Goal: Task Accomplishment & Management: Use online tool/utility

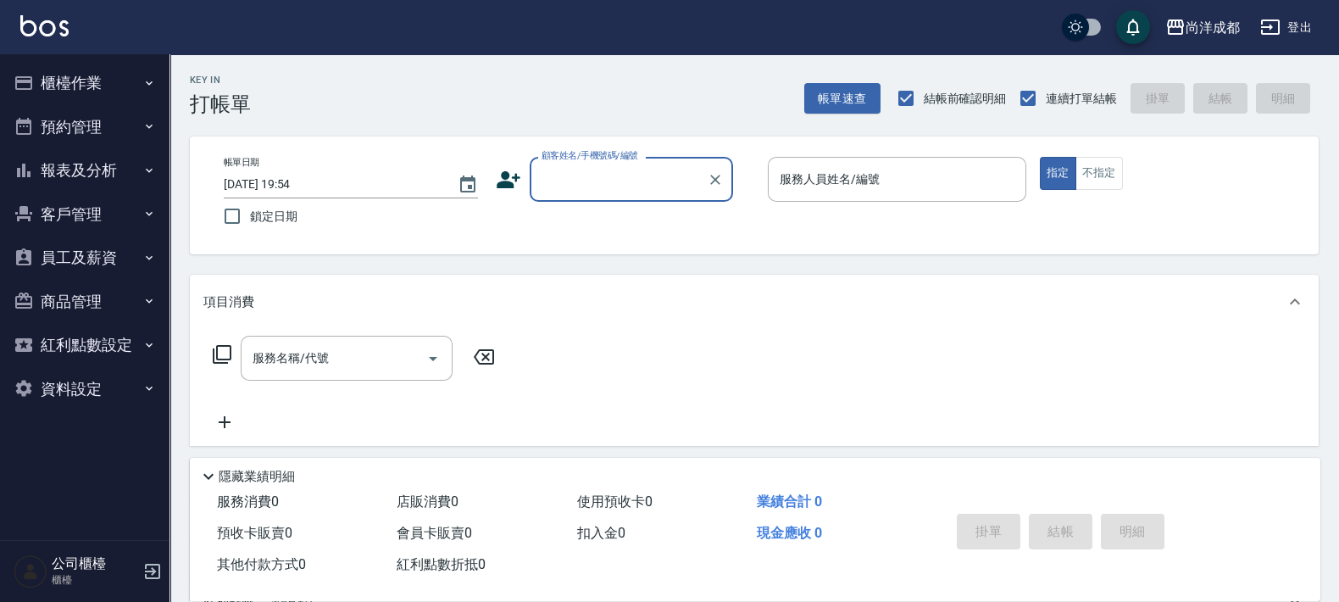
click at [604, 178] on input "顧客姓名/手機號碼/編號" at bounding box center [618, 179] width 163 height 30
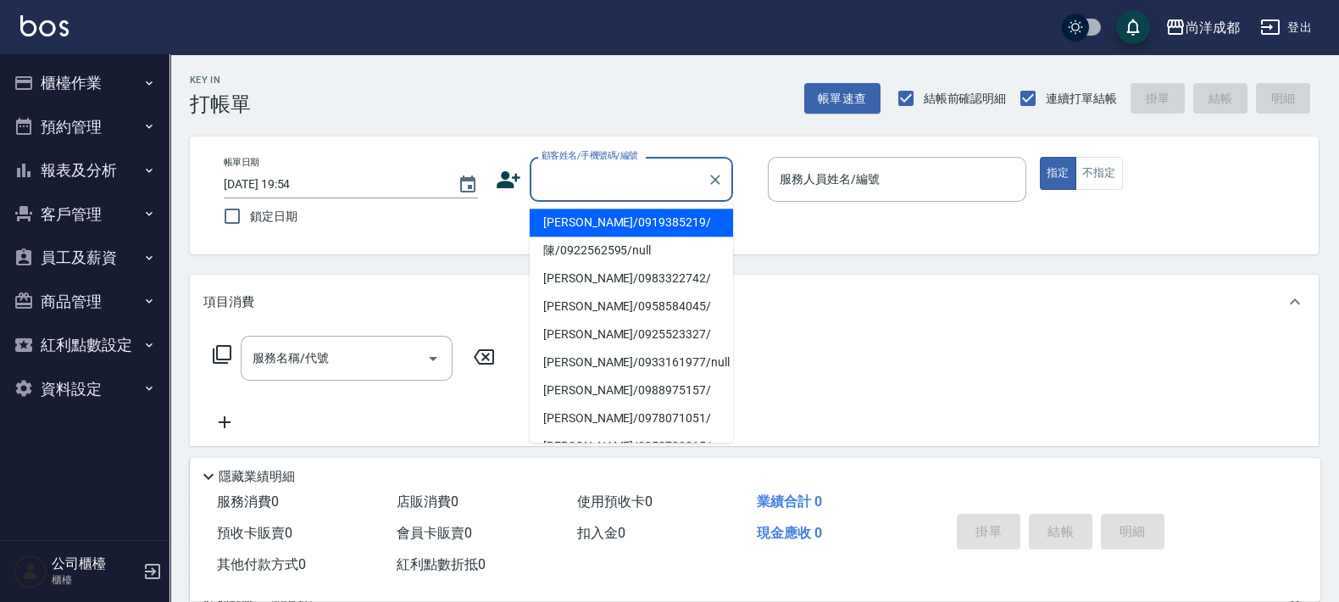
click at [659, 106] on div "Key In 打帳單 帳單速查 結帳前確認明細 連續打單結帳 掛單 結帳 明細" at bounding box center [743, 85] width 1149 height 62
click at [619, 172] on input "顧客姓名/手機號碼/編號" at bounding box center [618, 179] width 163 height 30
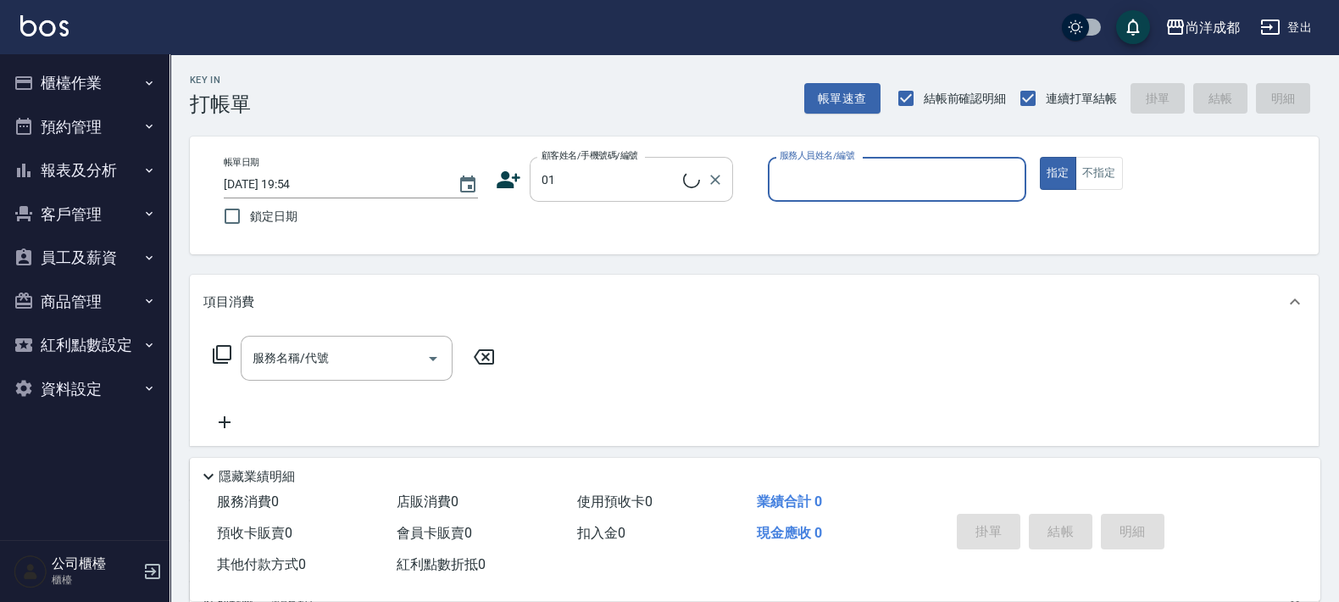
type input "不留客資/01/"
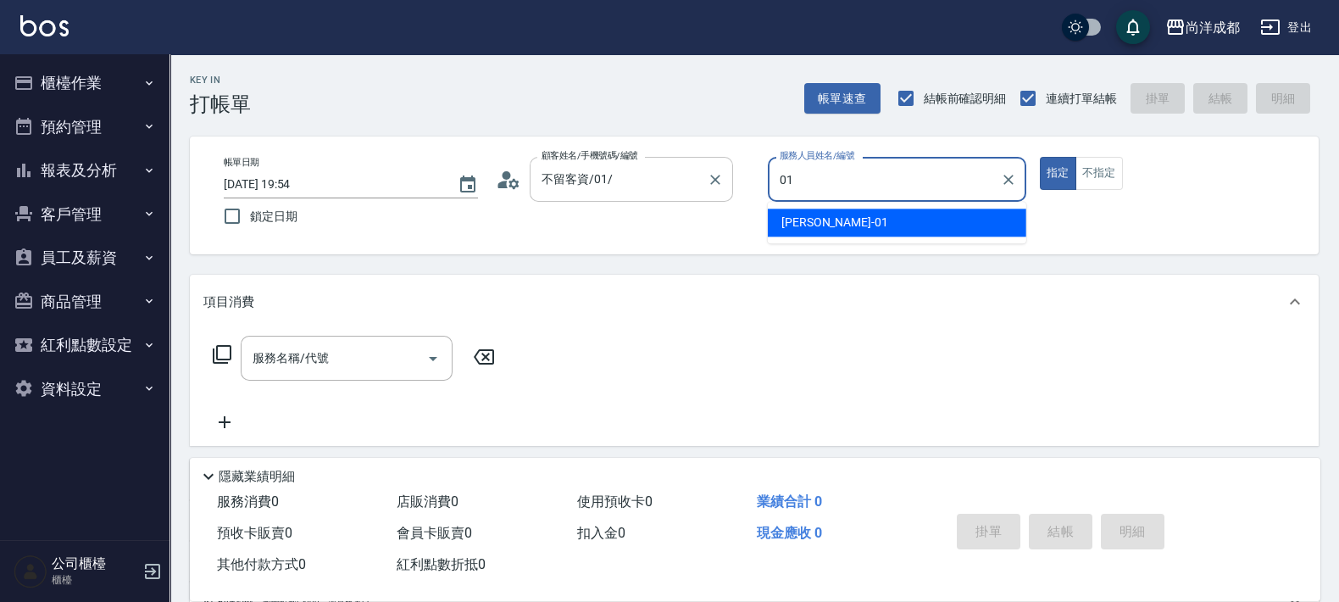
type input "[PERSON_NAME]-01"
type button "true"
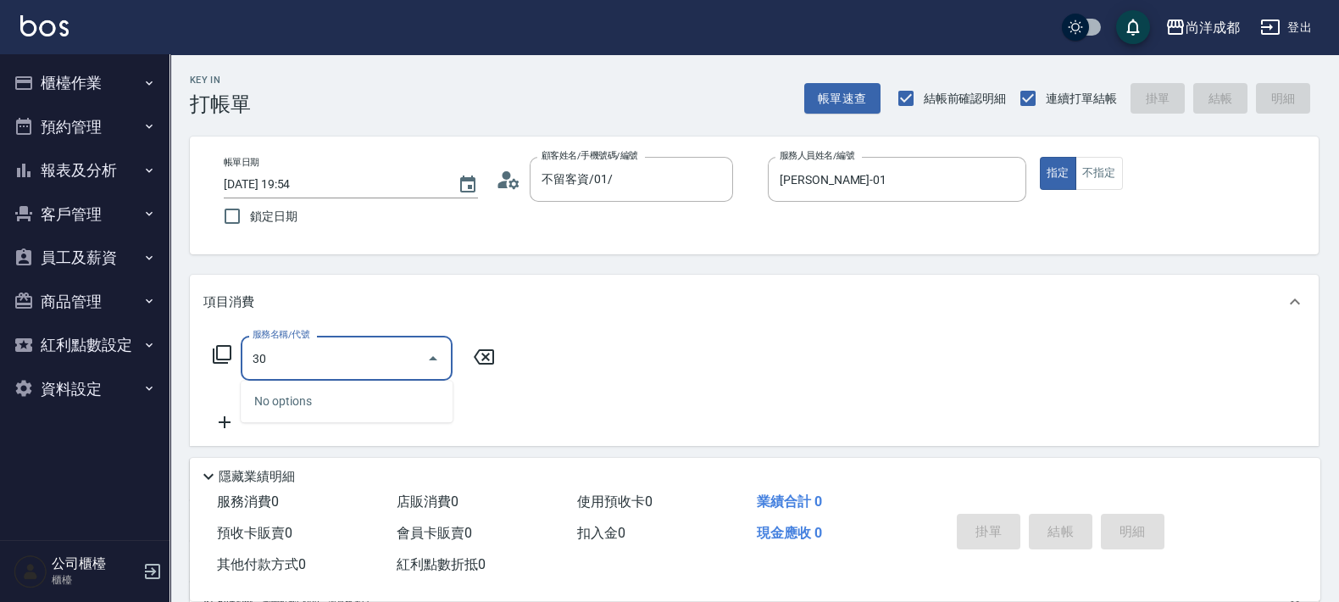
type input "301"
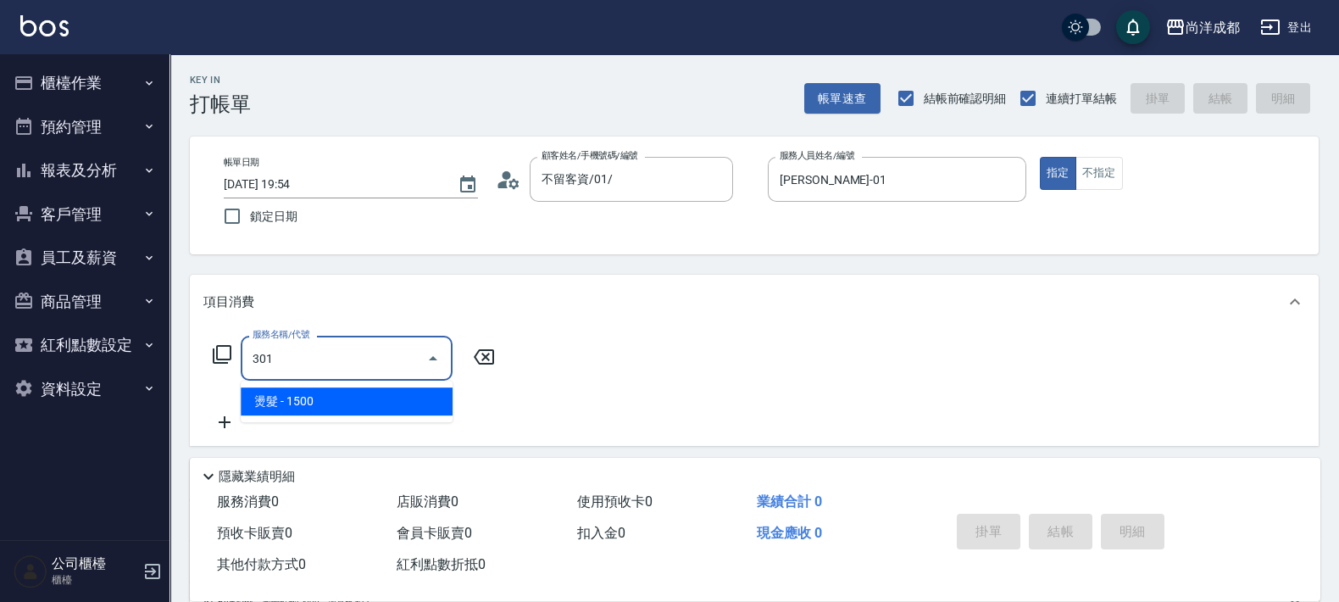
type input "150"
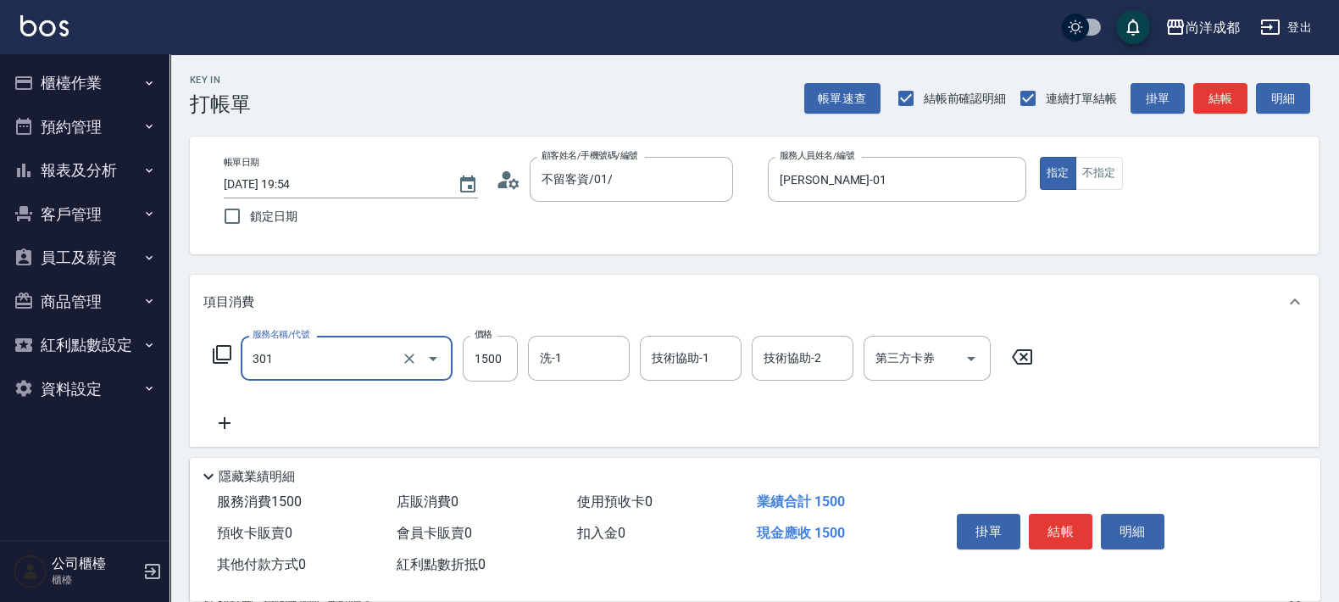
type input "燙髮(301)"
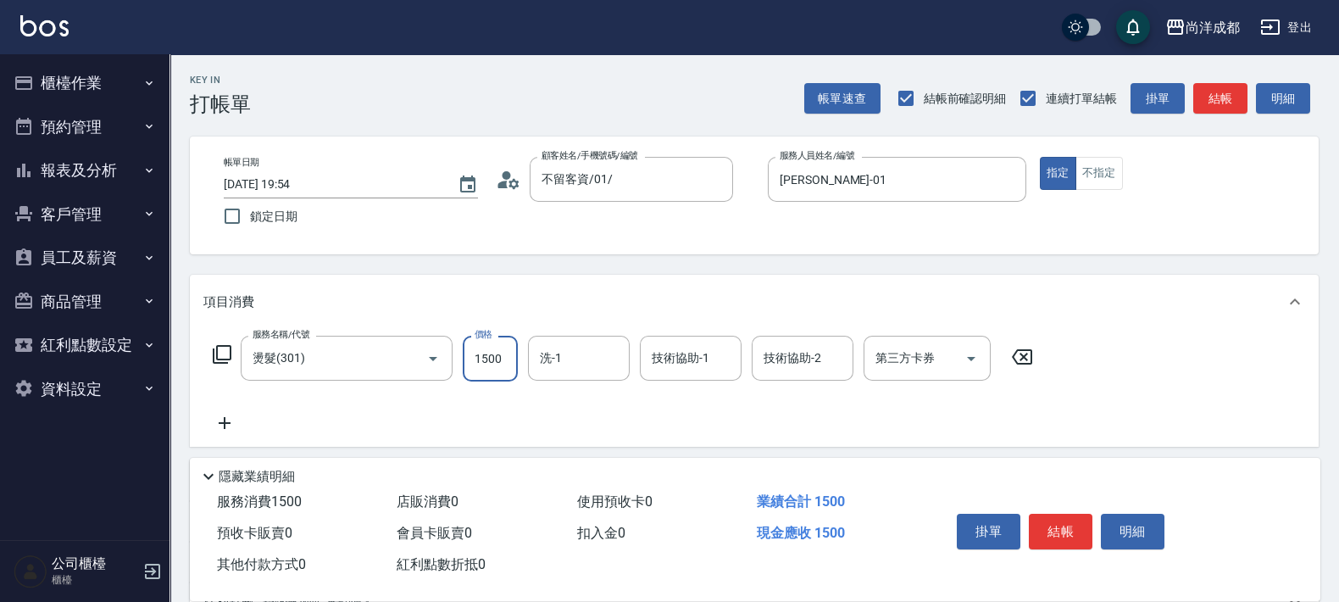
type input "0"
type input "39"
type input "30"
type input "398"
type input "390"
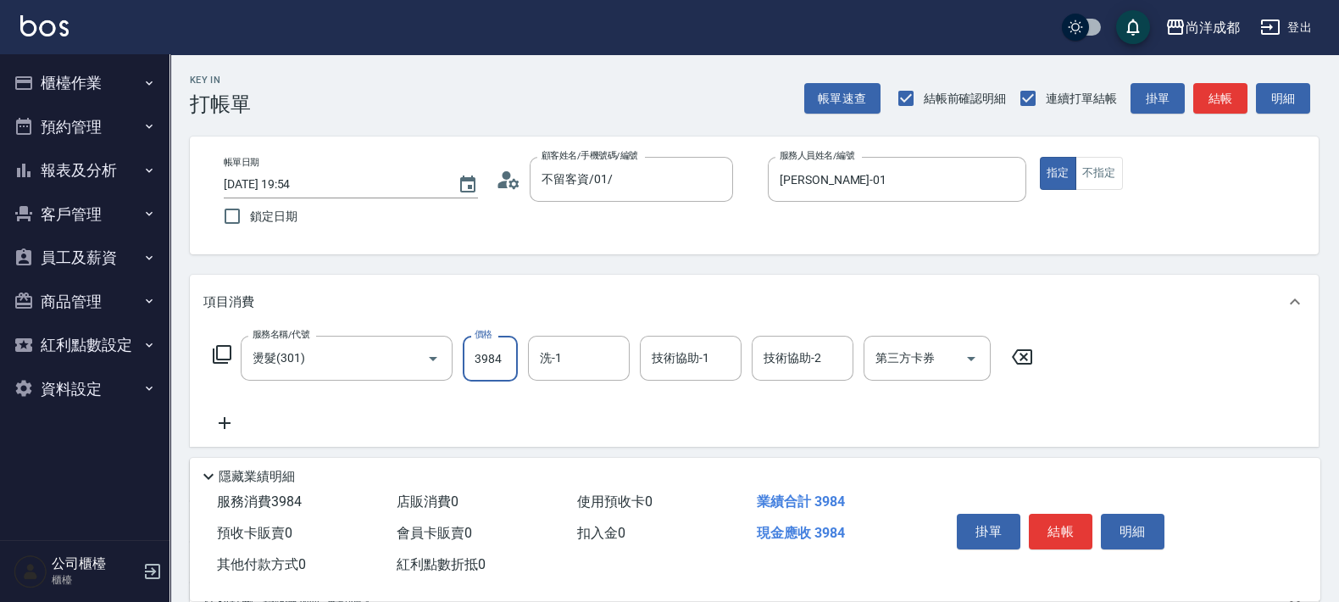
type input "3984"
type input "0"
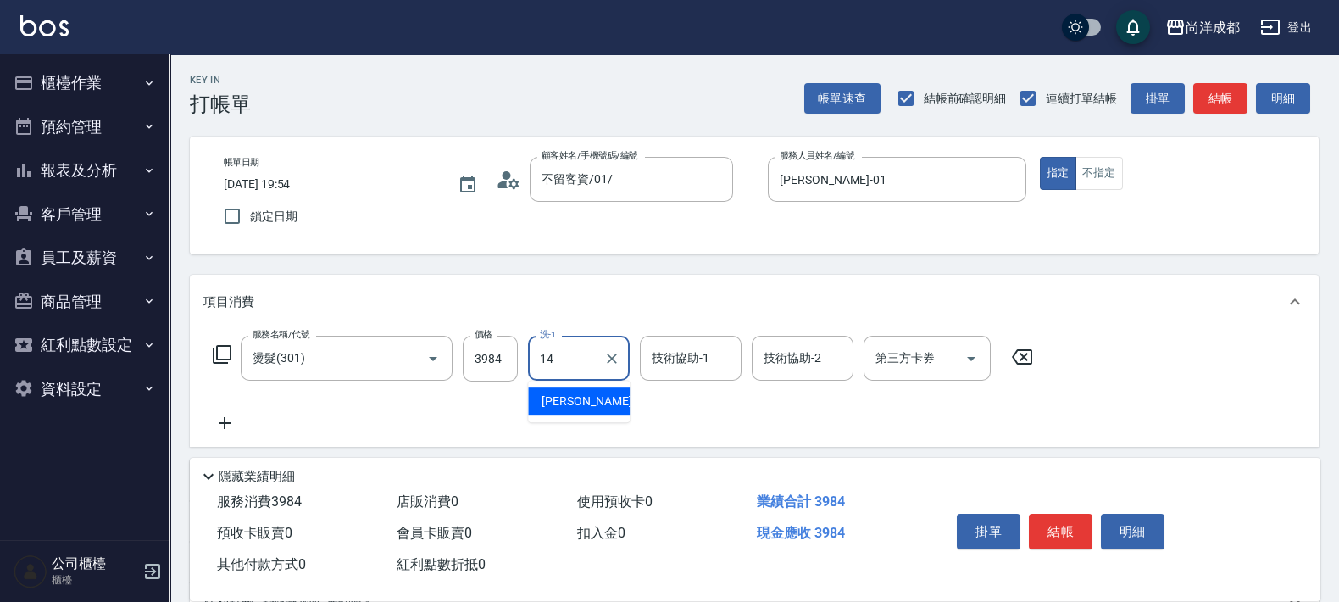
type input "Emma-14"
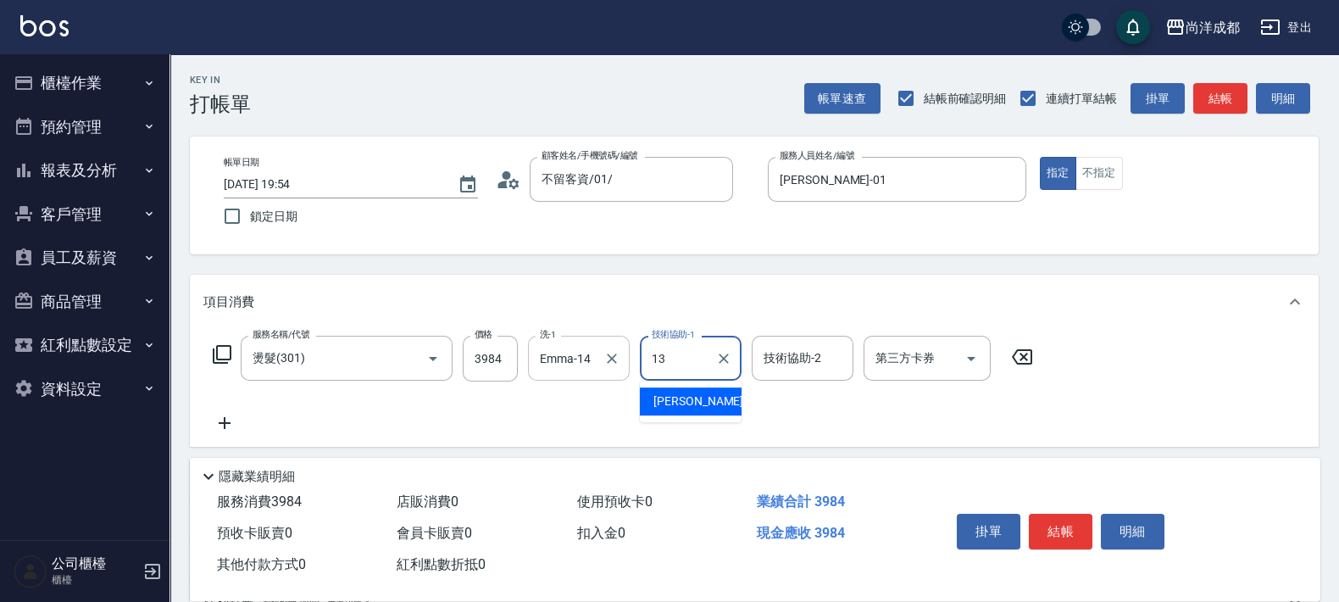
type input "13"
click at [592, 364] on input "Emma-14" at bounding box center [566, 358] width 61 height 30
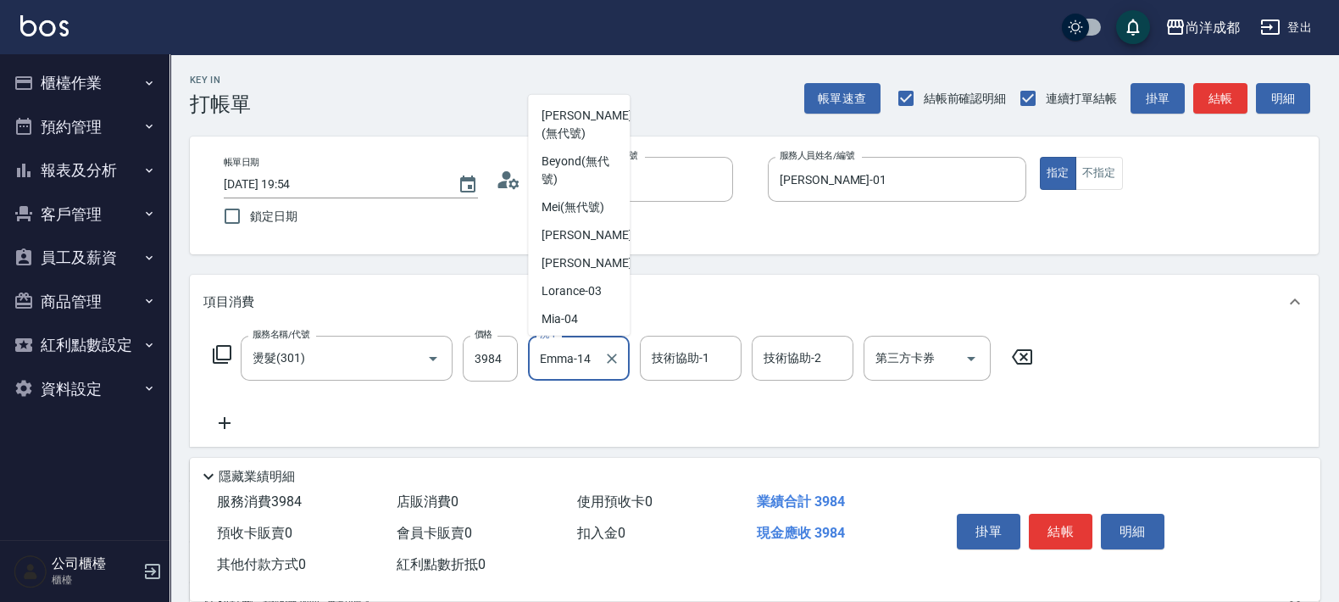
scroll to position [164, 0]
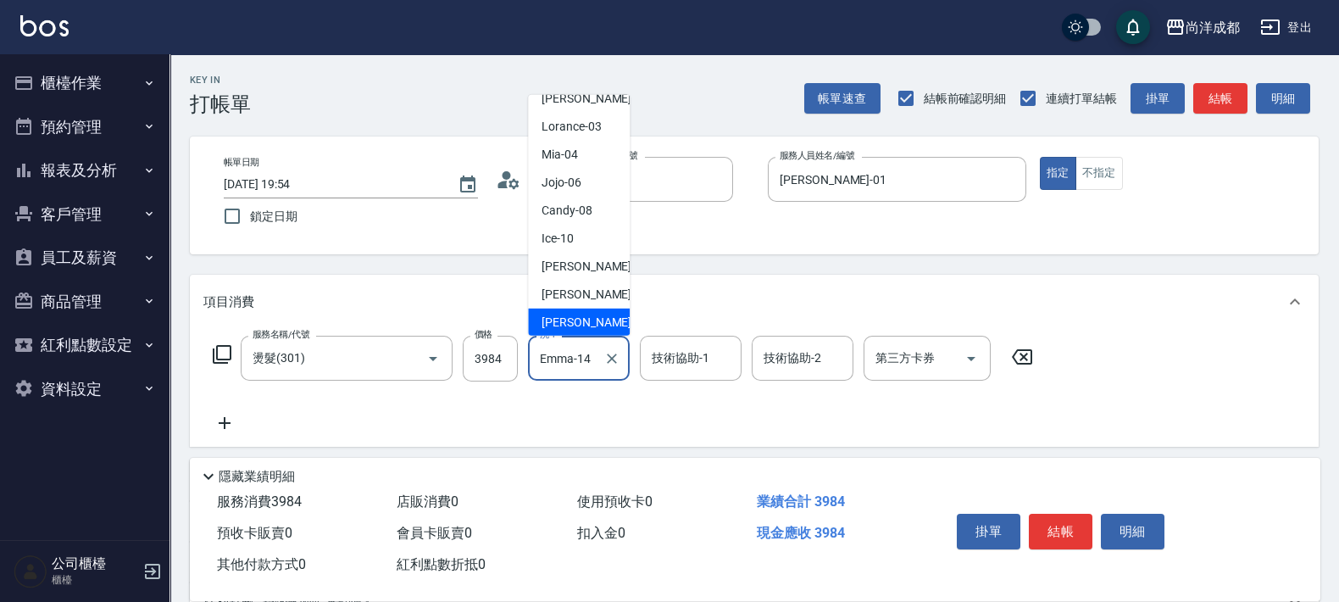
click at [581, 384] on div "服務名稱/代號 燙髮(301) 服務名稱/代號 價格 3984 價格 洗-1 Emma-14 洗-1 技術協助-1 技術協助-1 技術協助-2 技術協助-2 …" at bounding box center [623, 384] width 840 height 97
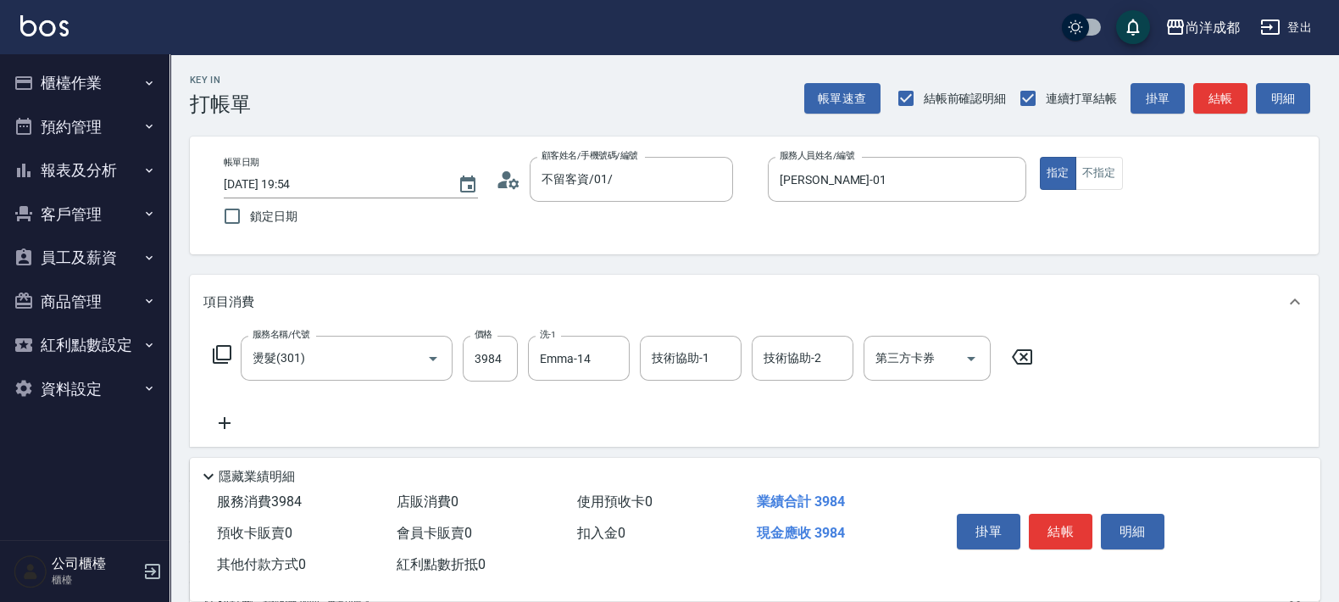
click at [581, 384] on div "服務名稱/代號 燙髮(301) 服務名稱/代號 價格 3984 價格 洗-1 Emma-14 洗-1 技術協助-1 技術協助-1 技術協助-2 技術協助-2 …" at bounding box center [623, 384] width 840 height 97
click at [605, 360] on button "Clear" at bounding box center [612, 359] width 24 height 24
type input "Mia-04"
type input "[PERSON_NAME]-13"
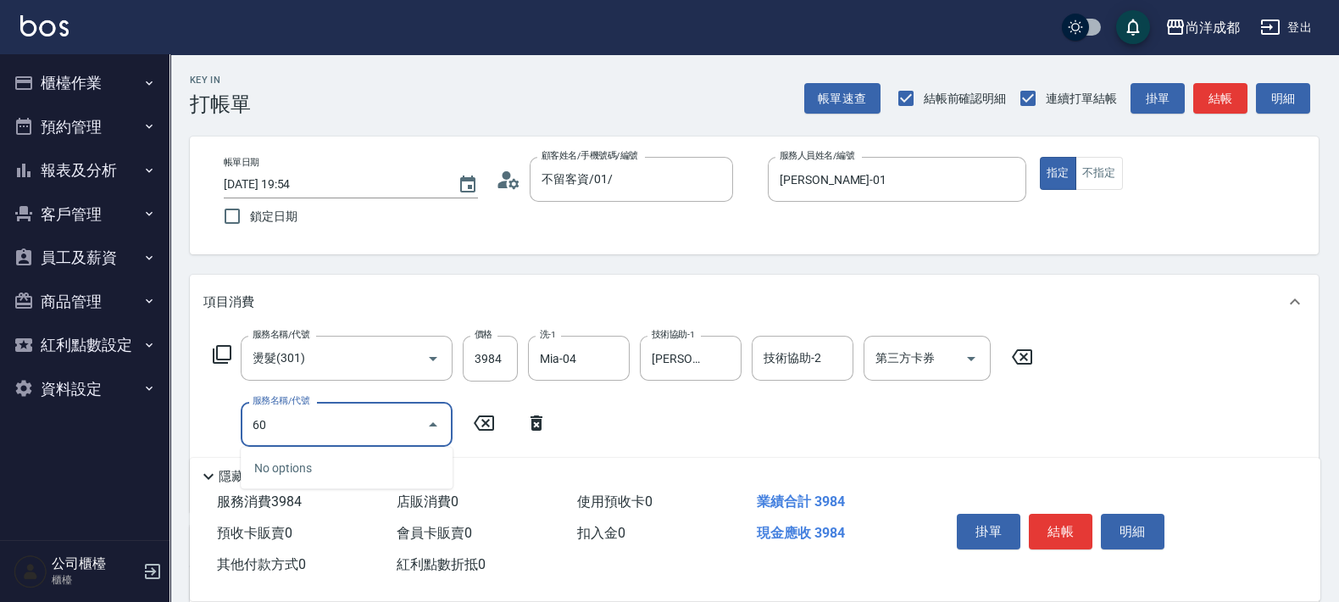
type input "601"
type input "490"
type input "自備護髮(1000以上)(601)"
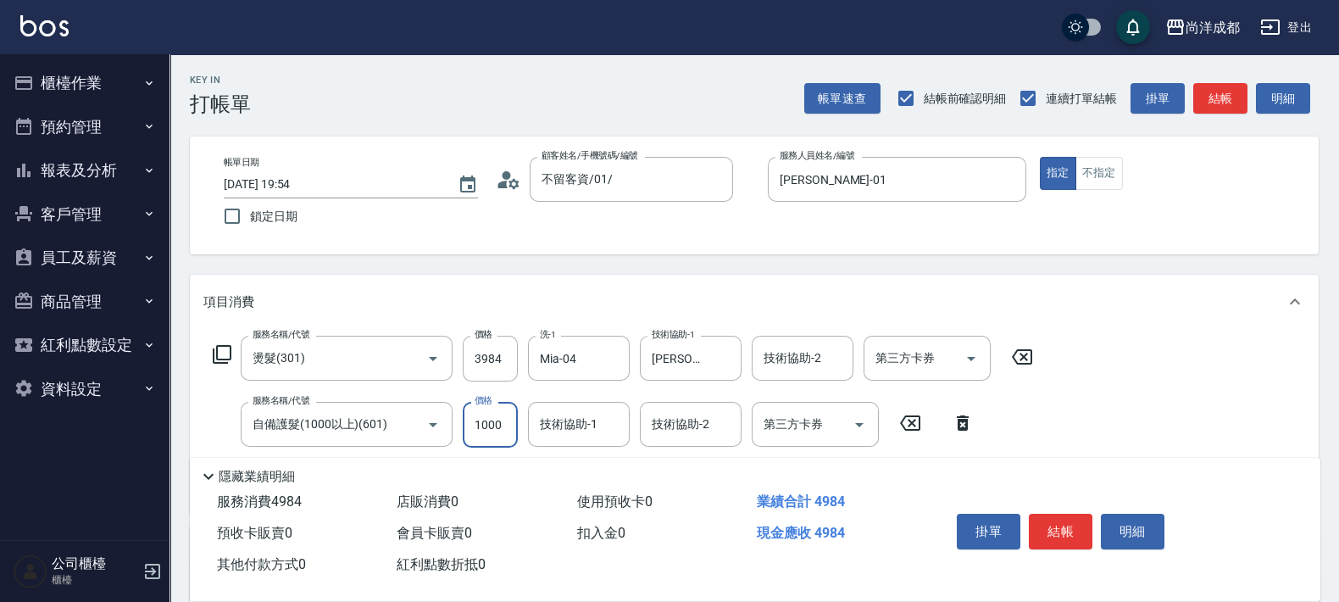
type input "390"
type input "14"
type input "410"
type input "149"
type input "540"
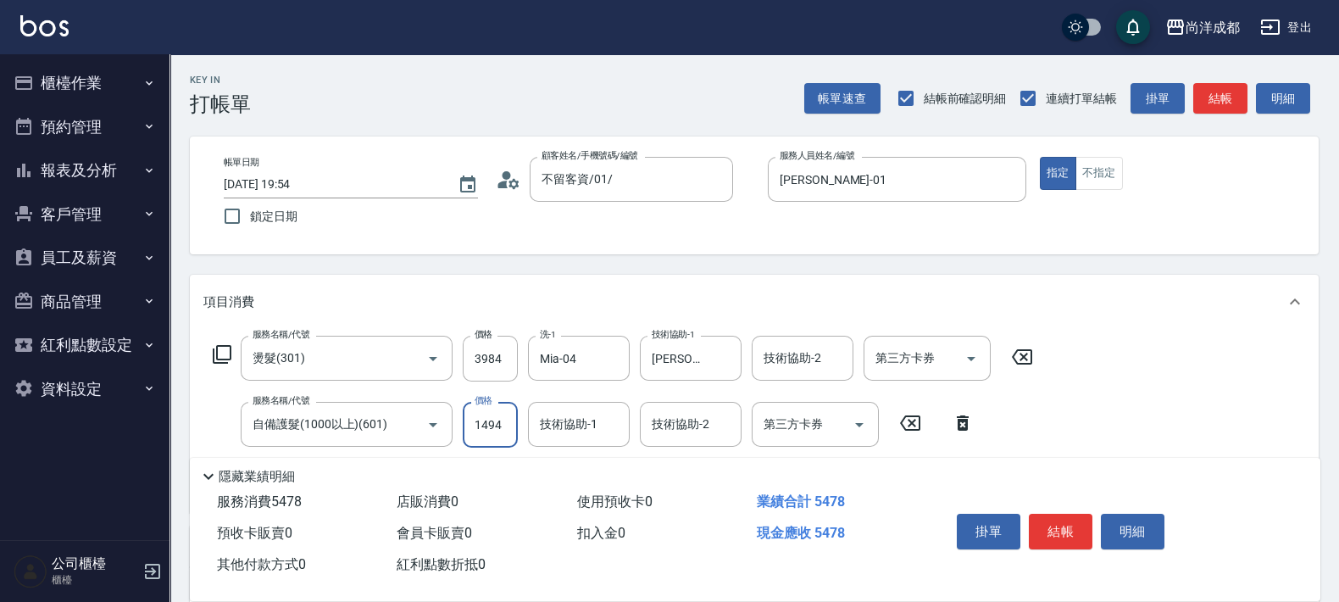
type input "1494"
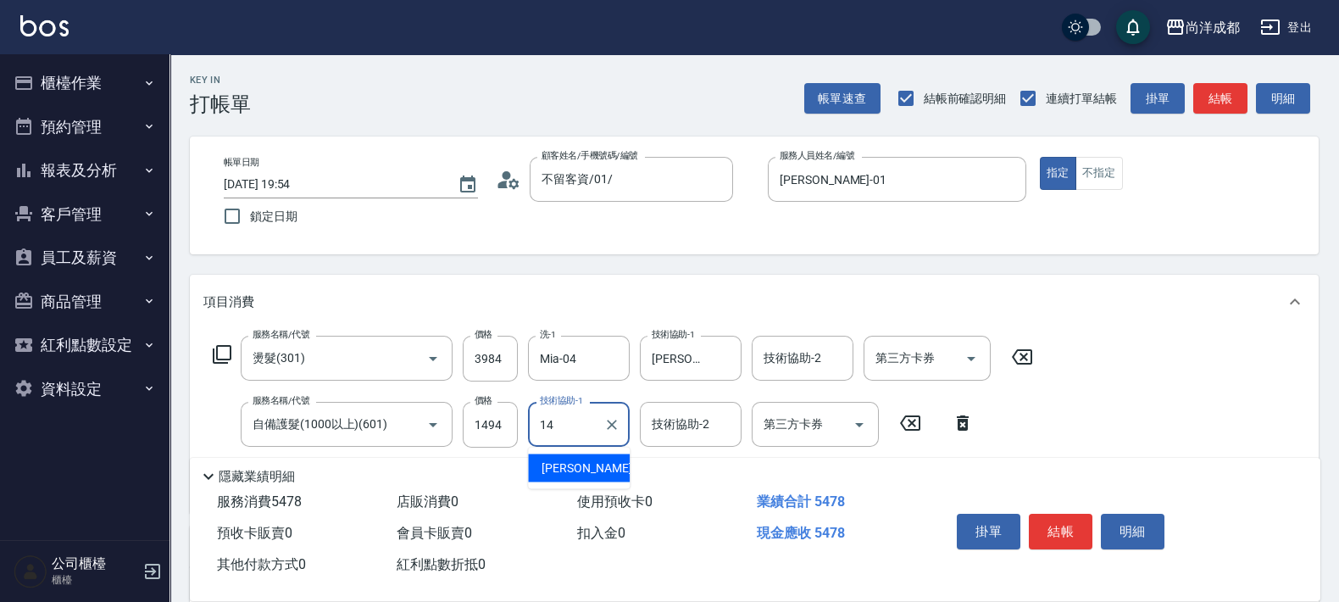
type input "Emma-14"
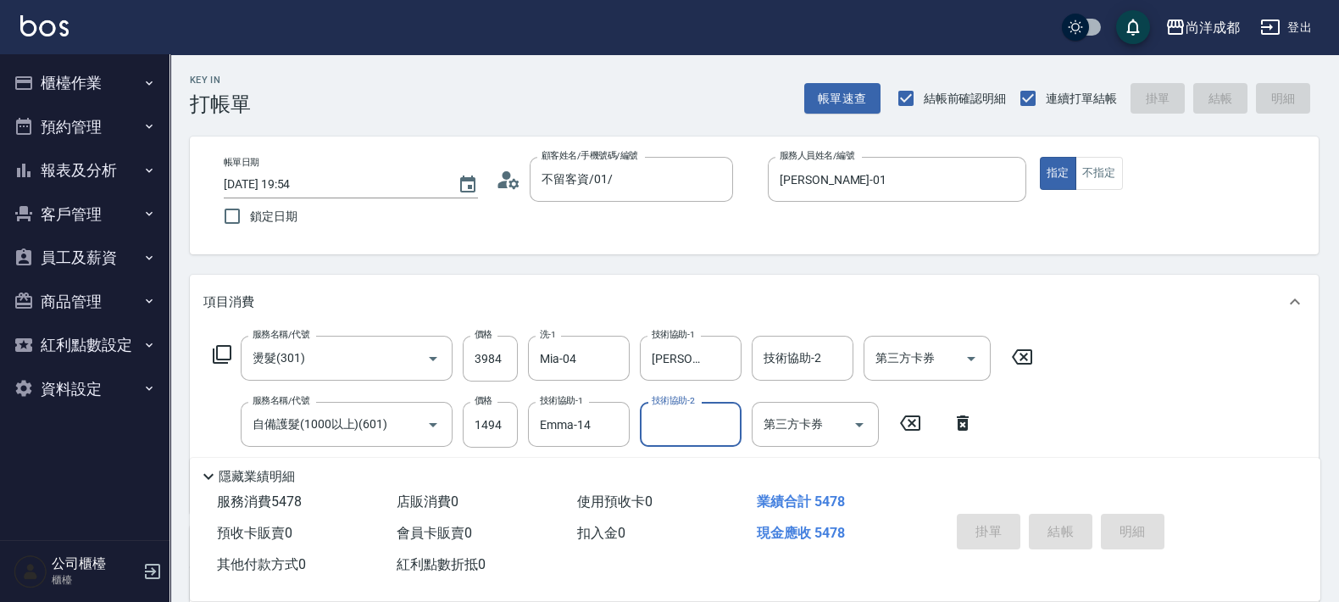
type input "[DATE] 19:55"
type input "0"
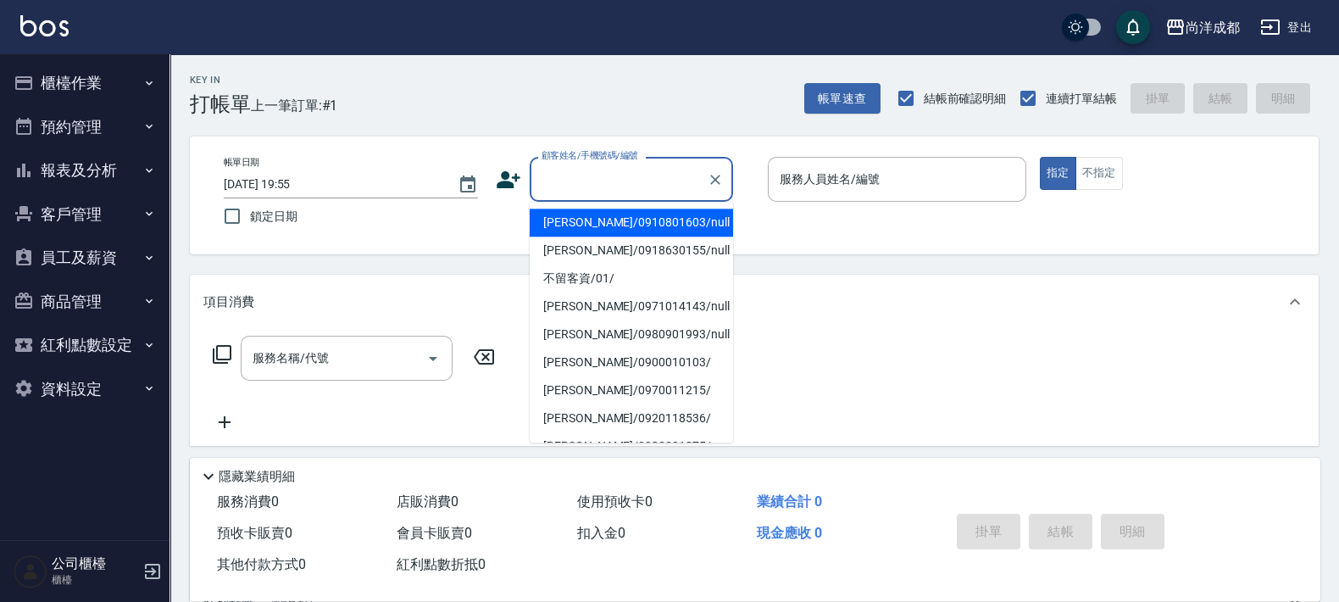
click at [646, 180] on input "顧客姓名/手機號碼/編號" at bounding box center [618, 179] width 163 height 30
type input "[PERSON_NAME]/0910801603/null"
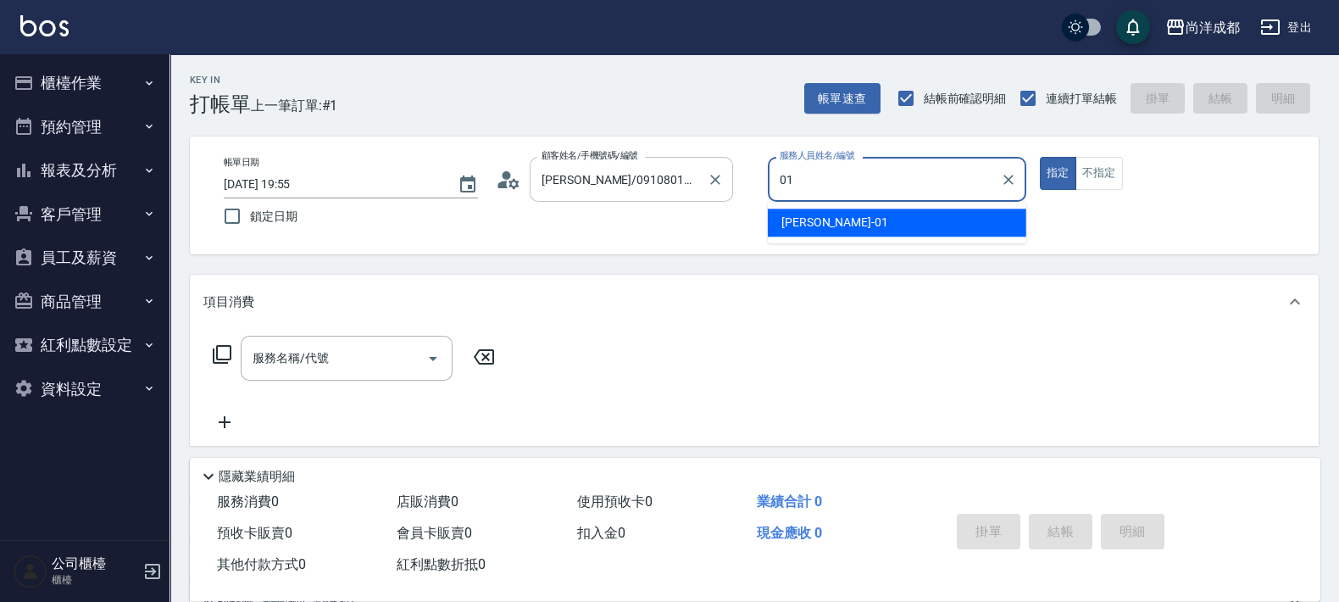
type input "[PERSON_NAME]-01"
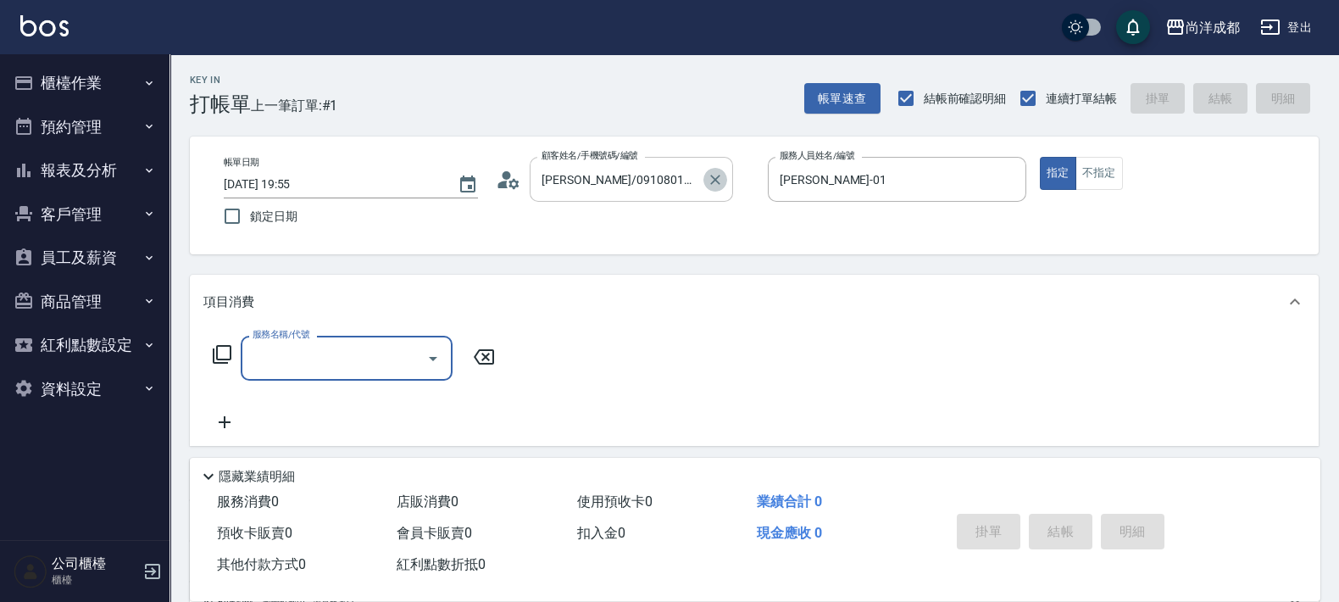
click at [719, 180] on icon "Clear" at bounding box center [715, 179] width 17 height 17
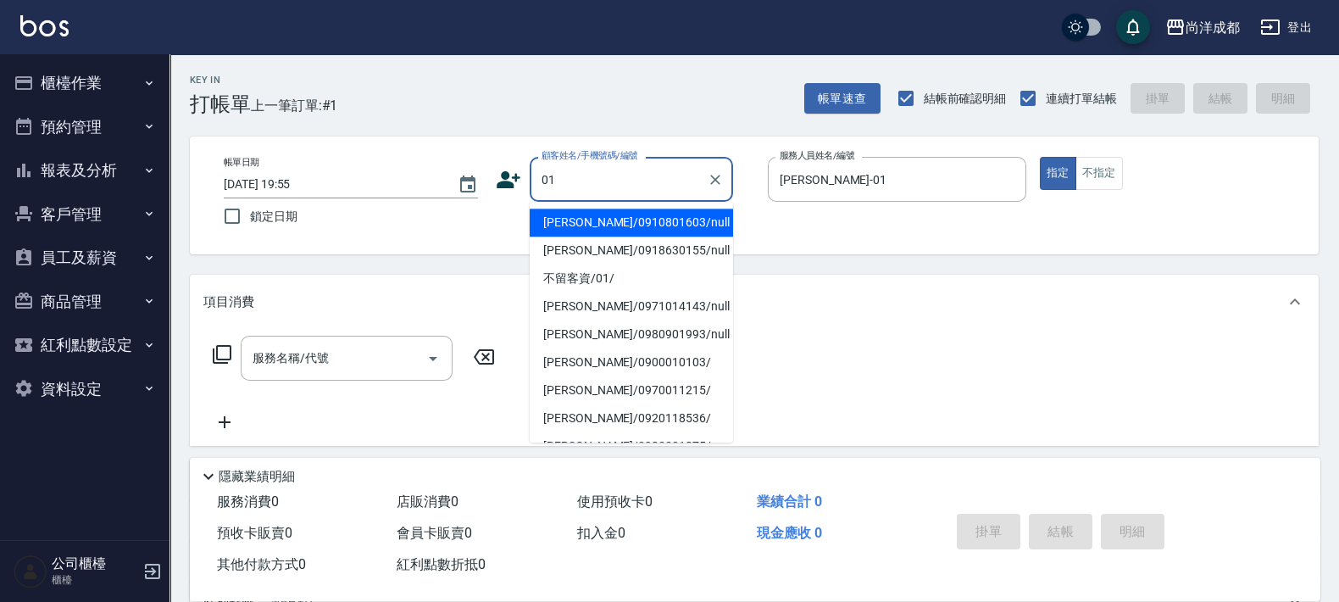
type input "[PERSON_NAME]/0910801603/null"
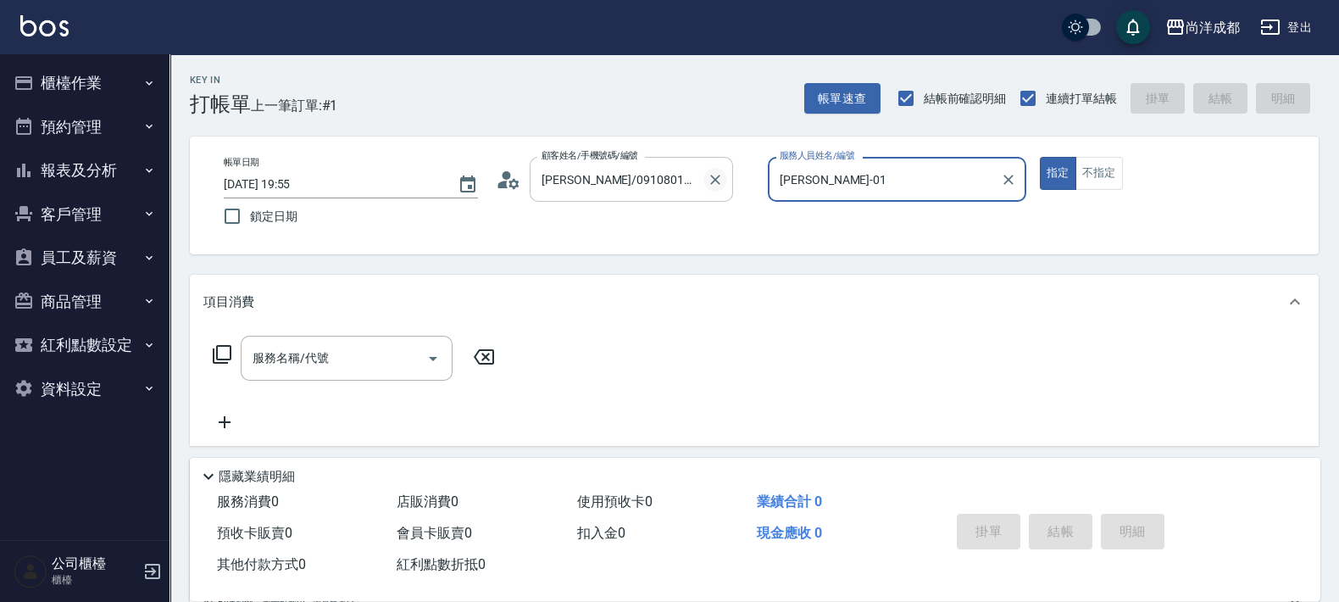
drag, startPoint x: 710, startPoint y: 179, endPoint x: 686, endPoint y: 169, distance: 25.8
click at [710, 177] on icon "Clear" at bounding box center [715, 179] width 17 height 17
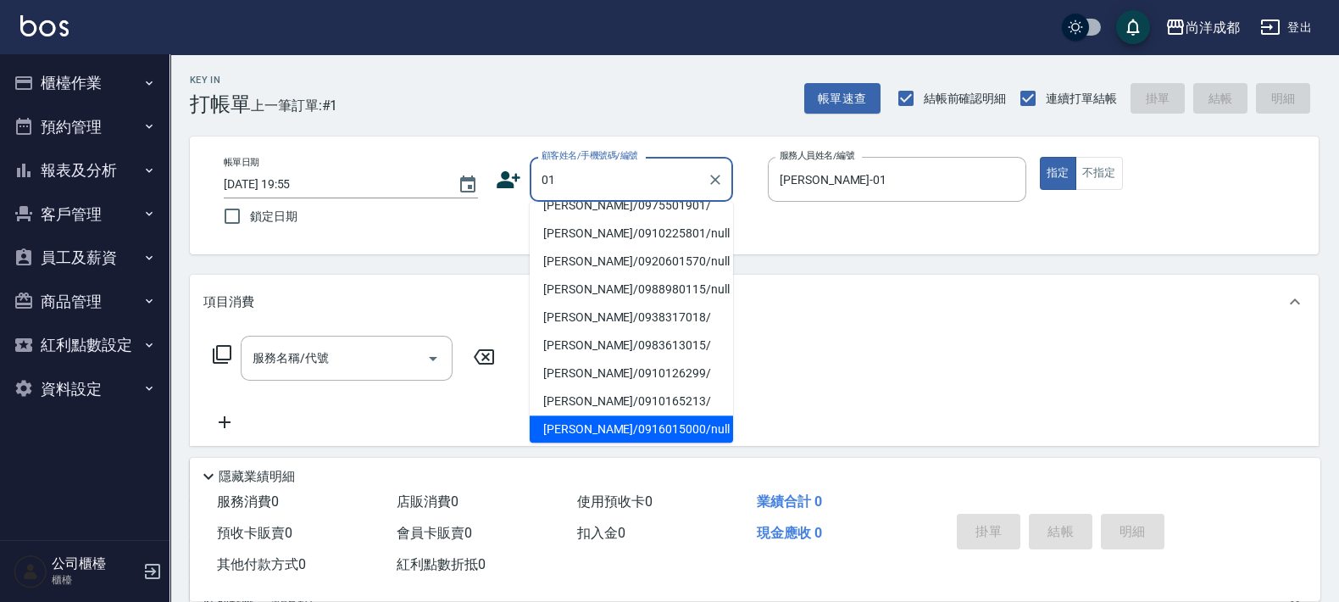
scroll to position [6, 0]
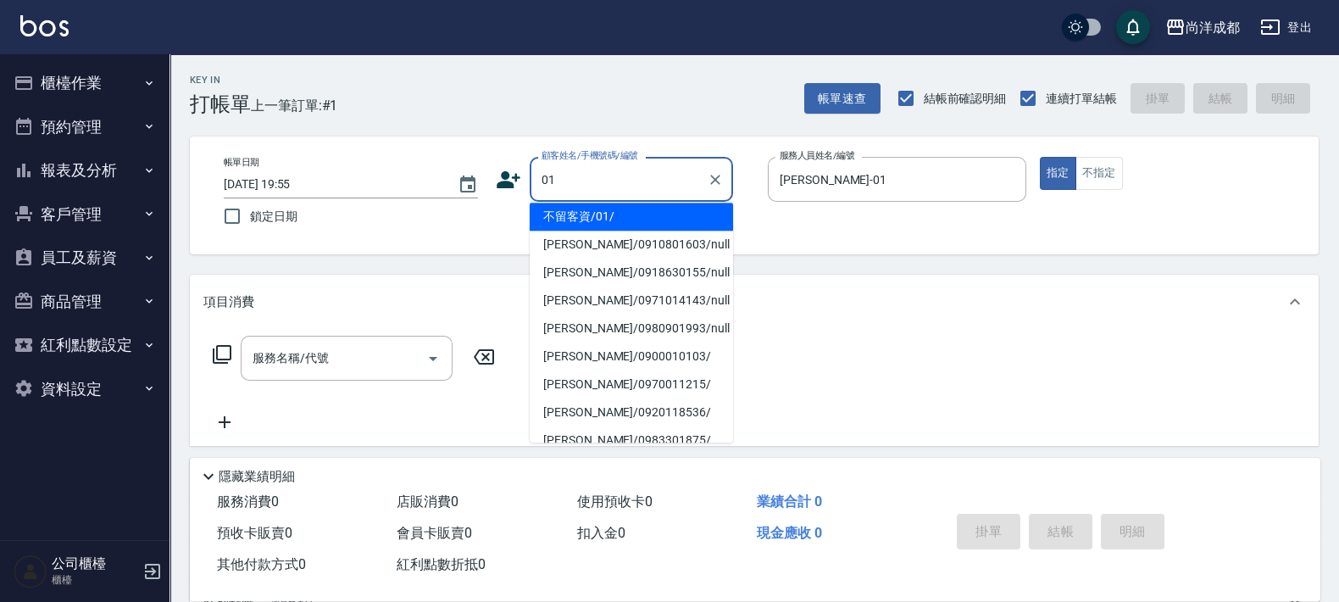
type input "不留客資/01/"
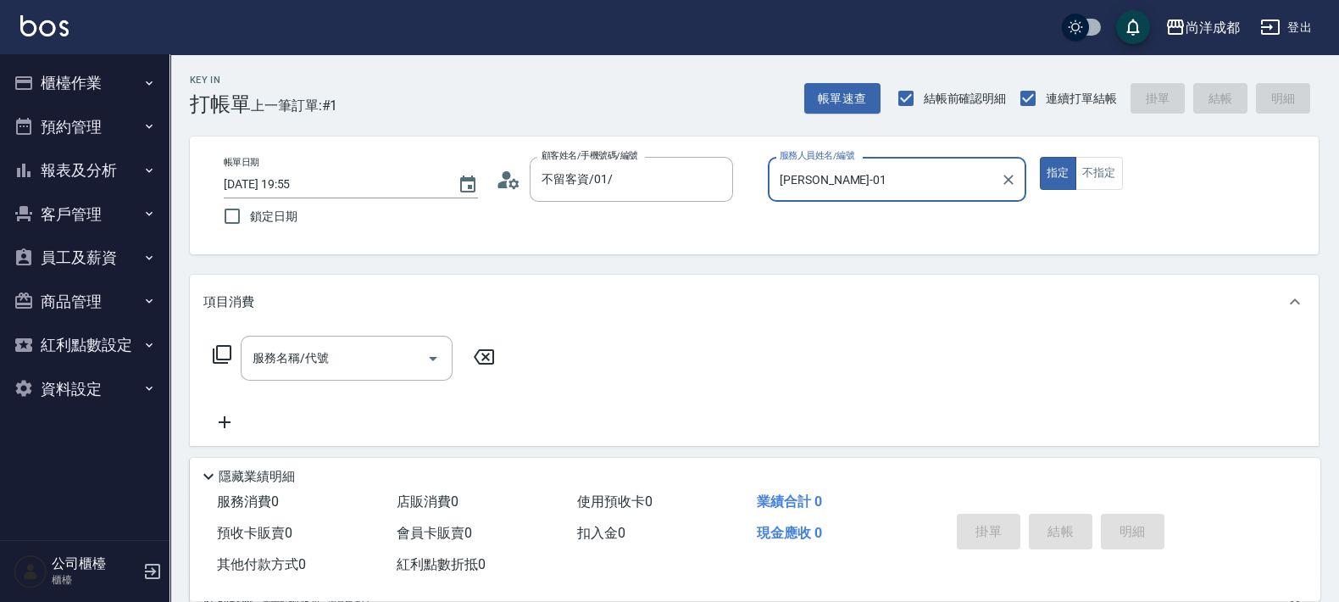
click at [1040, 157] on button "指定" at bounding box center [1058, 173] width 36 height 33
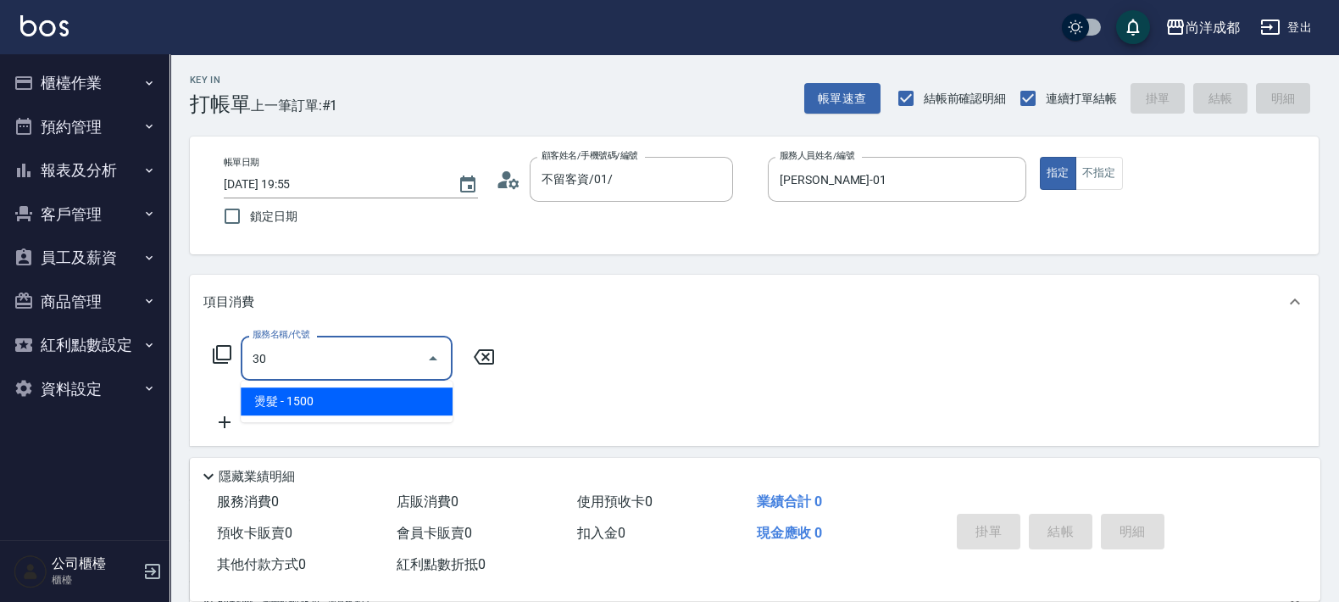
type input "301"
type input "150"
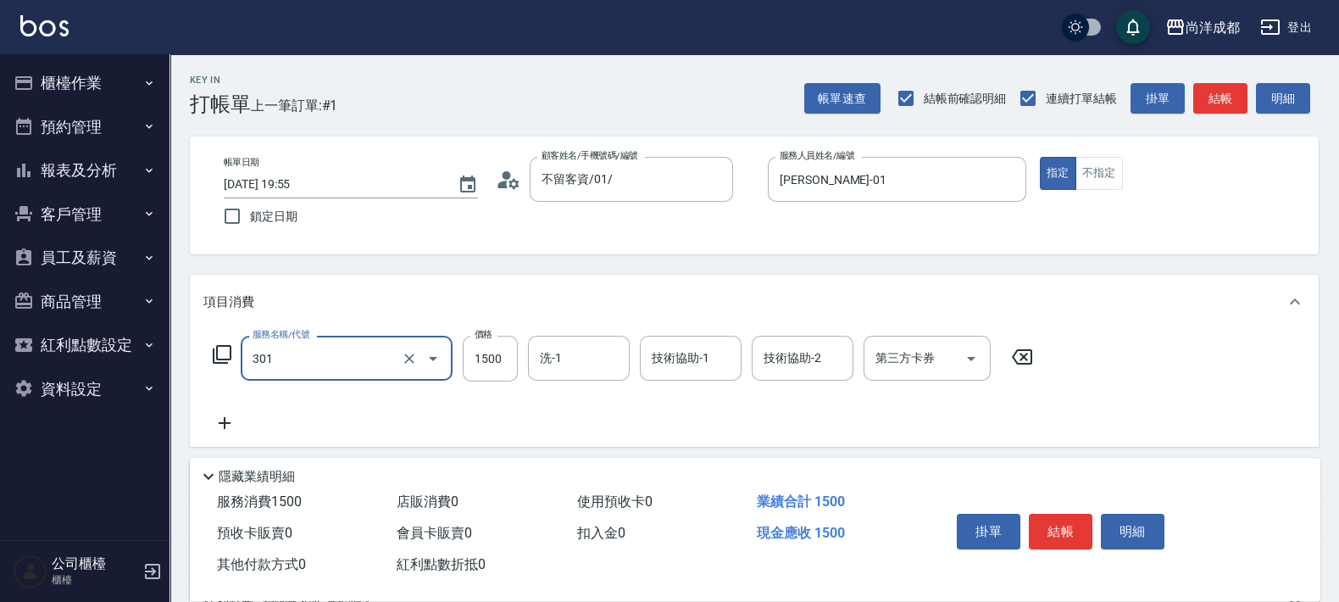
type input "燙髮(301)"
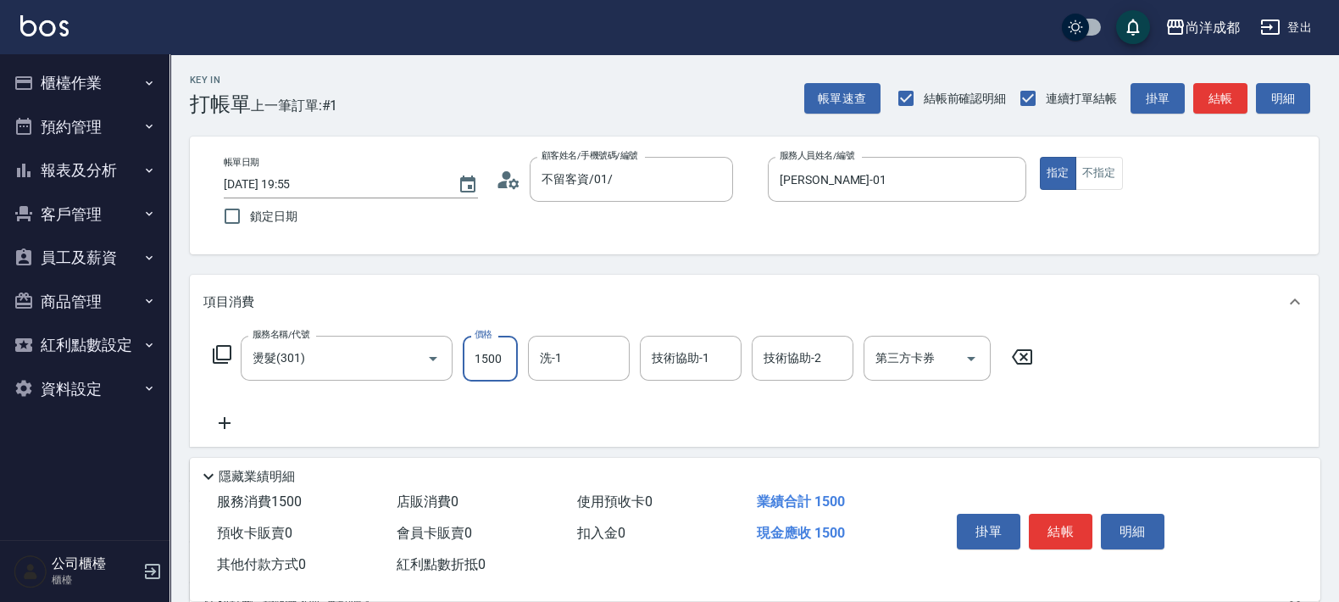
type input "0"
type input "39"
type input "30"
type input "398"
type input "390"
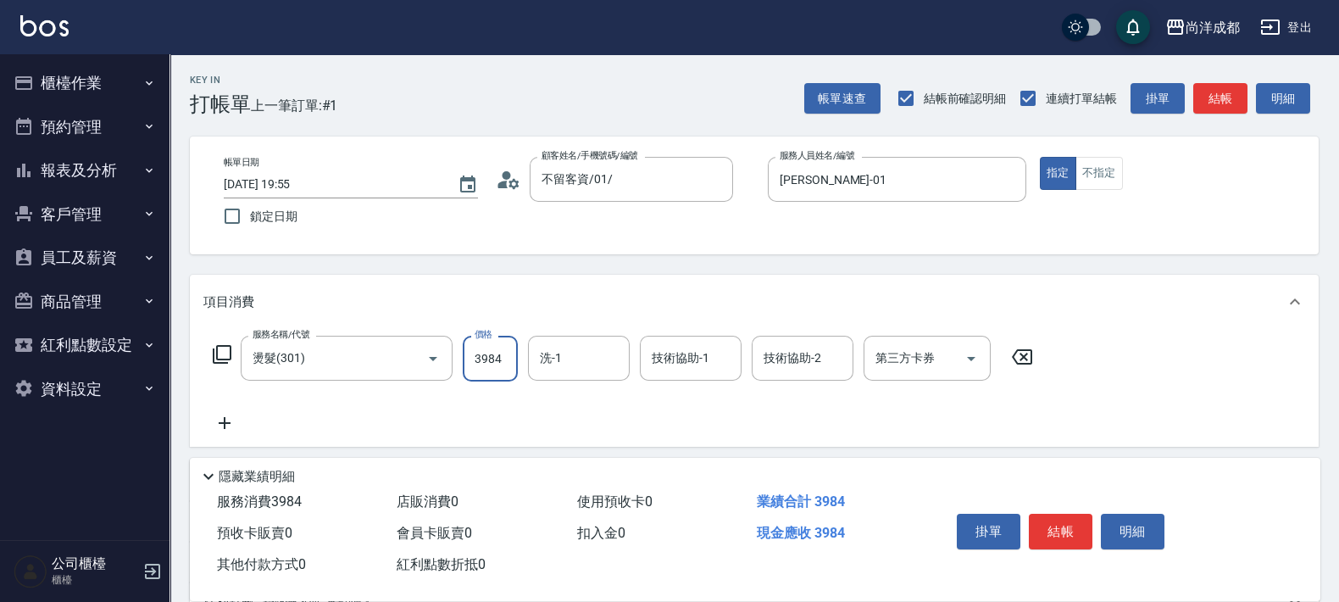
type input "3984"
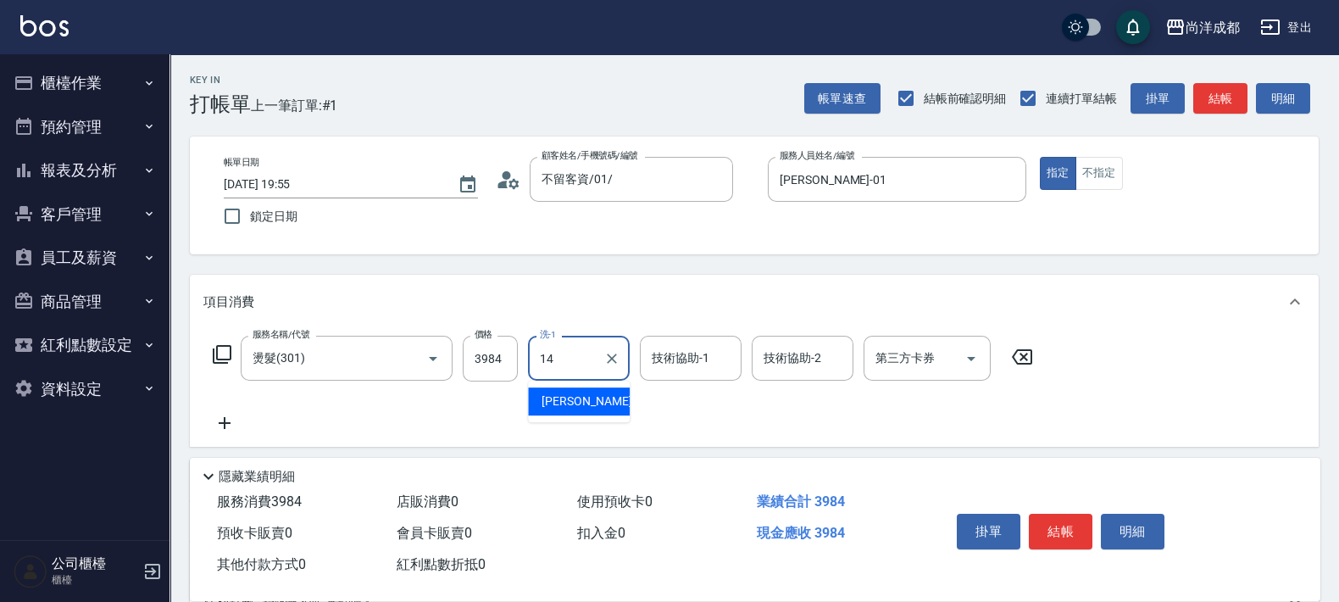
type input "Emma-14"
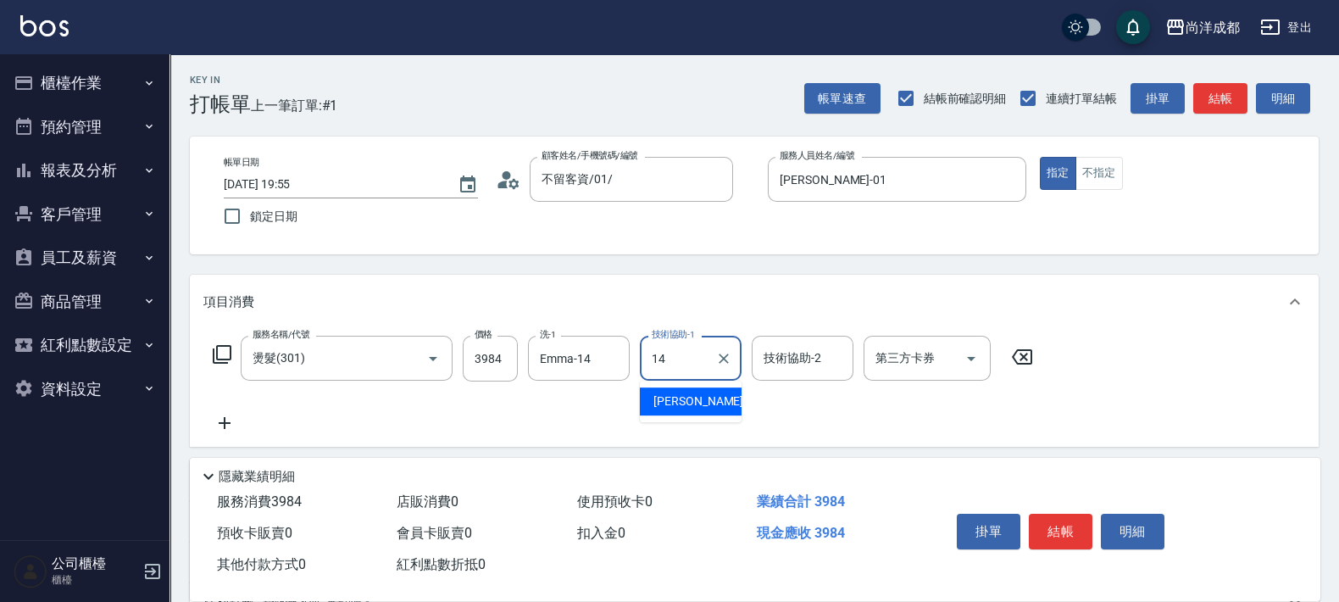
type input "Emma-14"
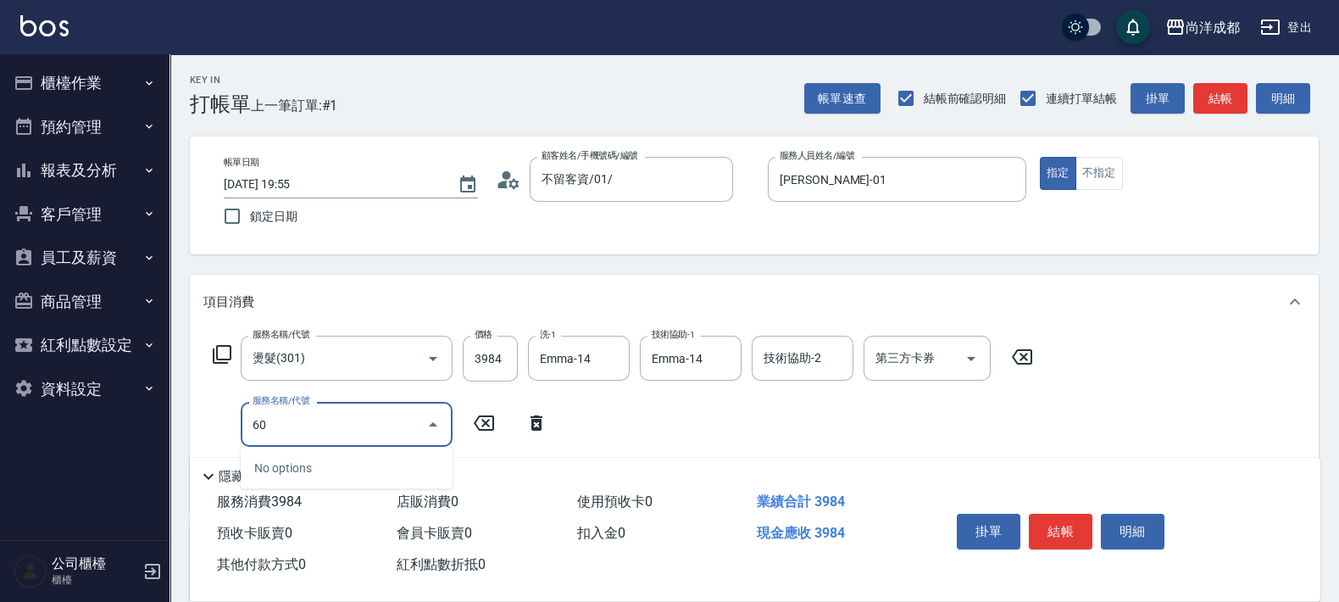
type input "601"
type input "490"
type input "自備護髮(1000以上)(601)"
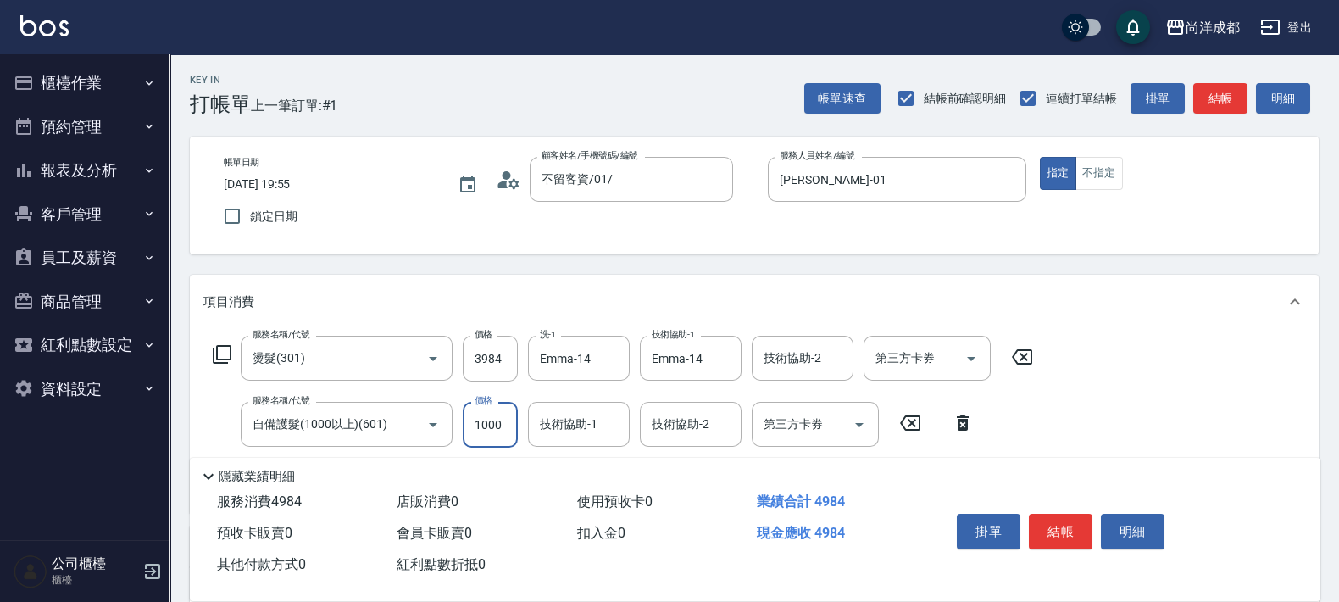
type input "390"
type input "14"
type input "410"
type input "149"
type input "540"
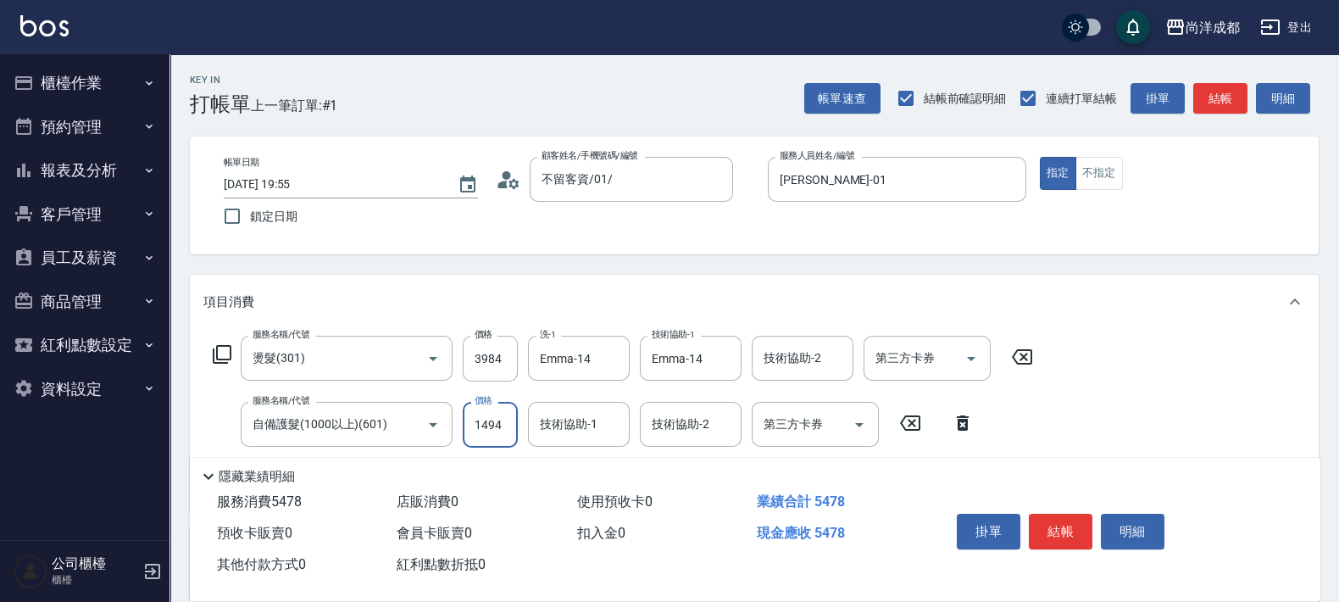
type input "1494"
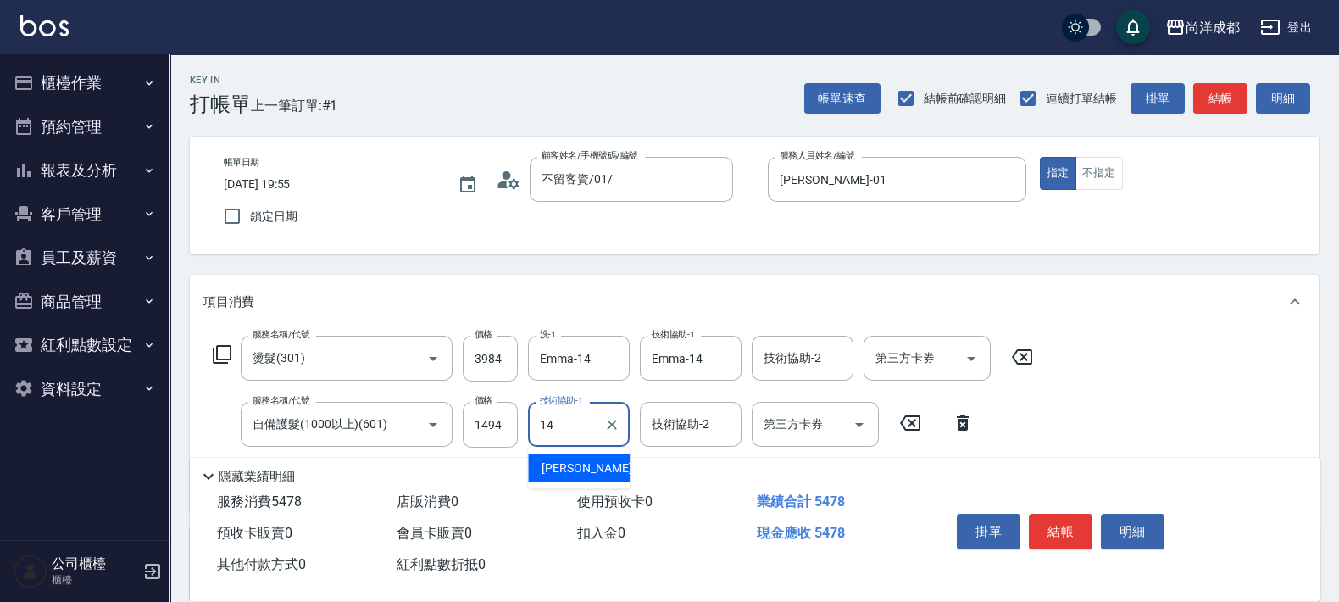
type input "Emma-14"
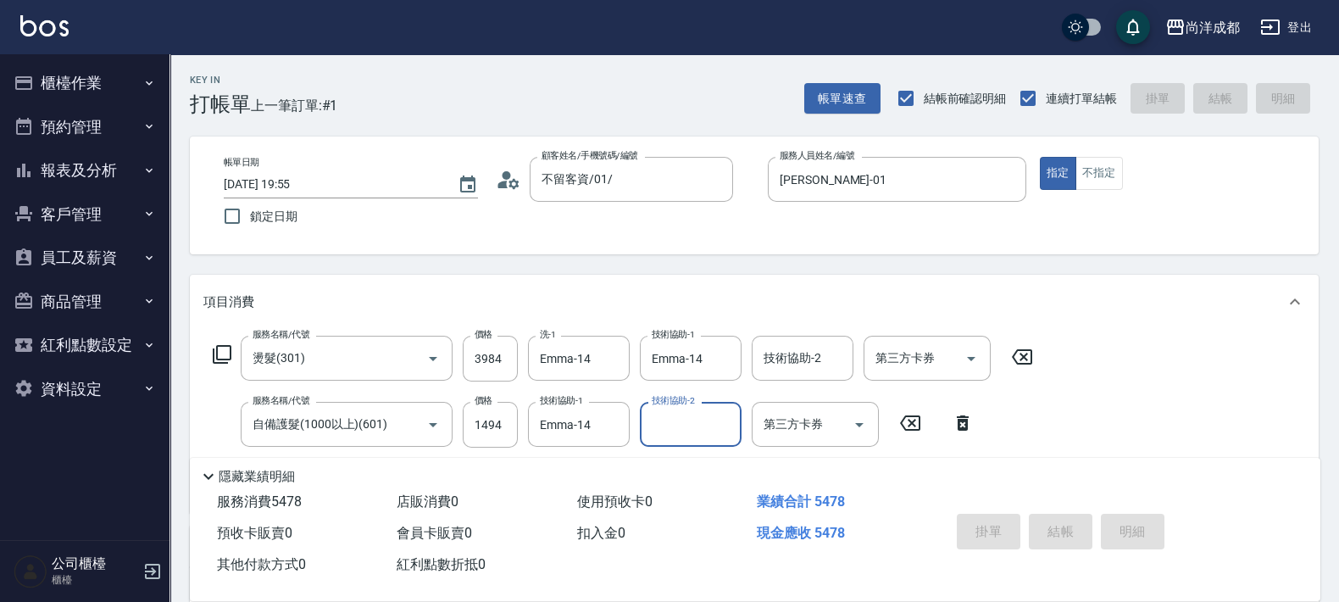
type input "[DATE] 19:56"
type input "0"
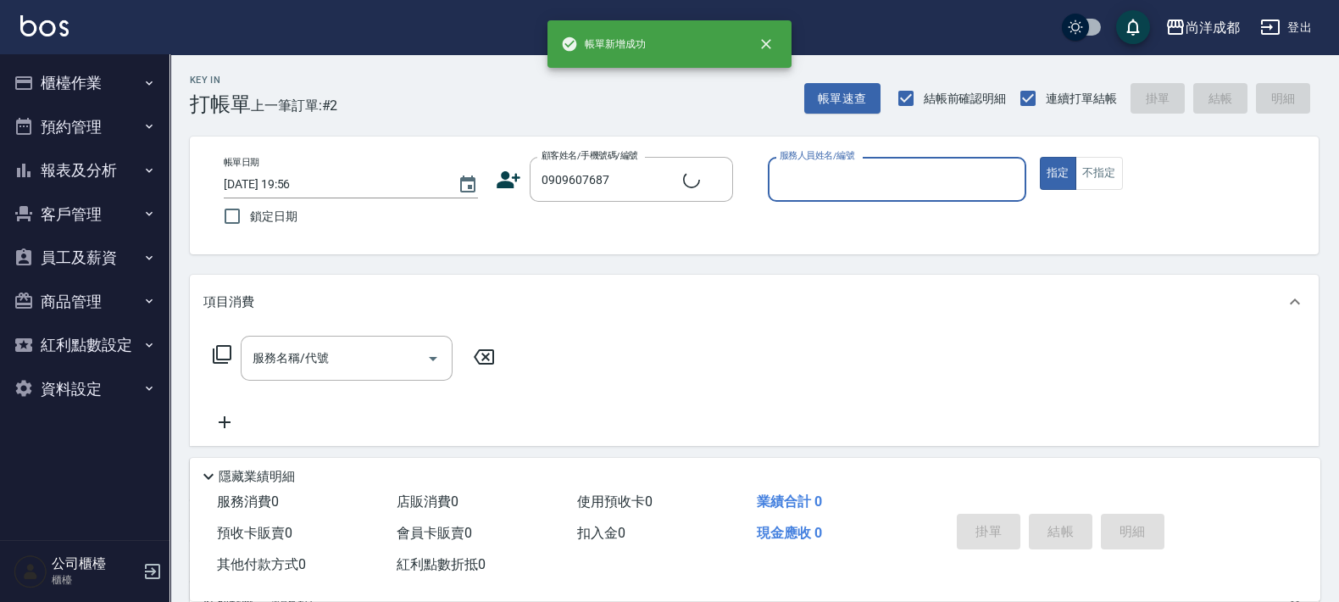
type input "[PERSON_NAME]/0909607687/null"
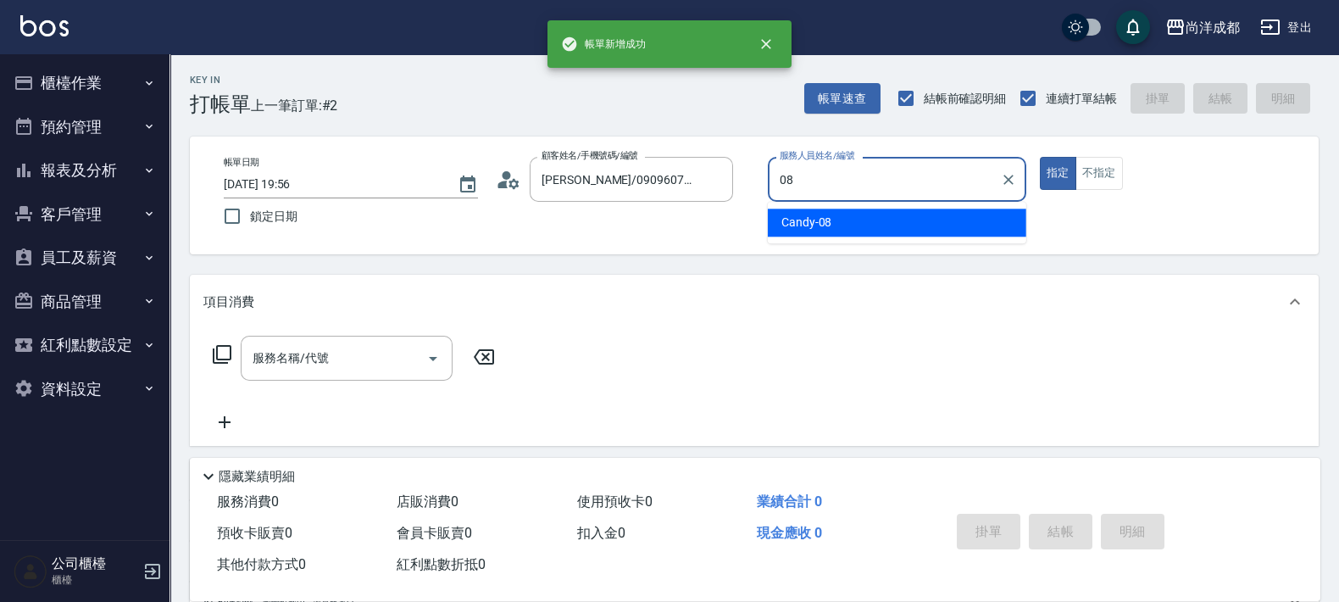
type input "Candy-08"
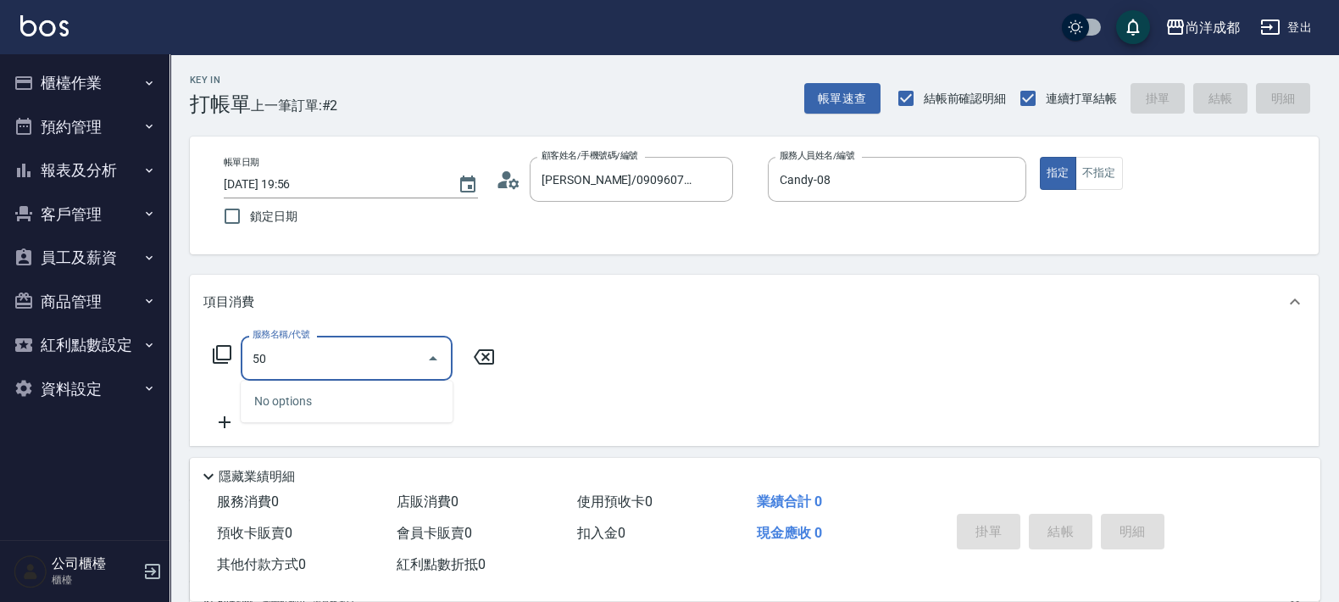
type input "501"
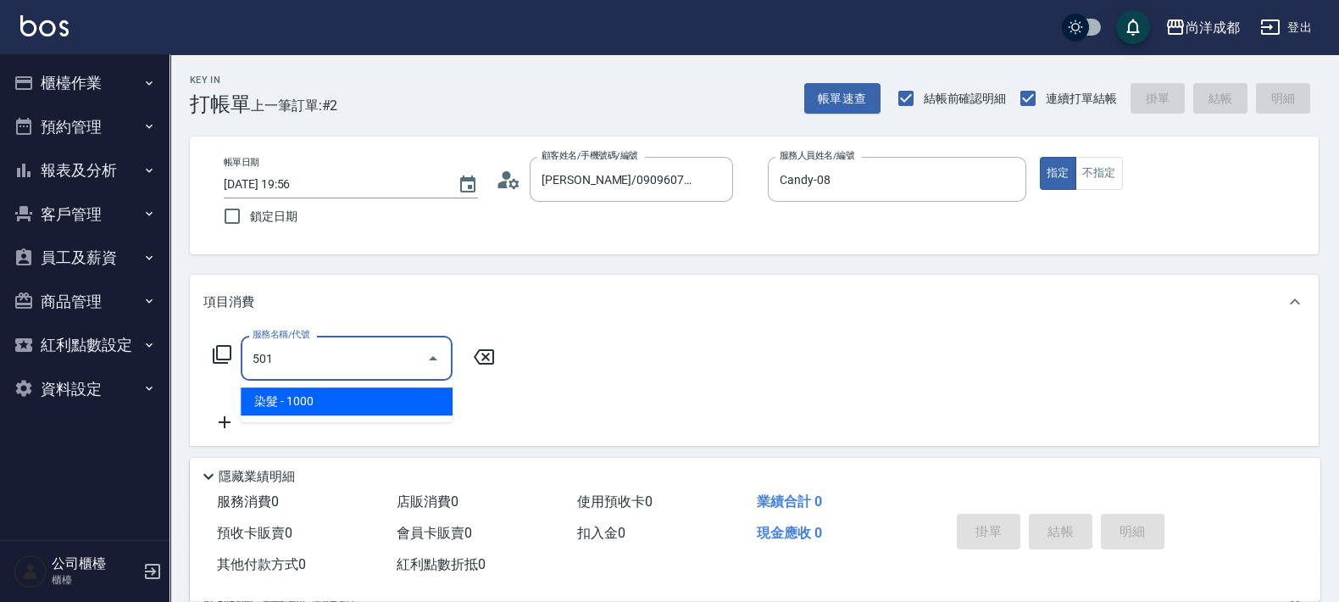
type input "100"
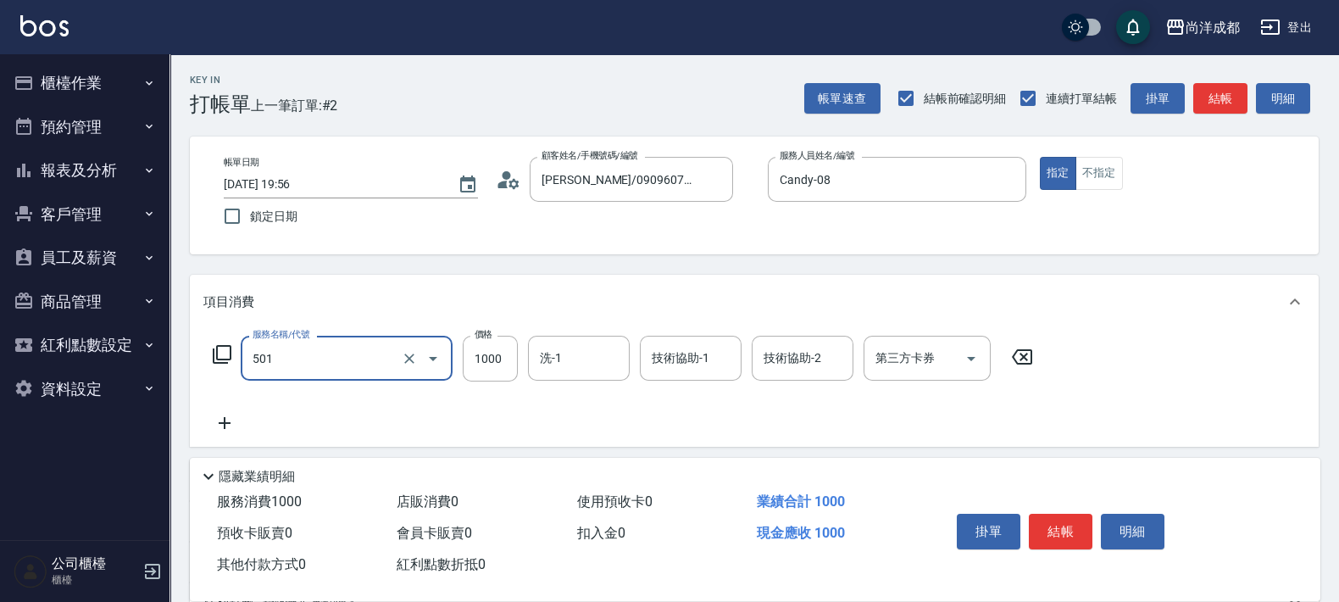
type input "染髮(501)"
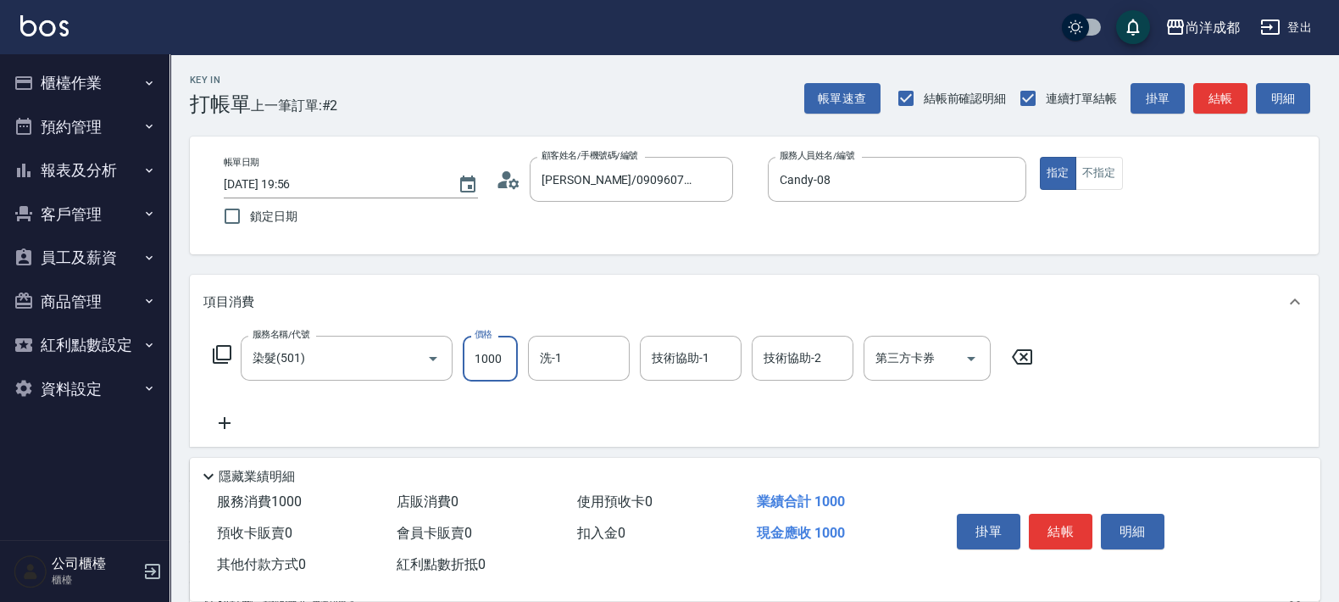
type input "0"
type input "16"
type input "10"
type input "1680"
type input "160"
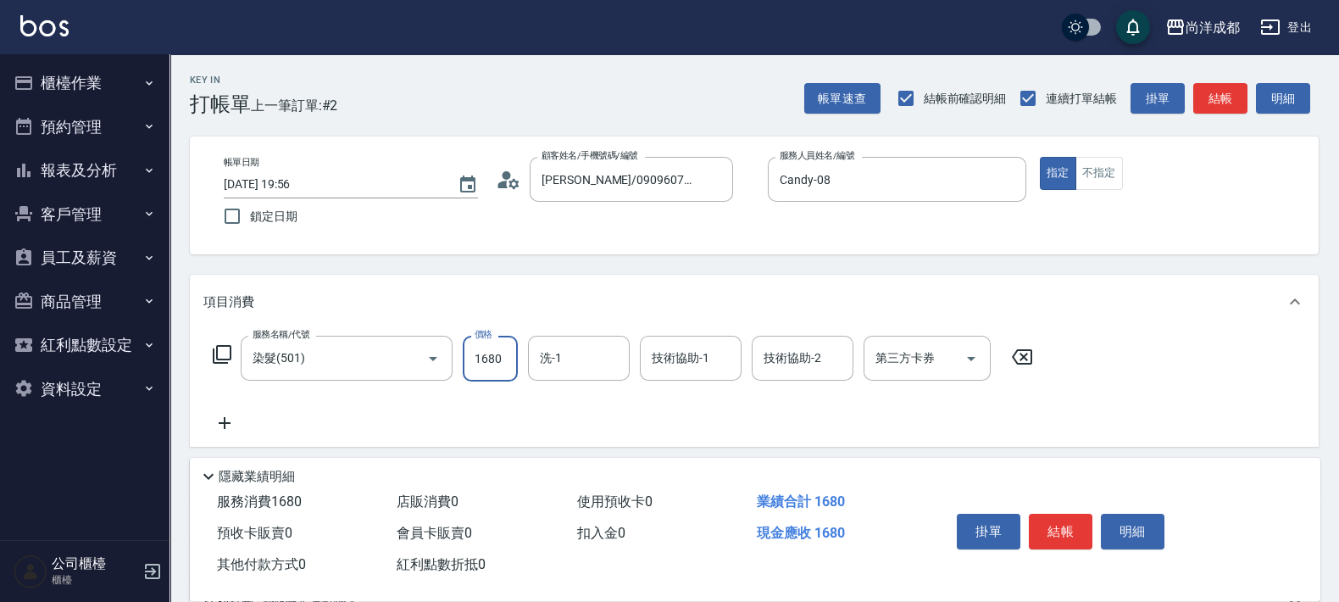
type input "1680"
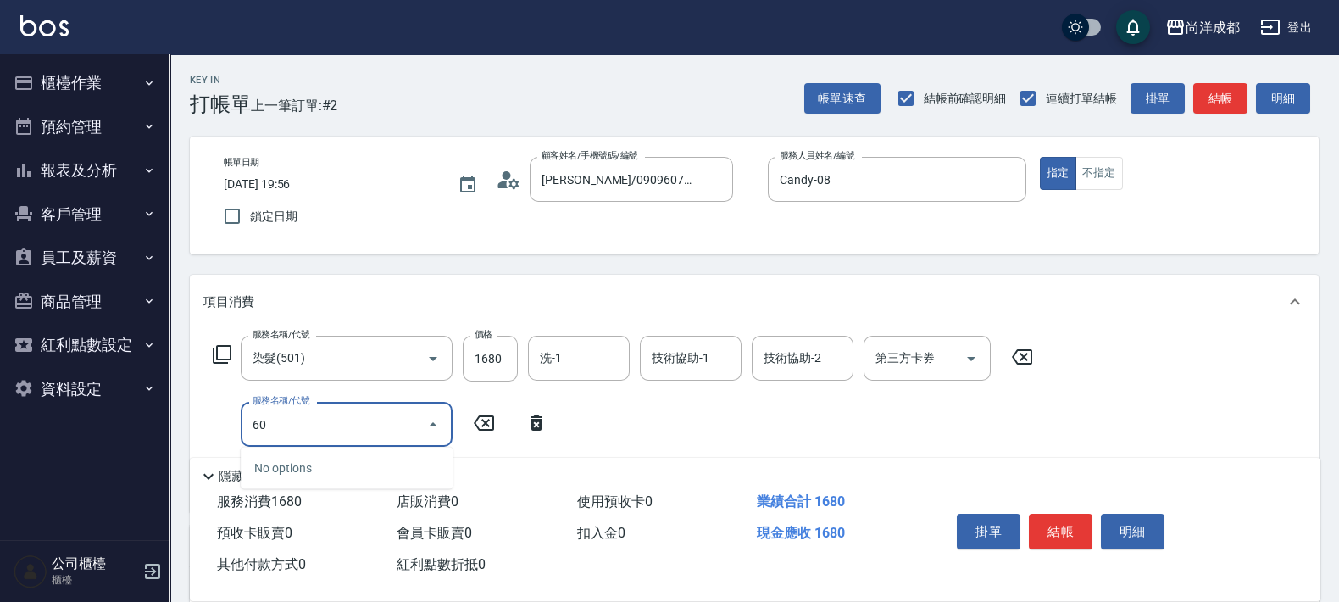
type input "601"
type input "260"
type input "自備護髮(1000以上)(601)"
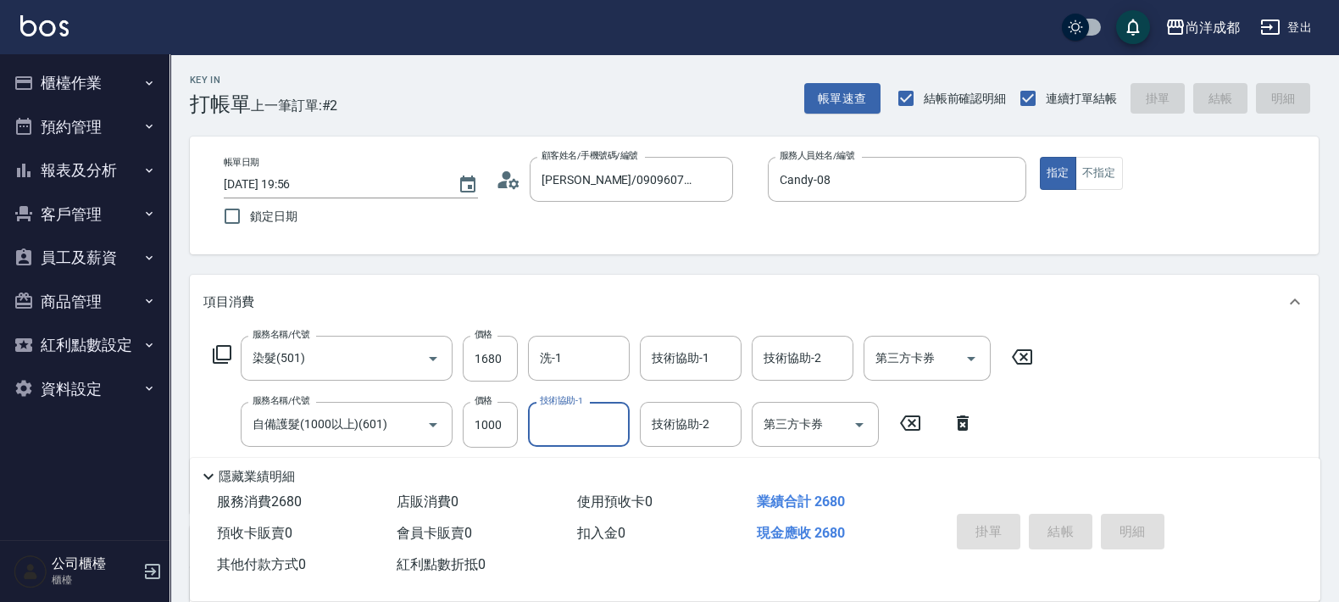
type input "0"
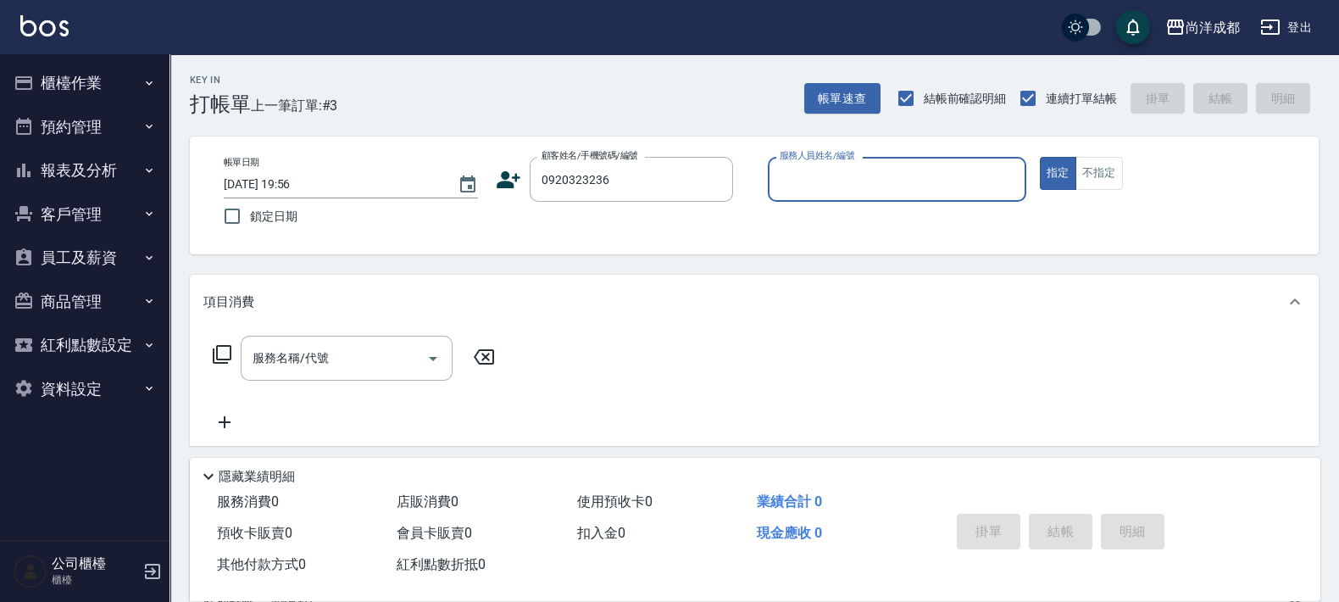
type input "黃家家/0920323236/null"
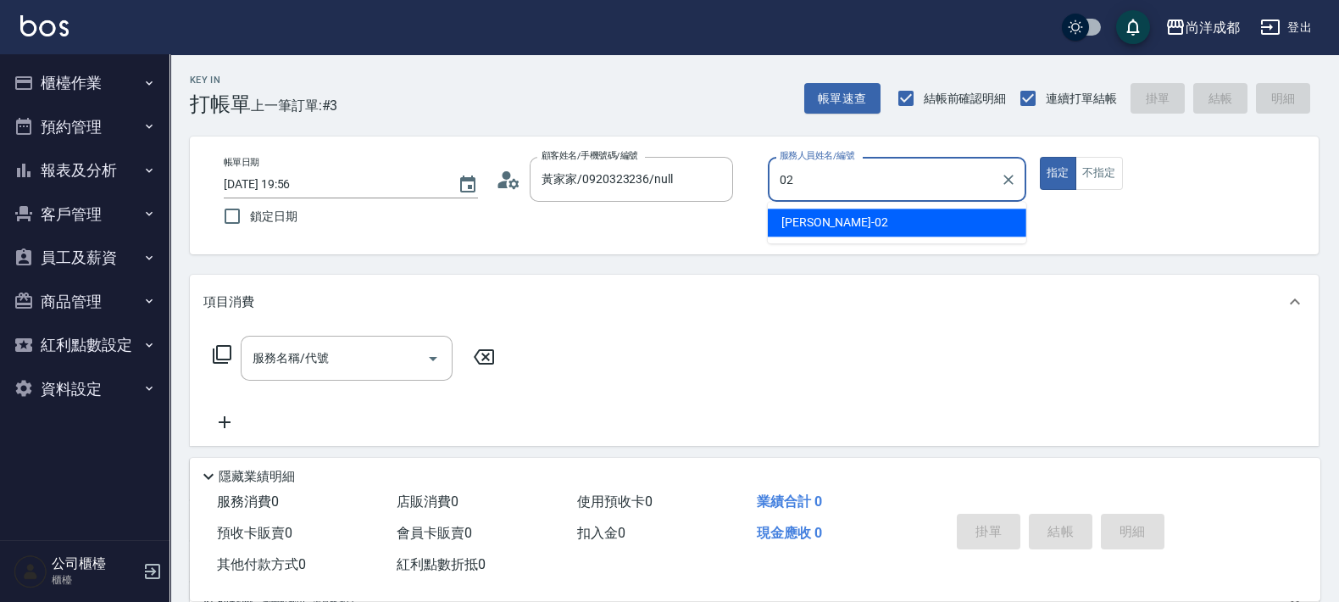
type input "Lance-02"
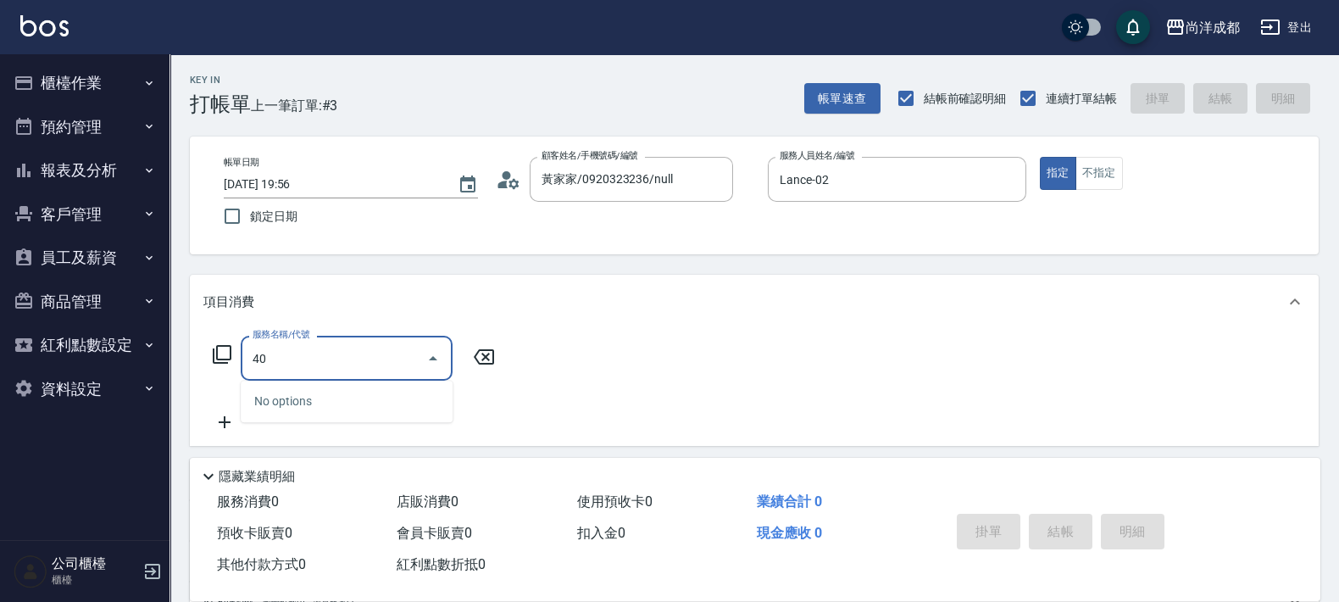
type input "401"
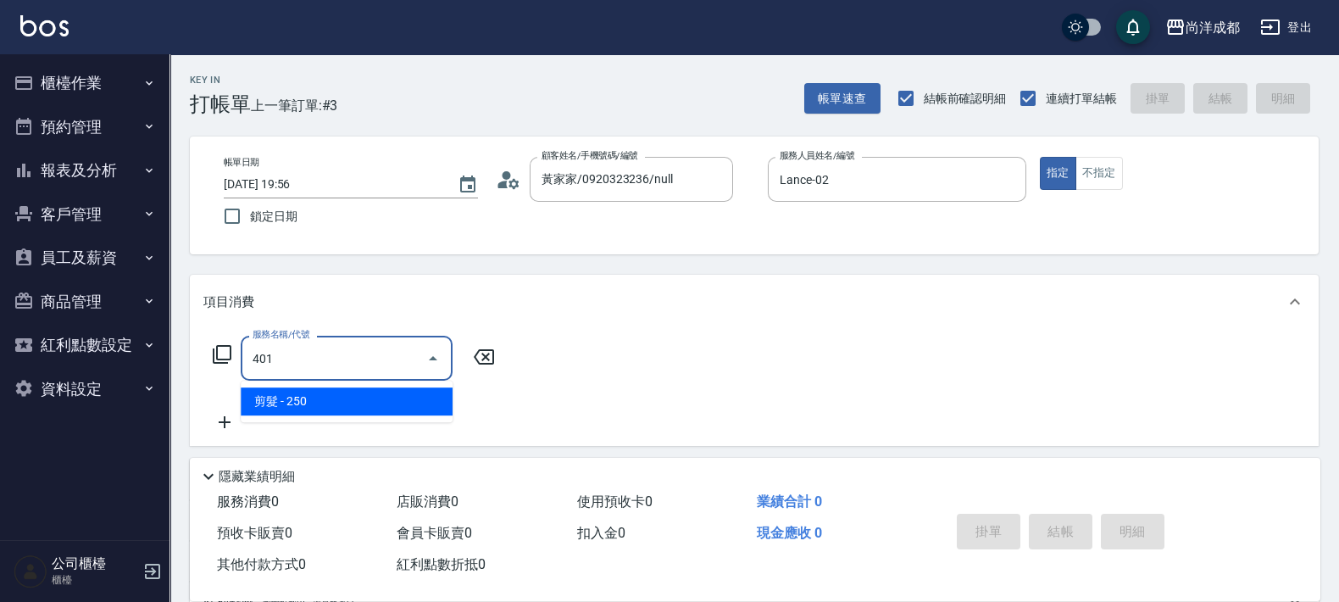
type input "20"
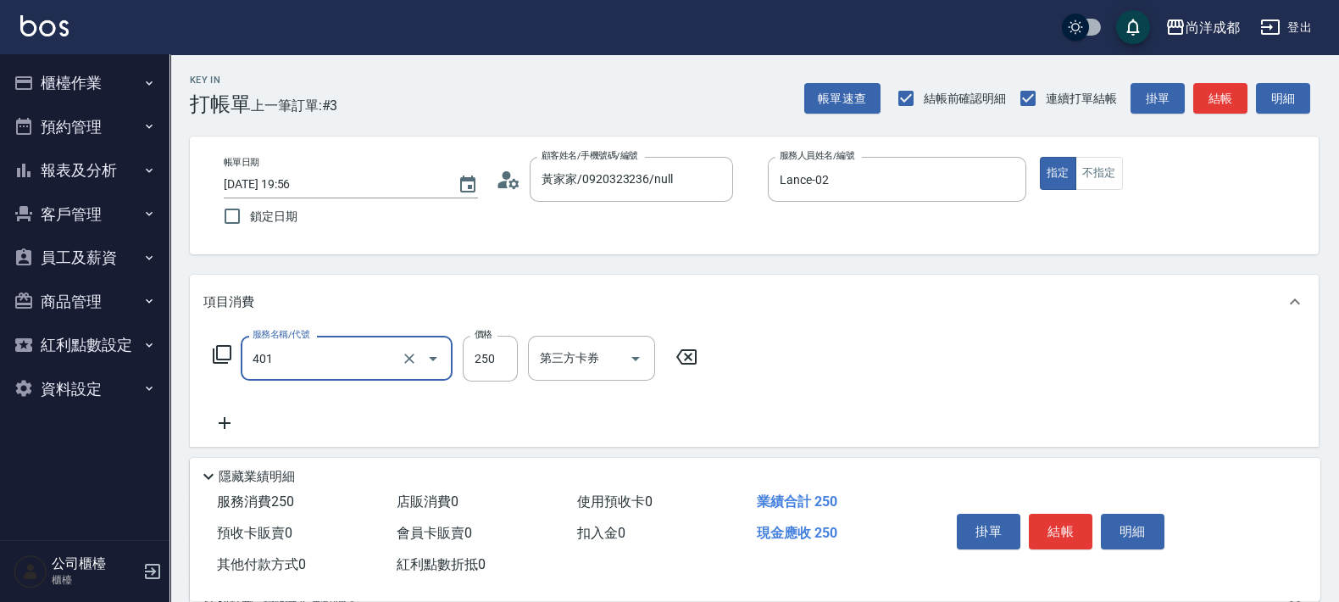
type input "剪髮(401)"
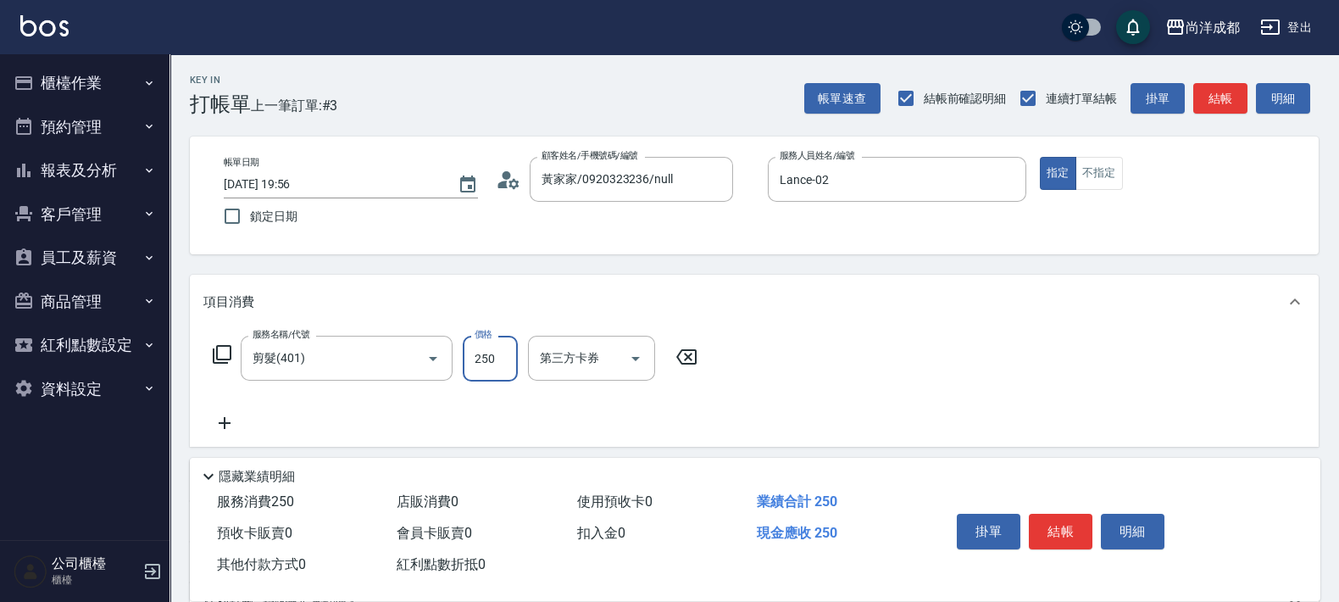
type input "0"
type input "70"
type input "700"
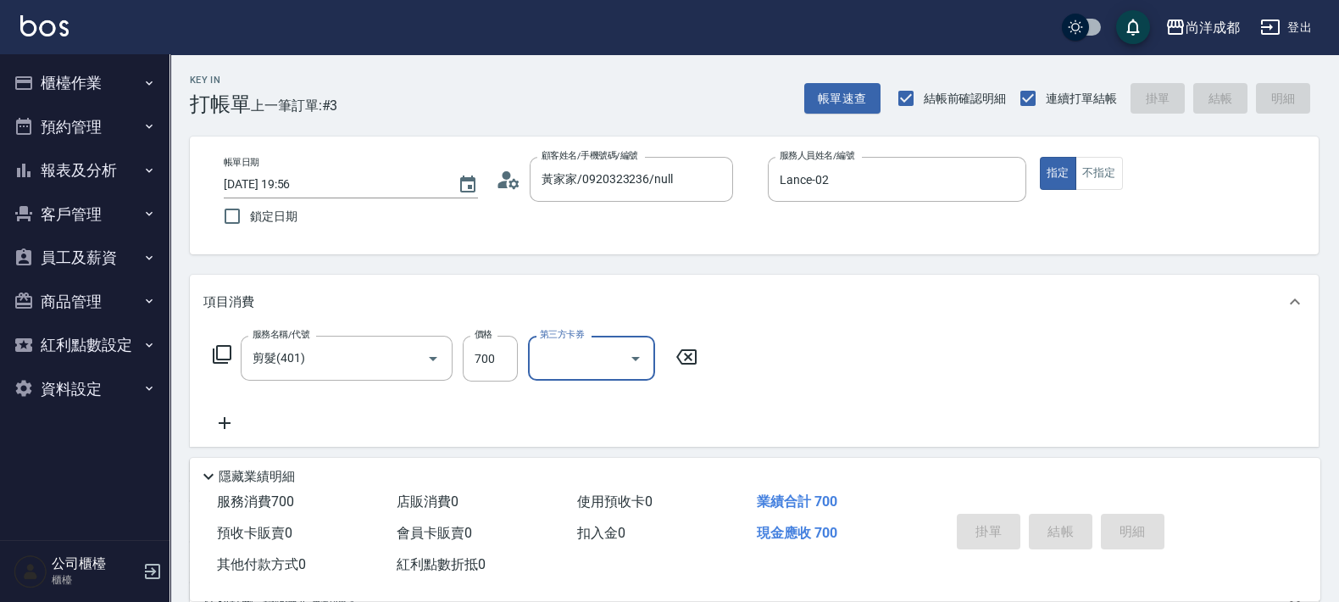
type input "0"
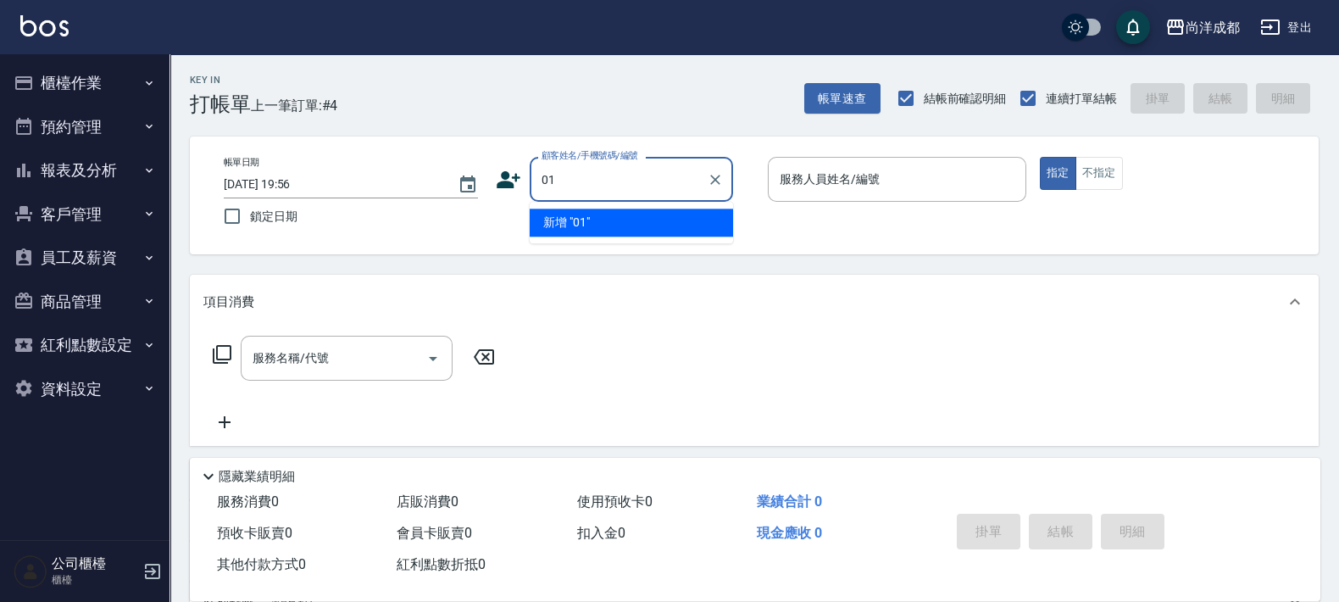
type input "01"
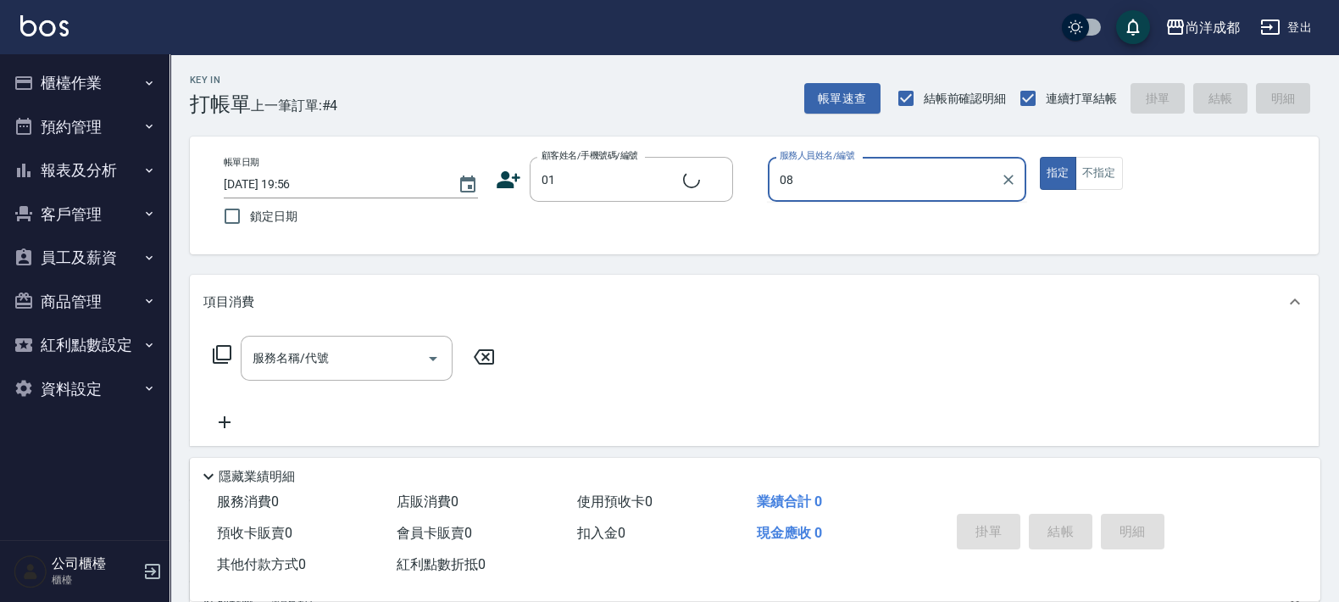
type input "08"
type input "不留客資/01/"
type input "Candy-08"
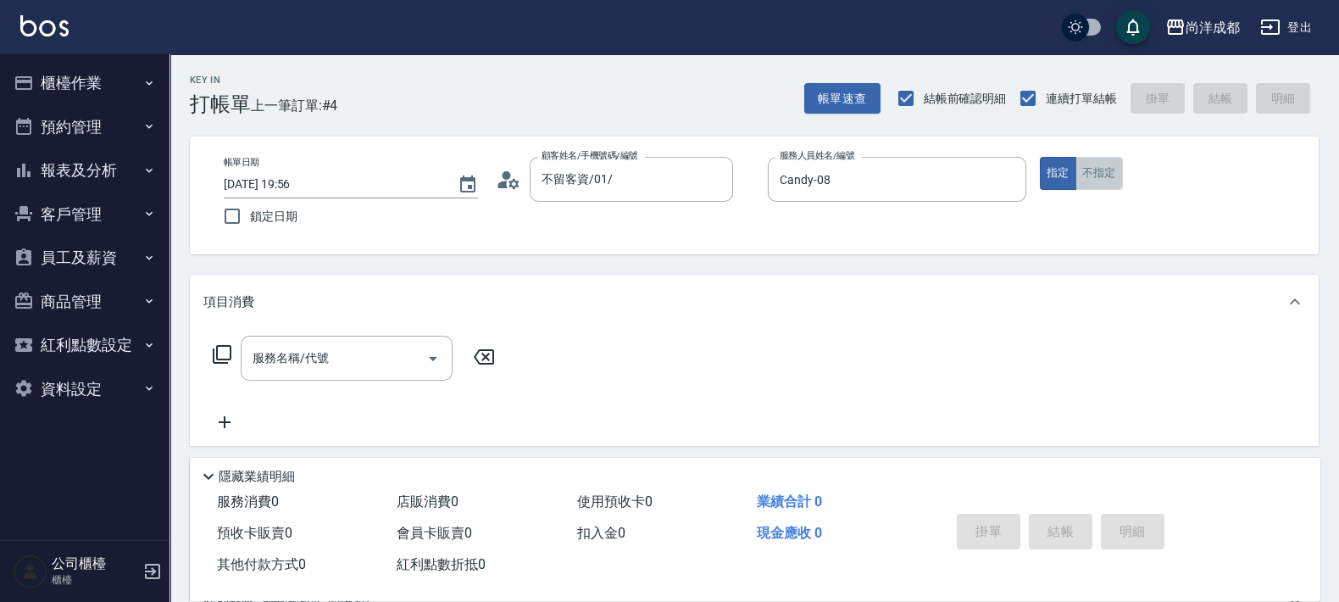
click at [1113, 170] on button "不指定" at bounding box center [1098, 173] width 47 height 33
type button "false"
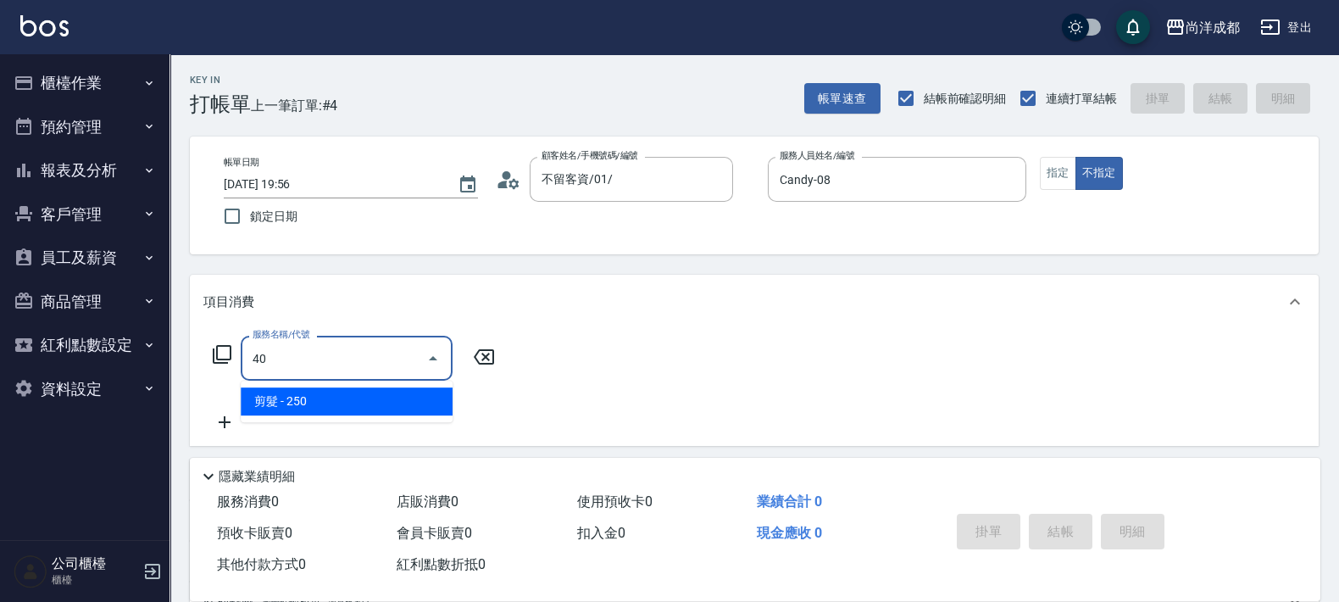
type input "4"
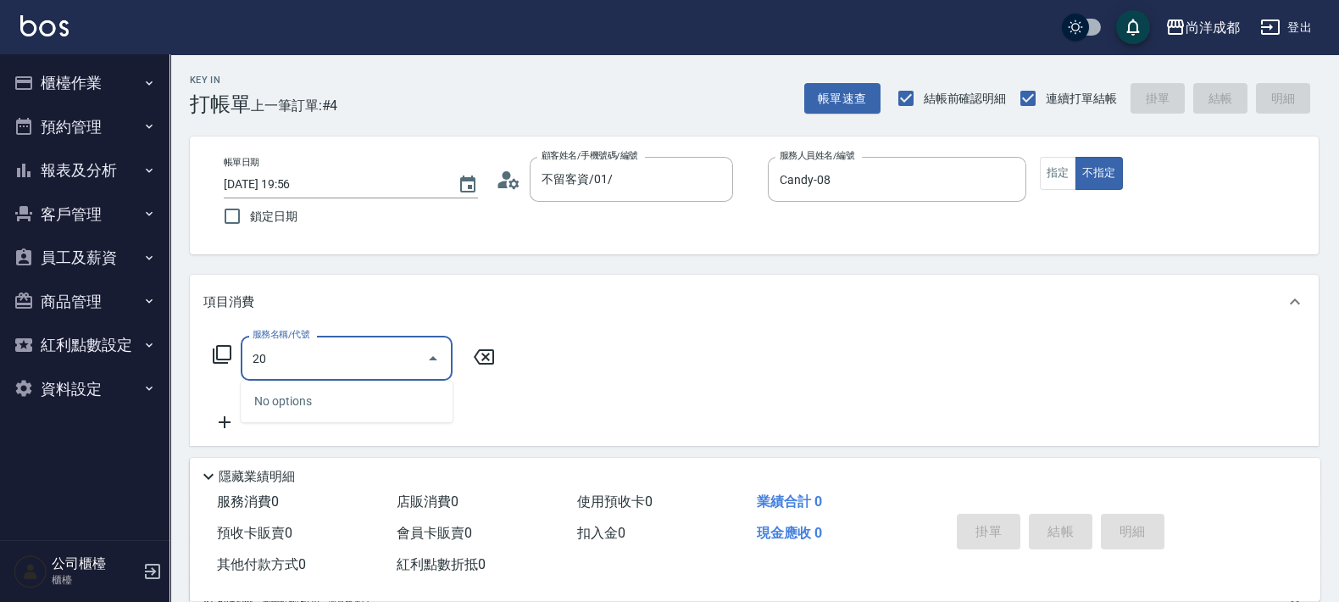
type input "201"
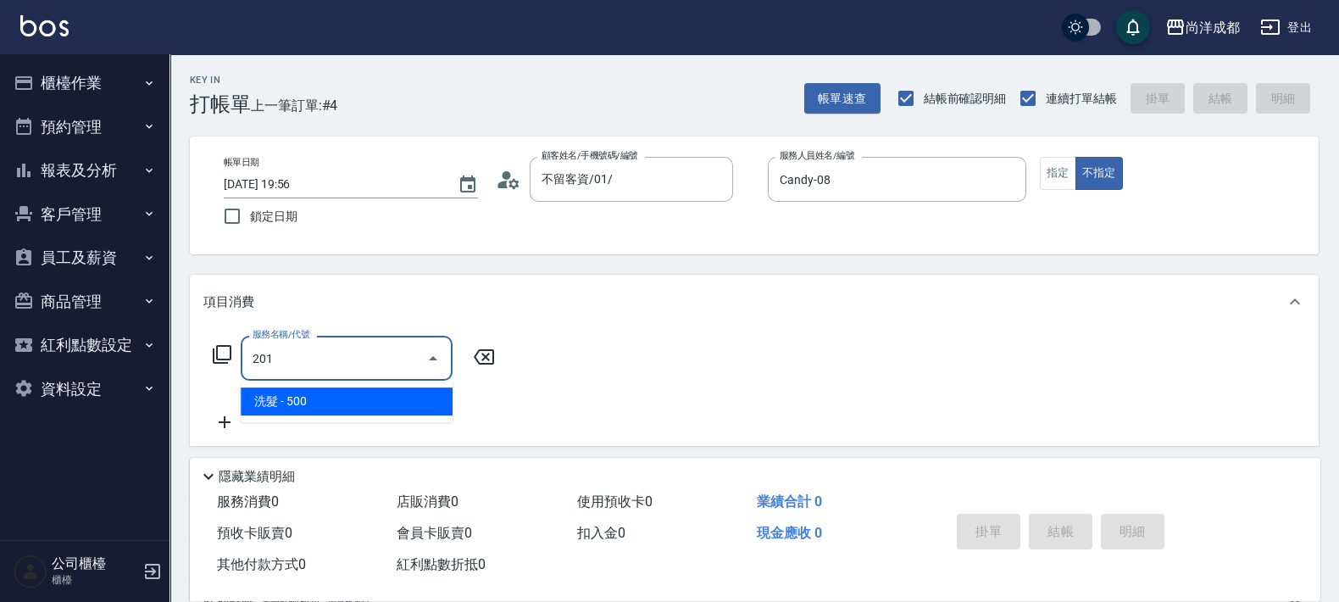
type input "50"
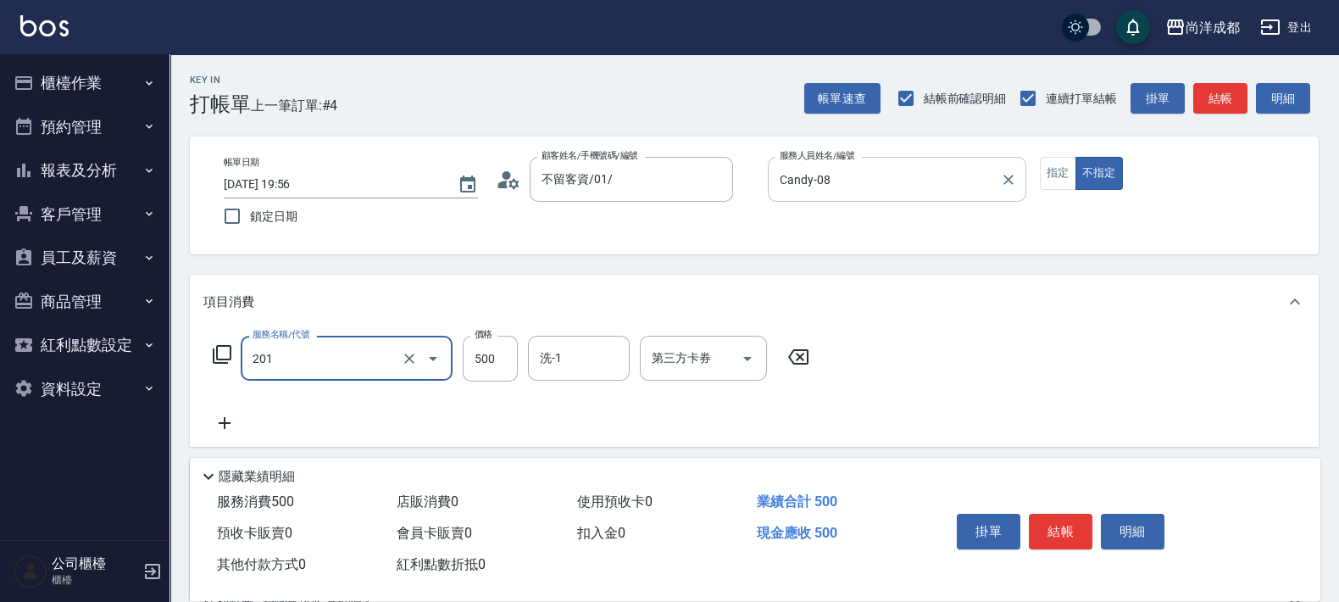
type input "洗髮(201)"
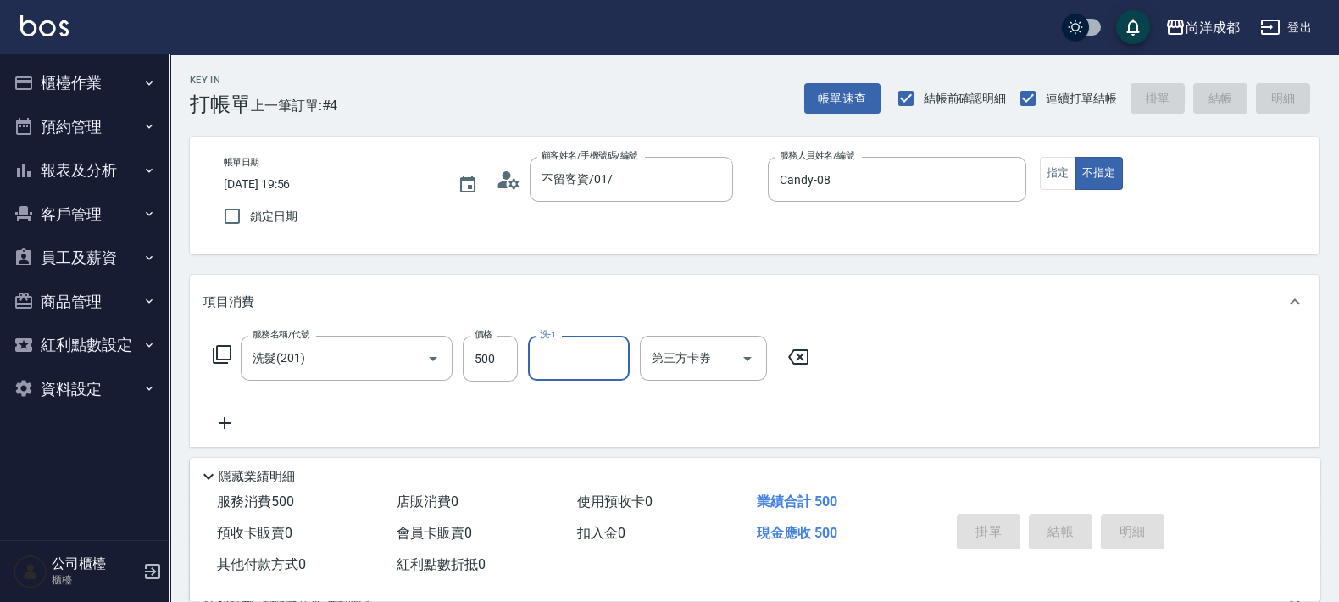
type input "[DATE] 19:57"
type input "0"
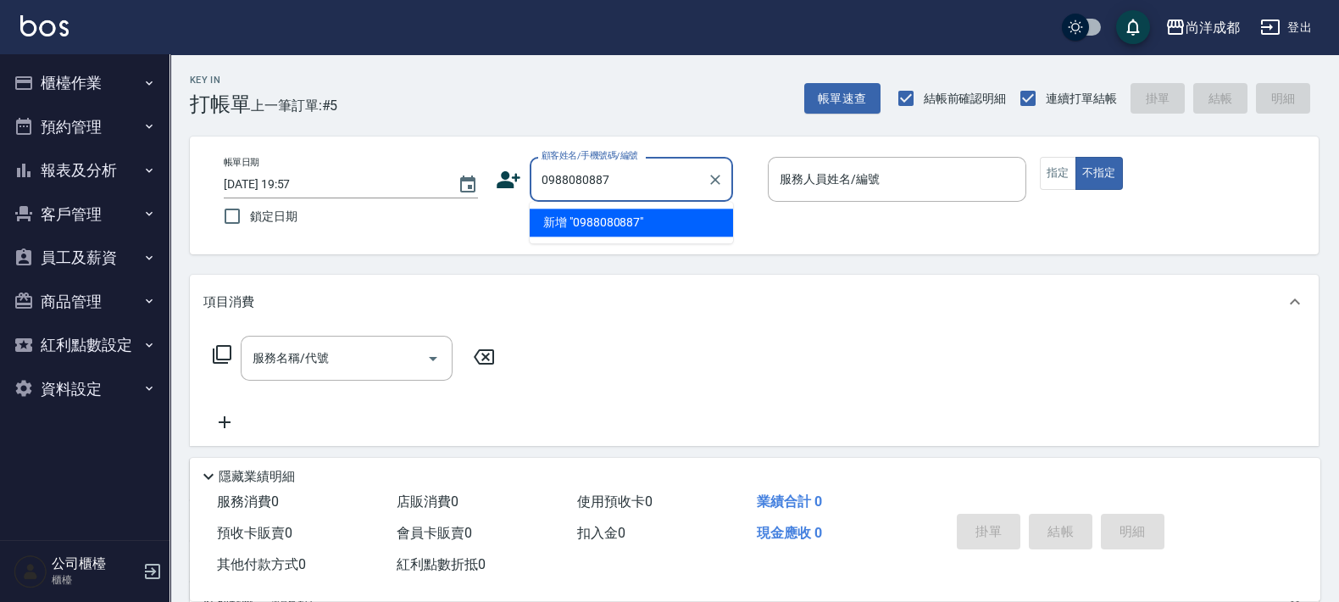
type input "0988080887"
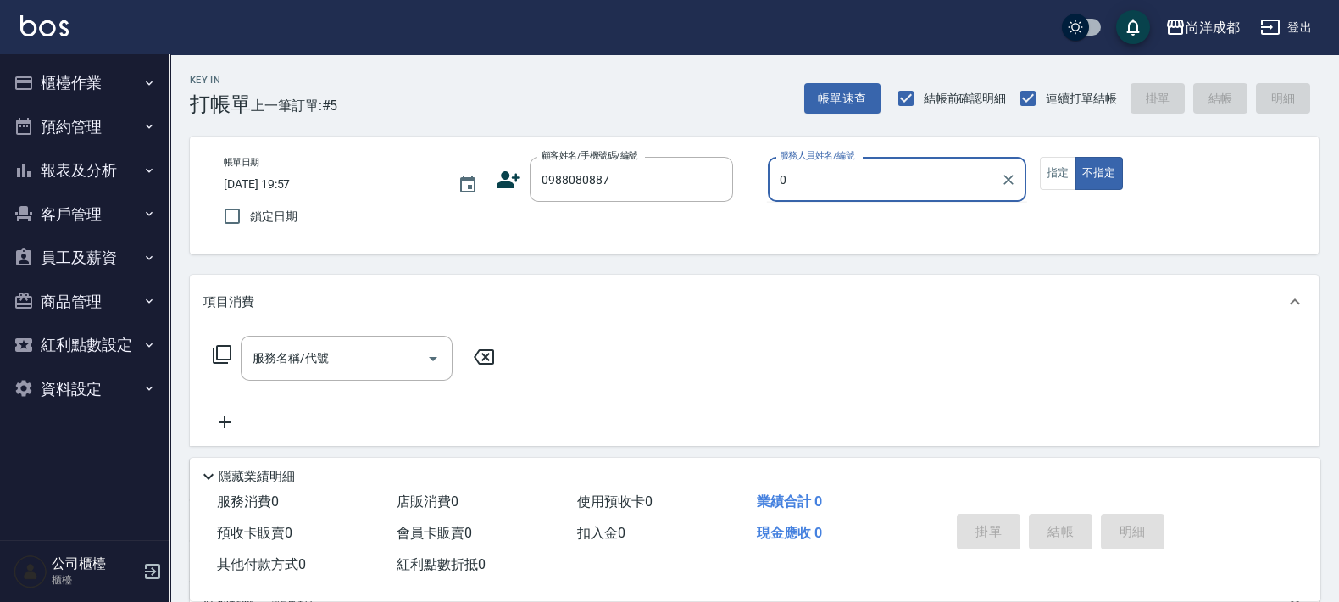
type input "02"
type input "[PERSON_NAME]/0988080887/"
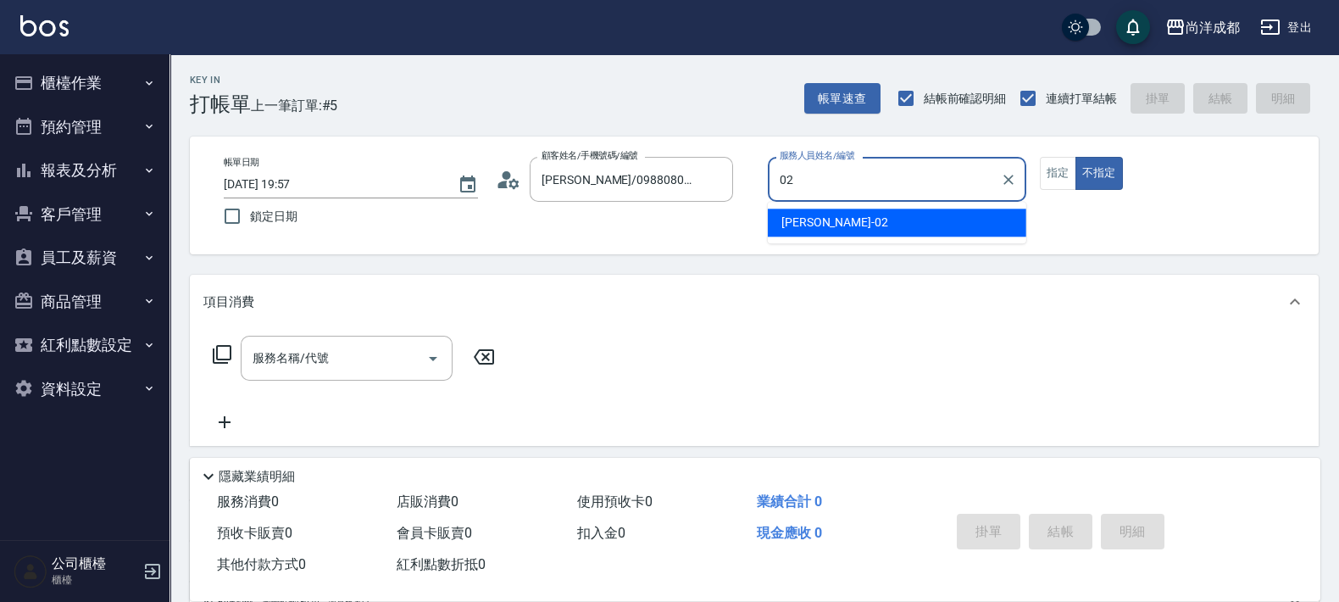
type input "Lance-02"
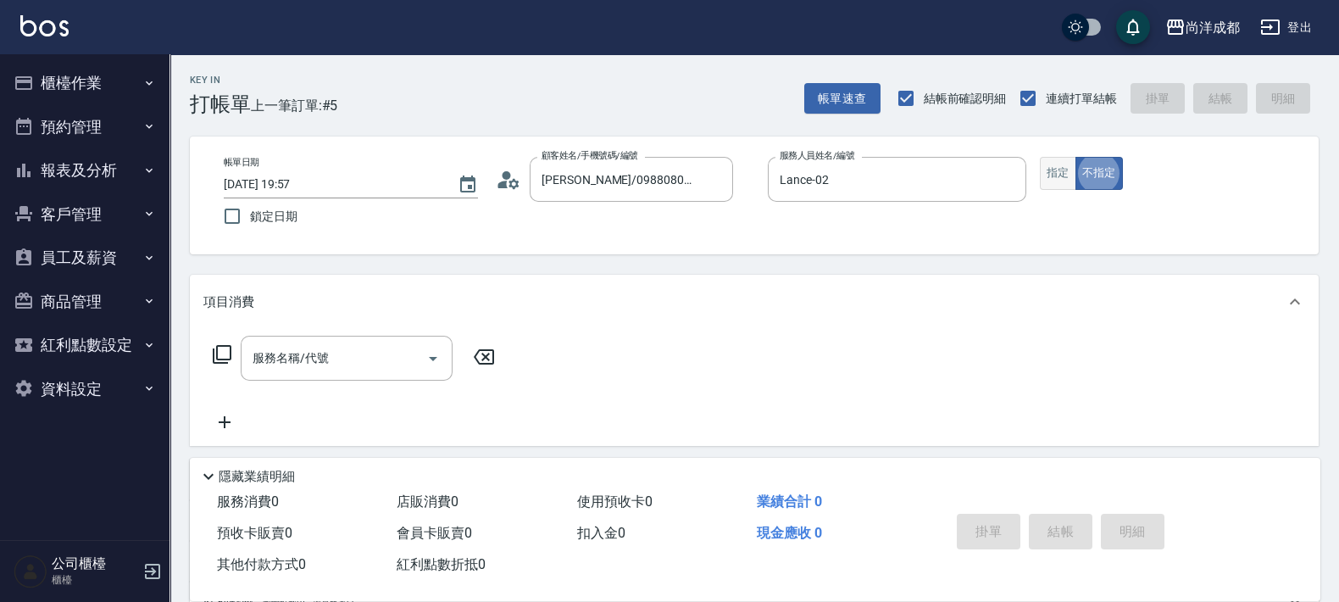
click at [1056, 182] on button "指定" at bounding box center [1058, 173] width 36 height 33
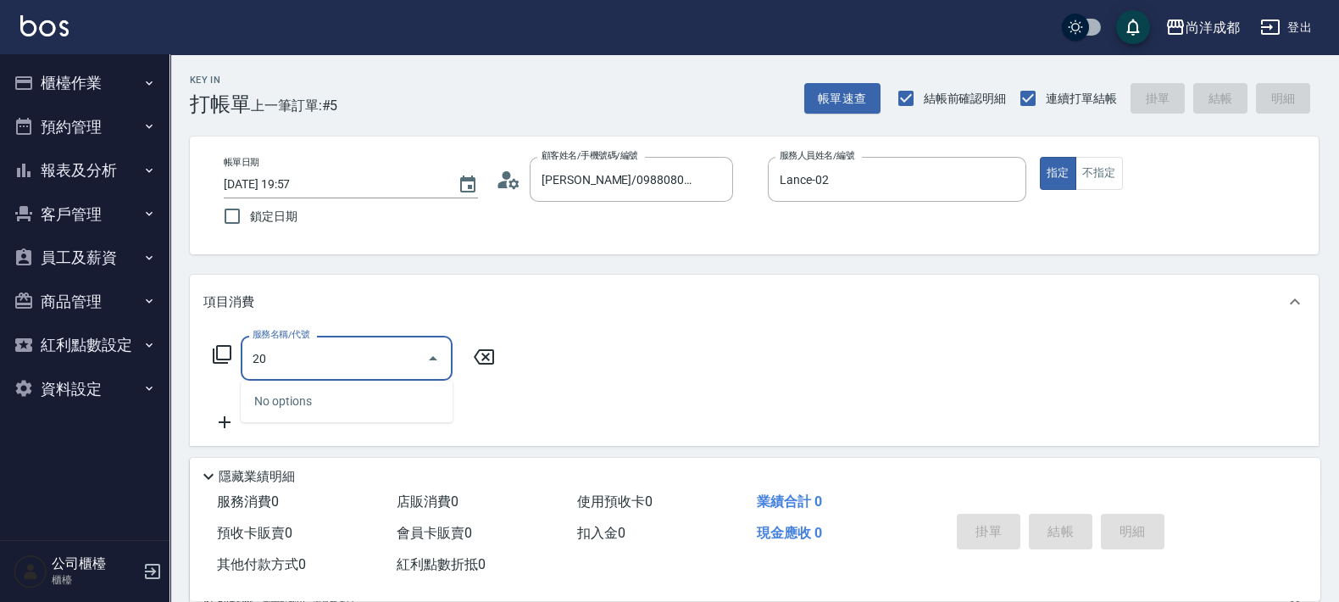
type input "201"
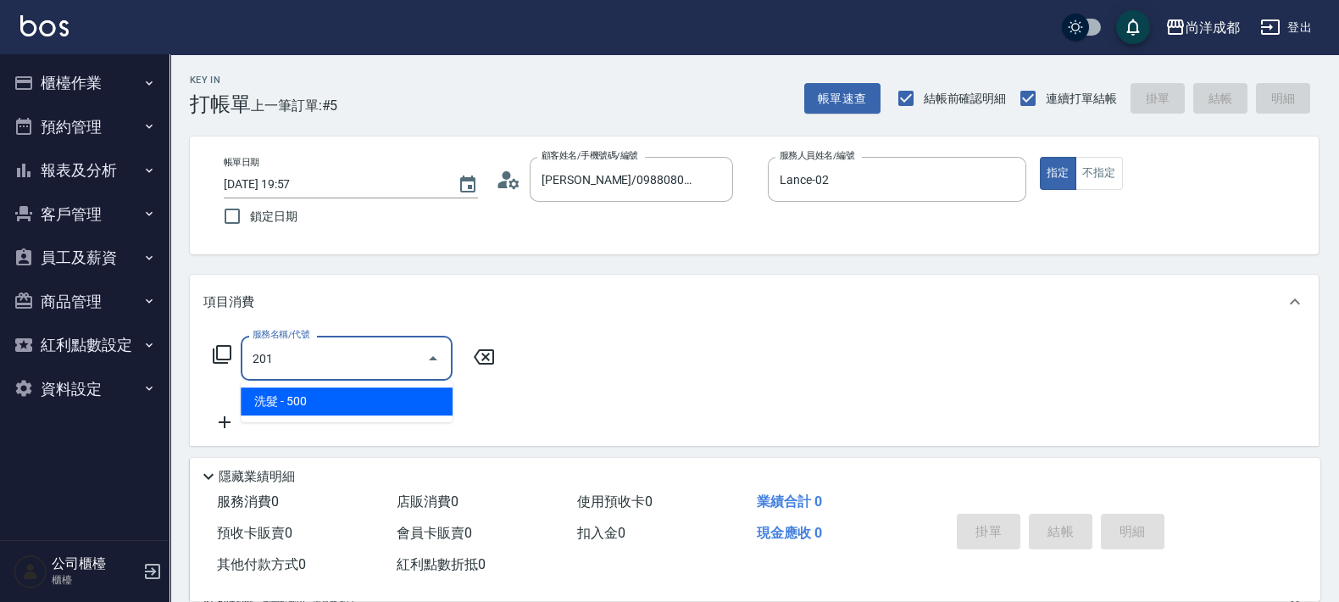
type input "50"
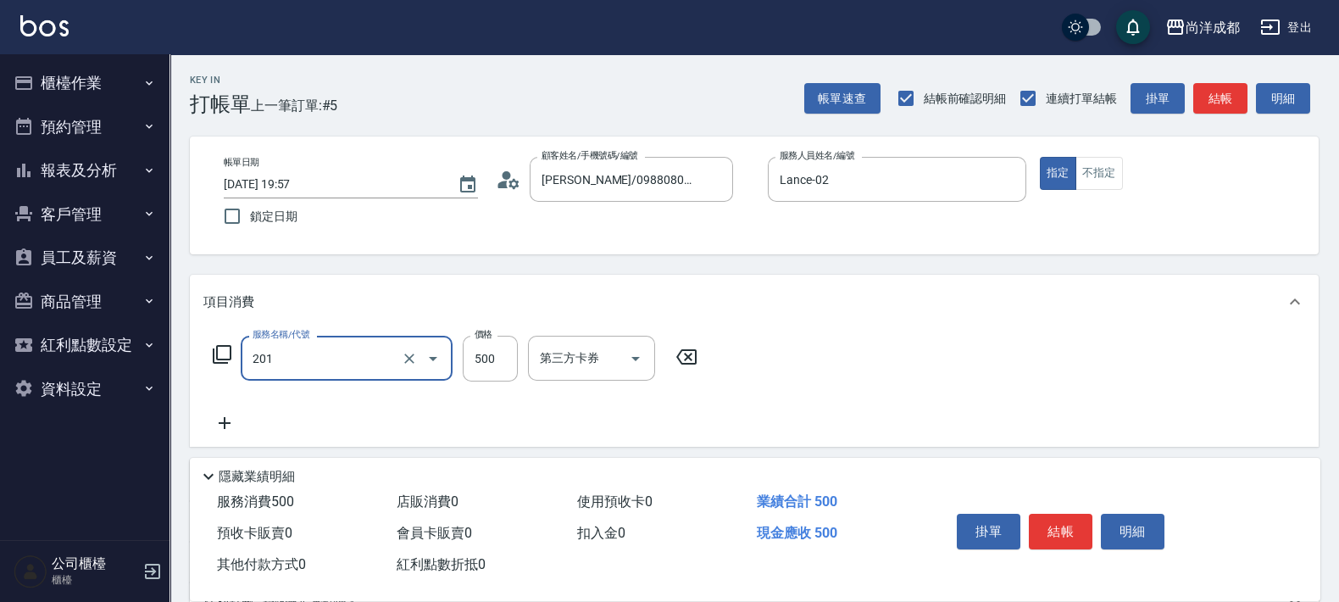
type input "洗髮(201)"
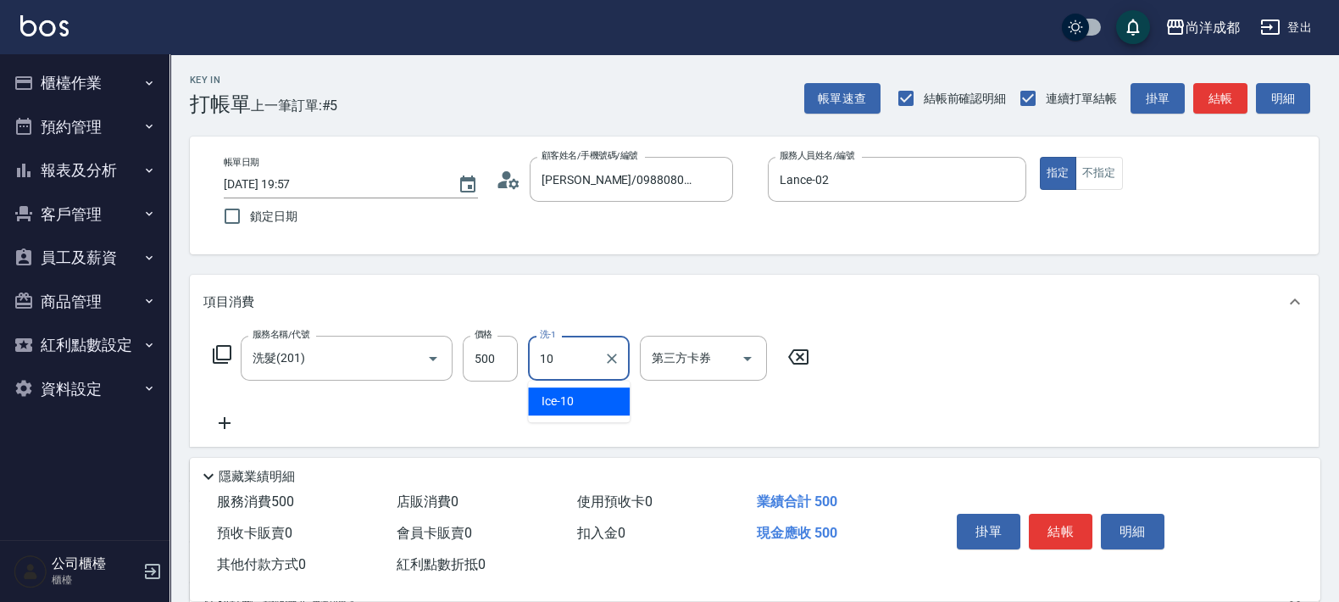
type input "Ice-10"
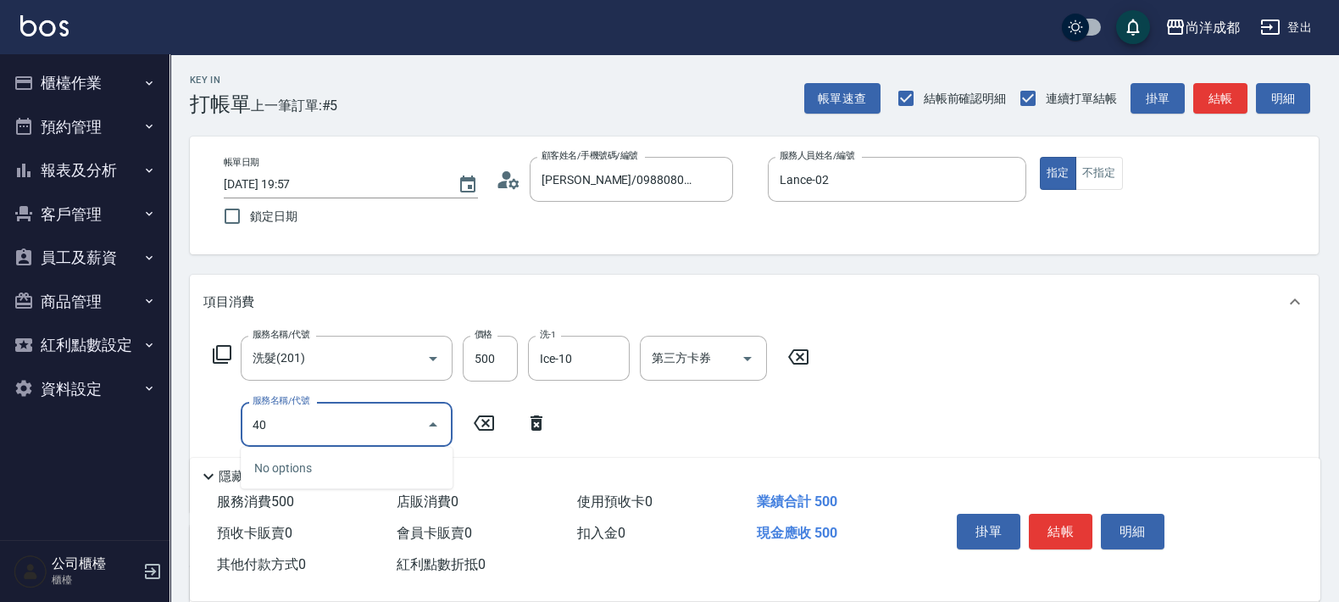
type input "401"
type input "70"
type input "剪髮(401)"
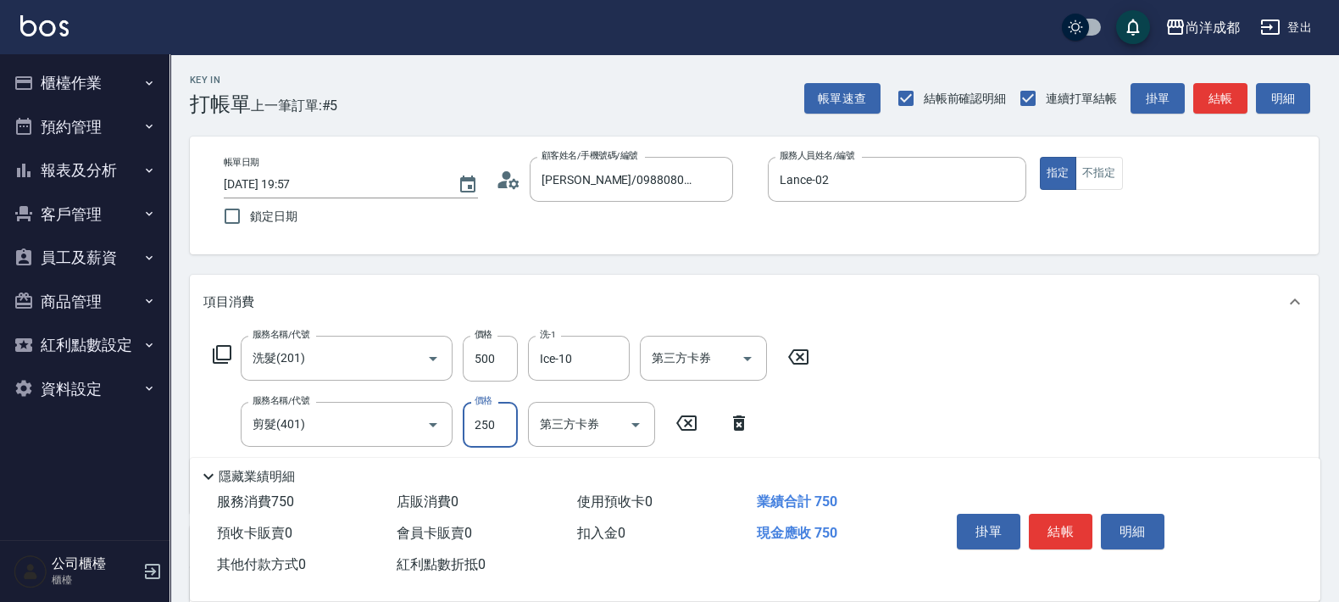
type input "50"
type input "40"
type input "90"
type input "400"
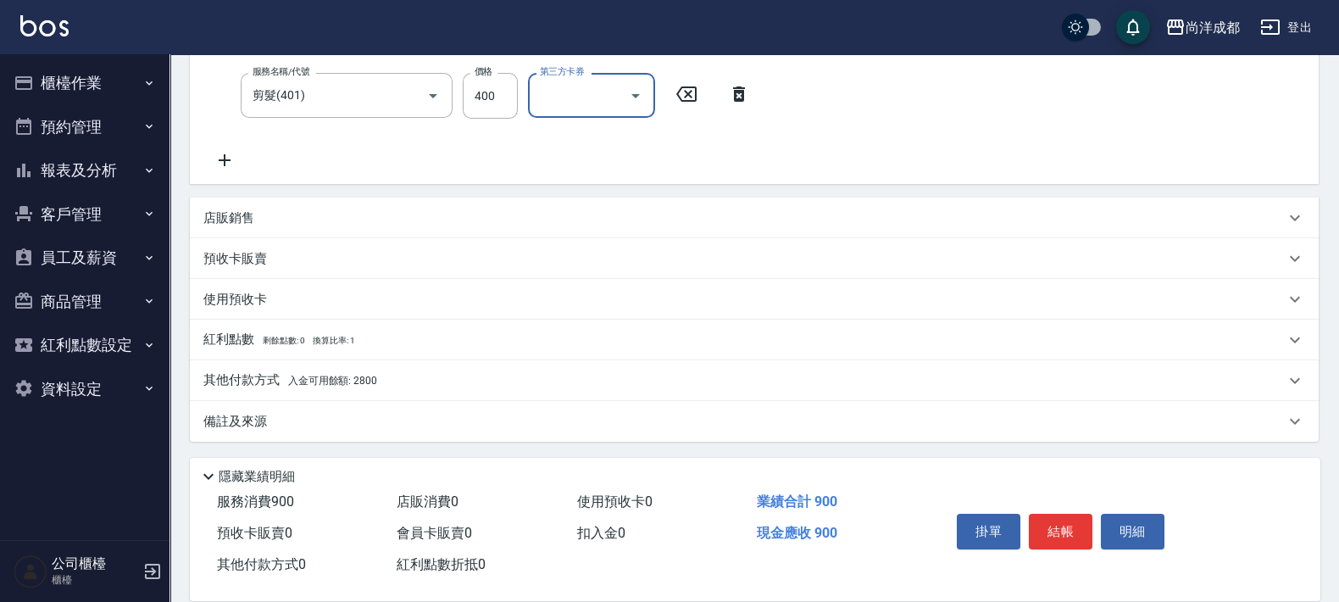
scroll to position [330, 0]
click at [267, 370] on p "其他付款方式 入金可用餘額: 2800" at bounding box center [290, 379] width 174 height 19
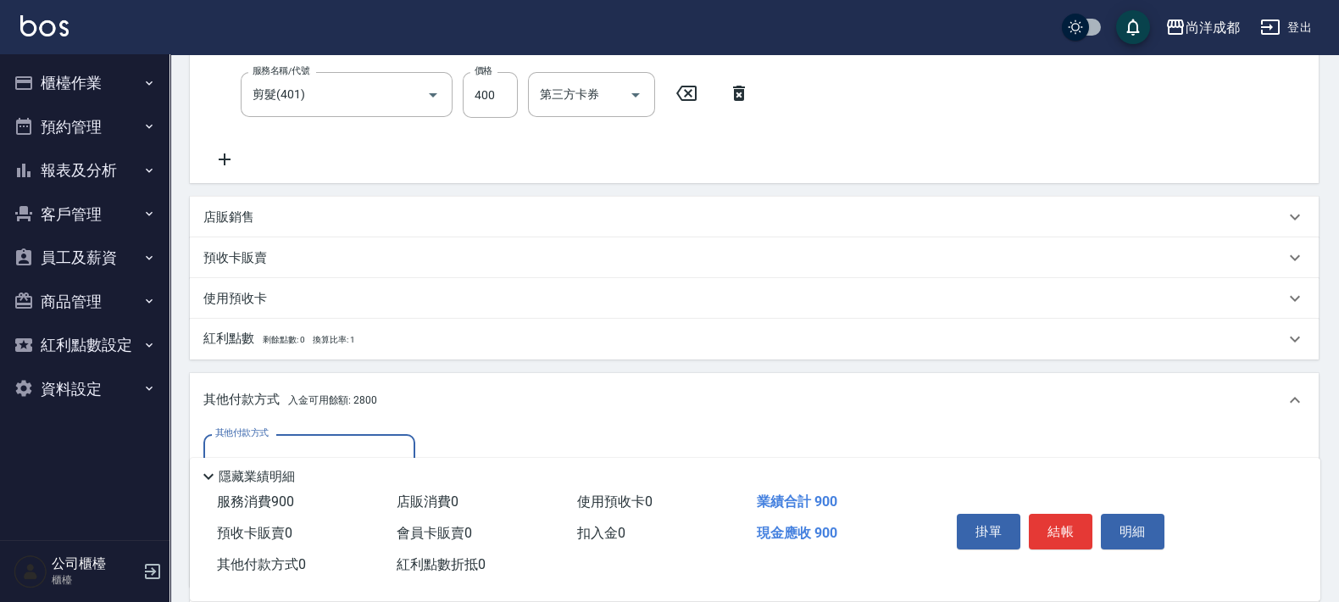
scroll to position [529, 0]
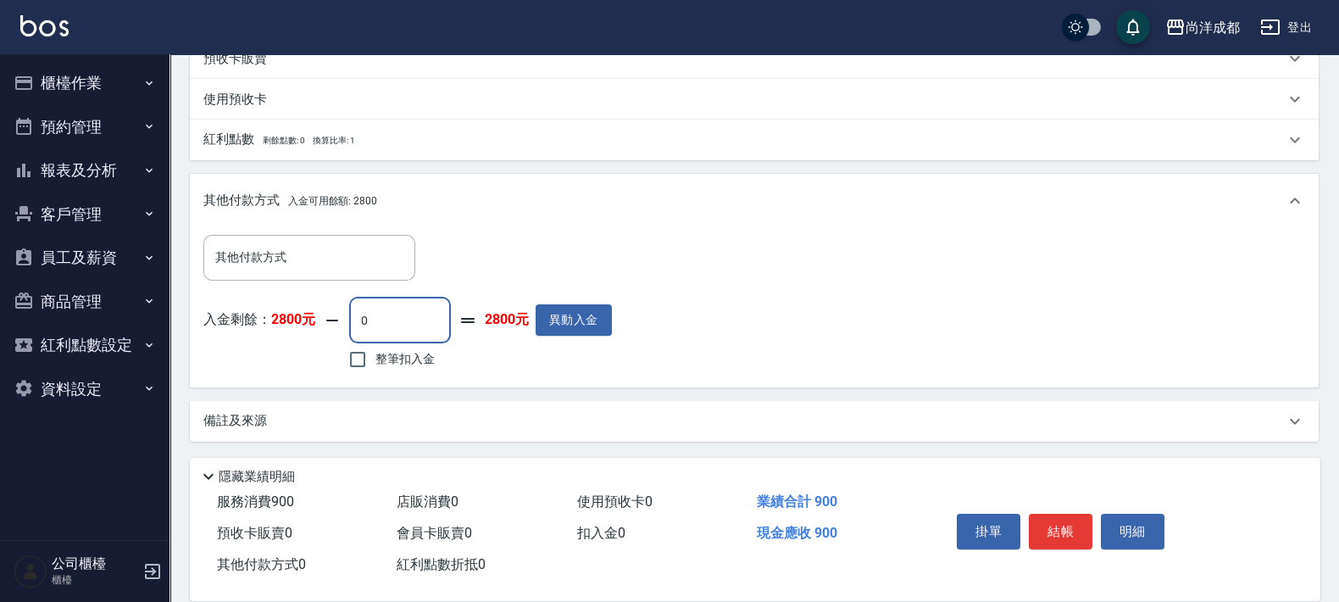
click at [416, 314] on input "0" at bounding box center [400, 320] width 102 height 46
type input "80"
type input "90"
type input "0"
type input "900"
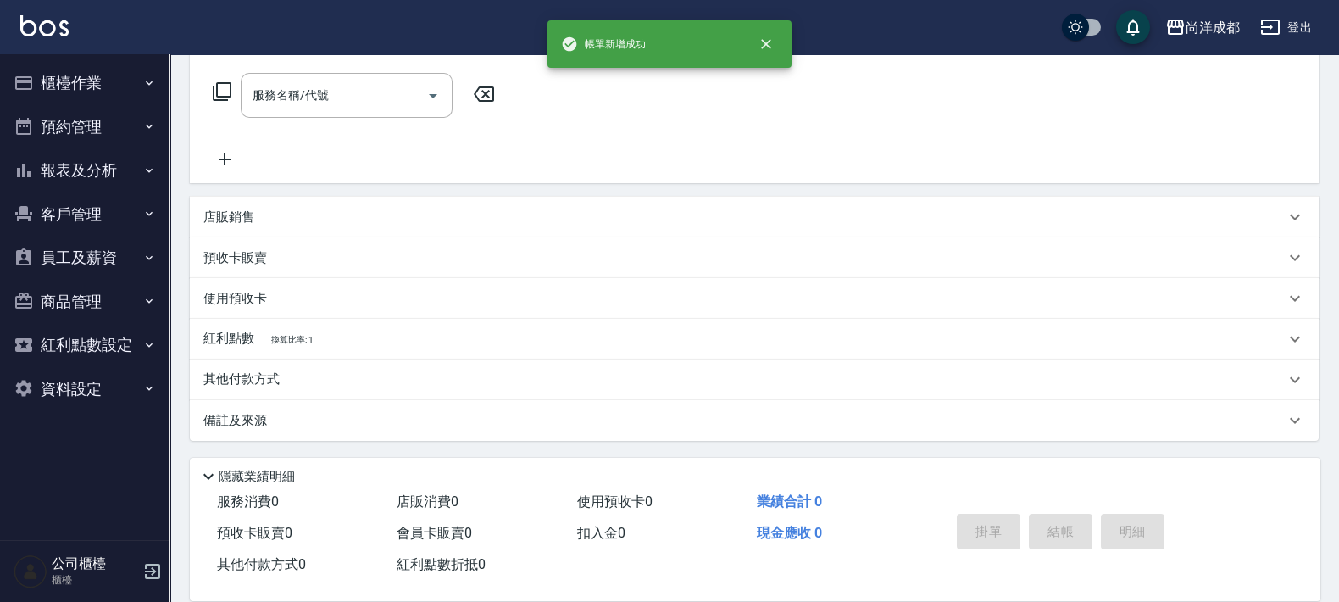
scroll to position [0, 0]
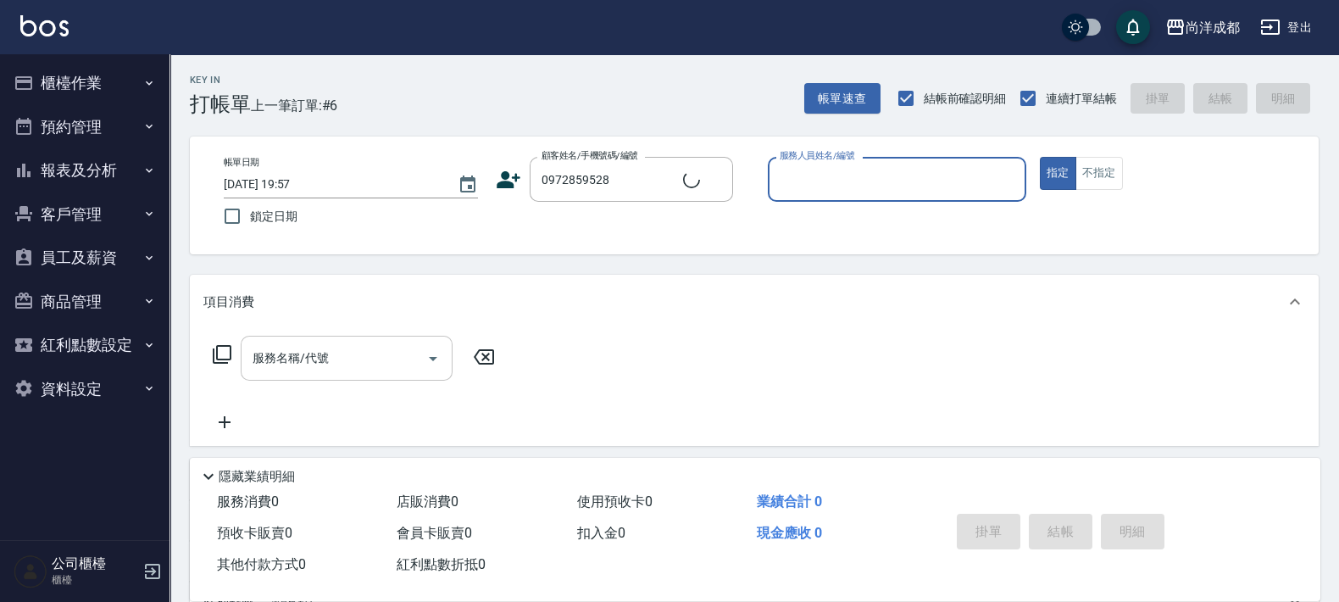
type input "[PERSON_NAME]/0972859528/null"
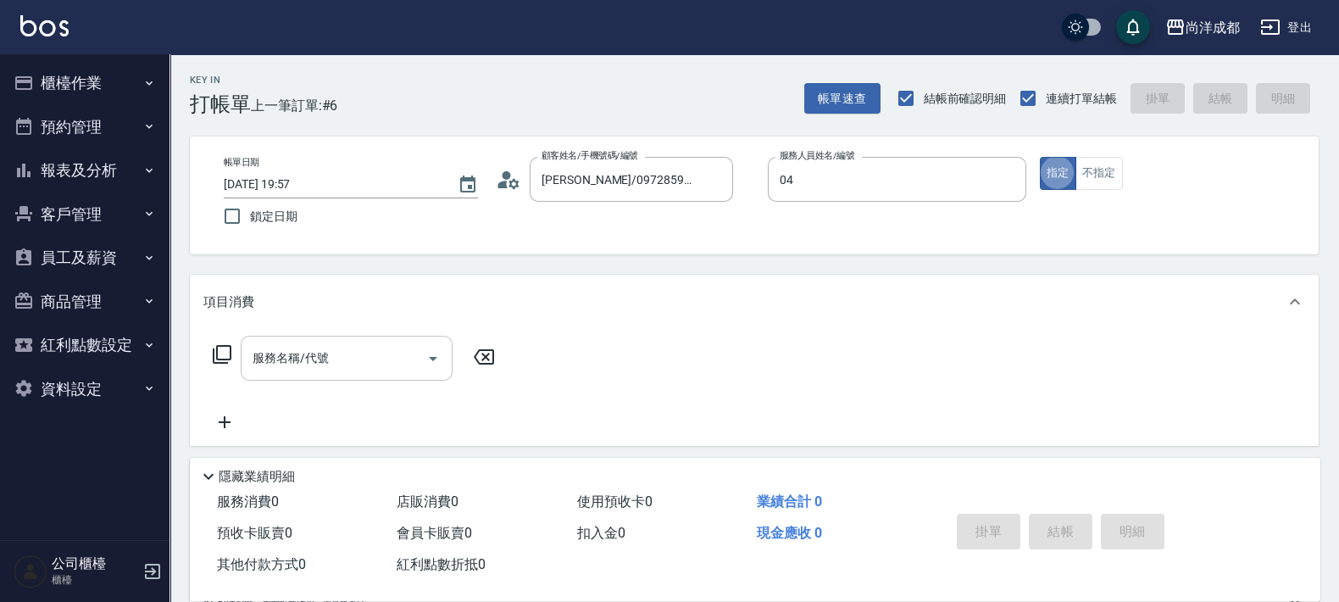
type input "Mia-04"
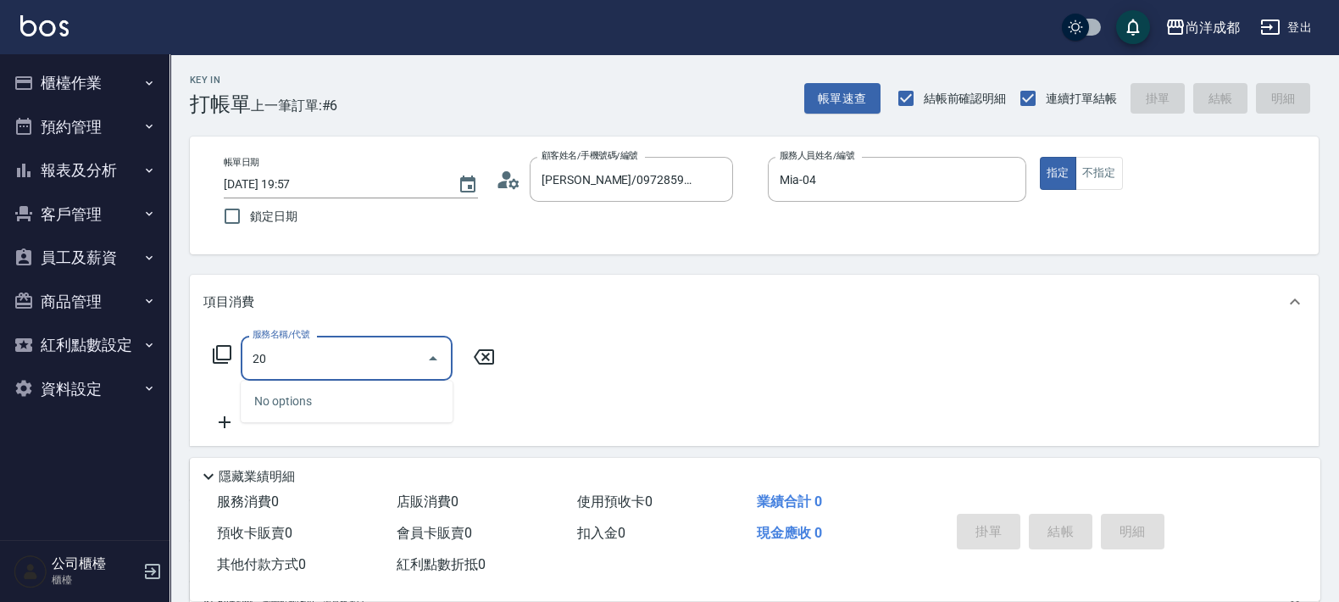
type input "201"
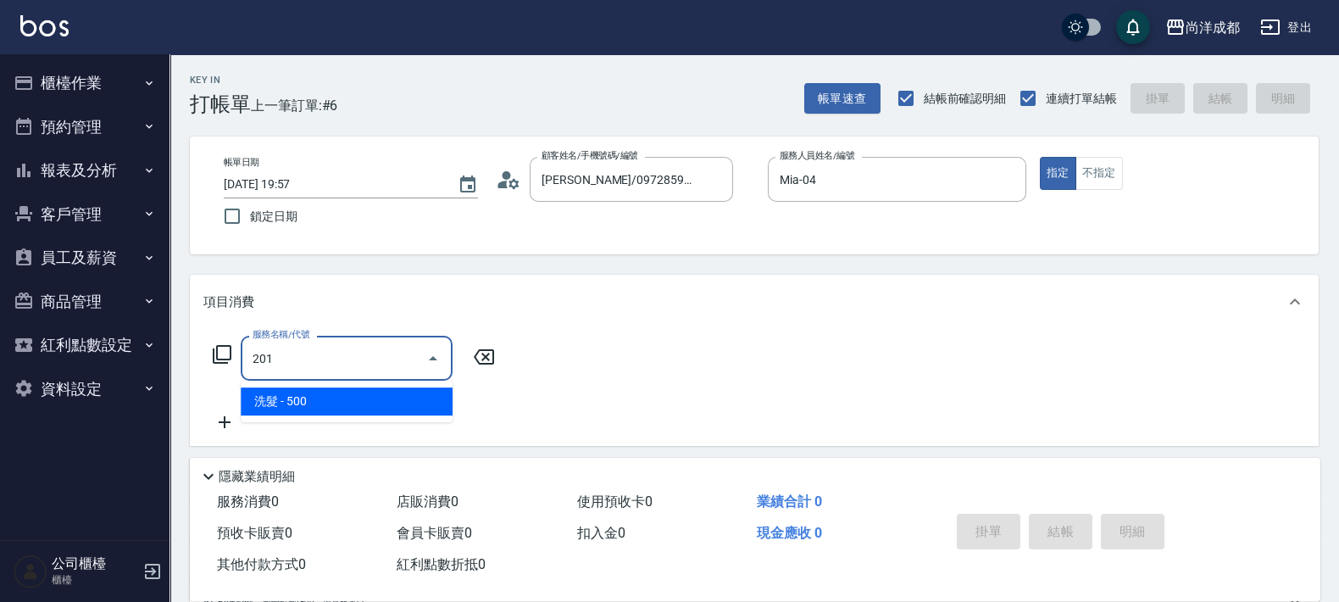
type input "50"
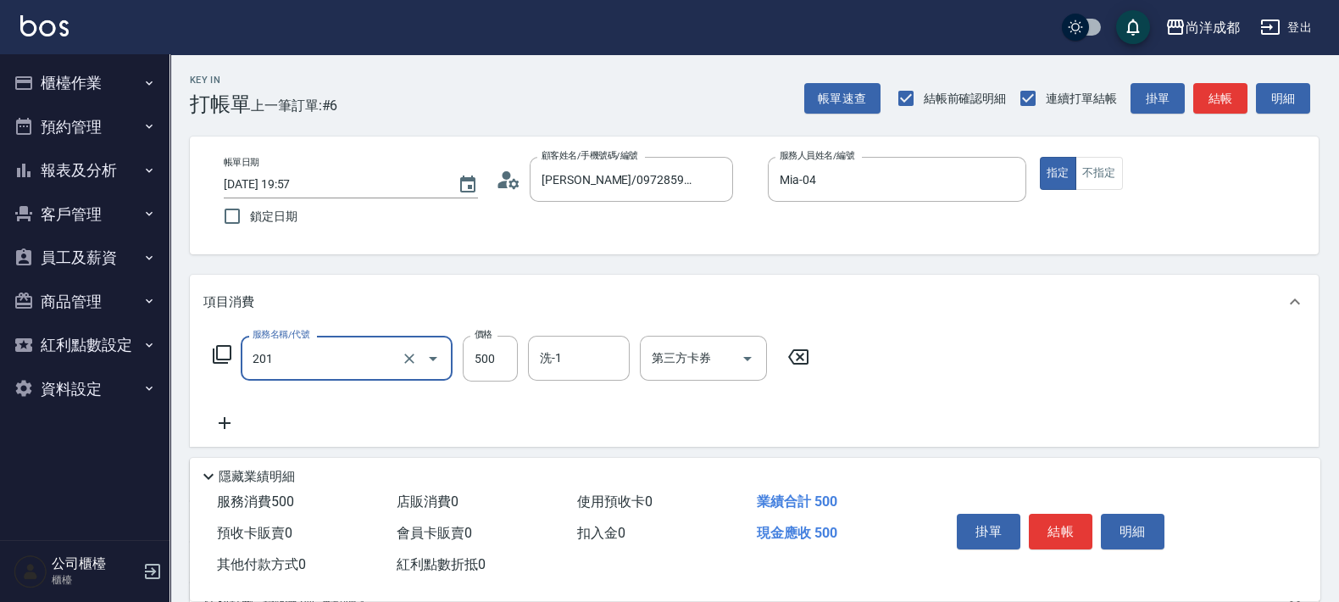
type input "洗髮(201)"
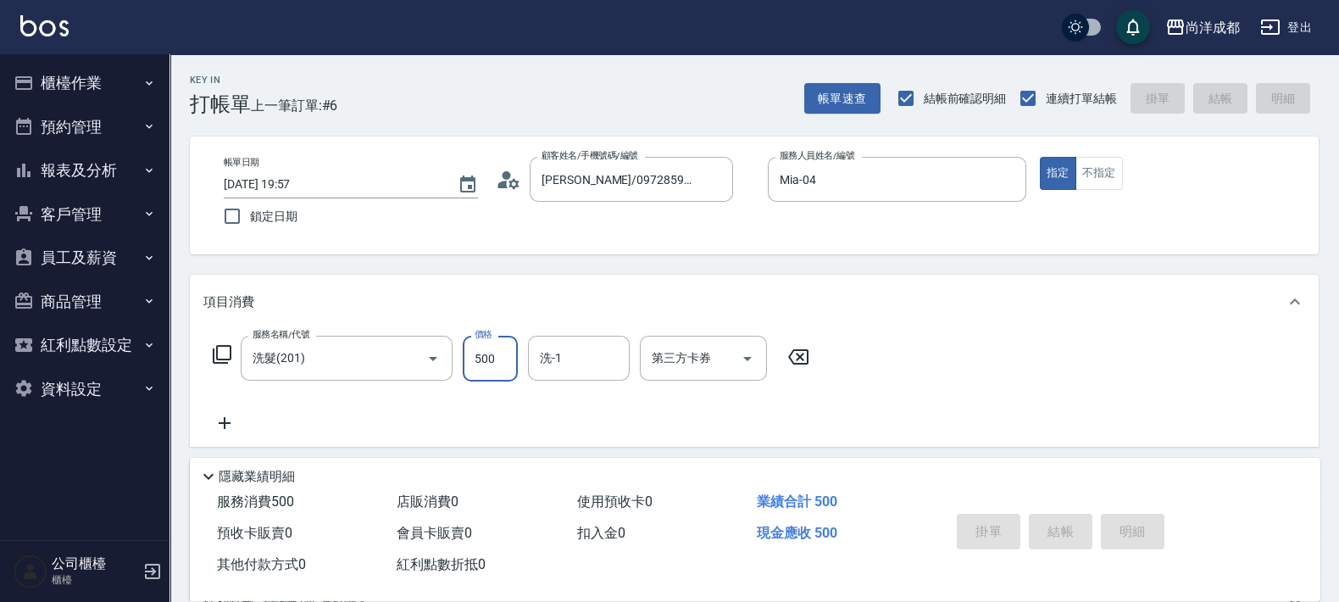
type input "0"
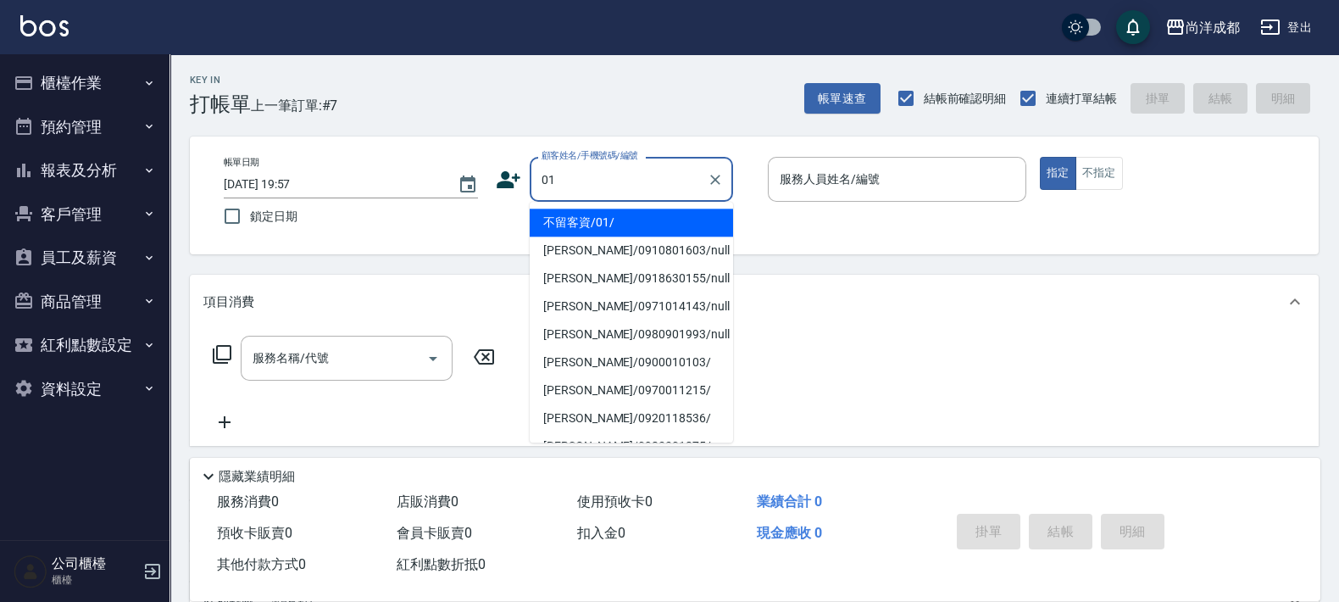
type input "0"
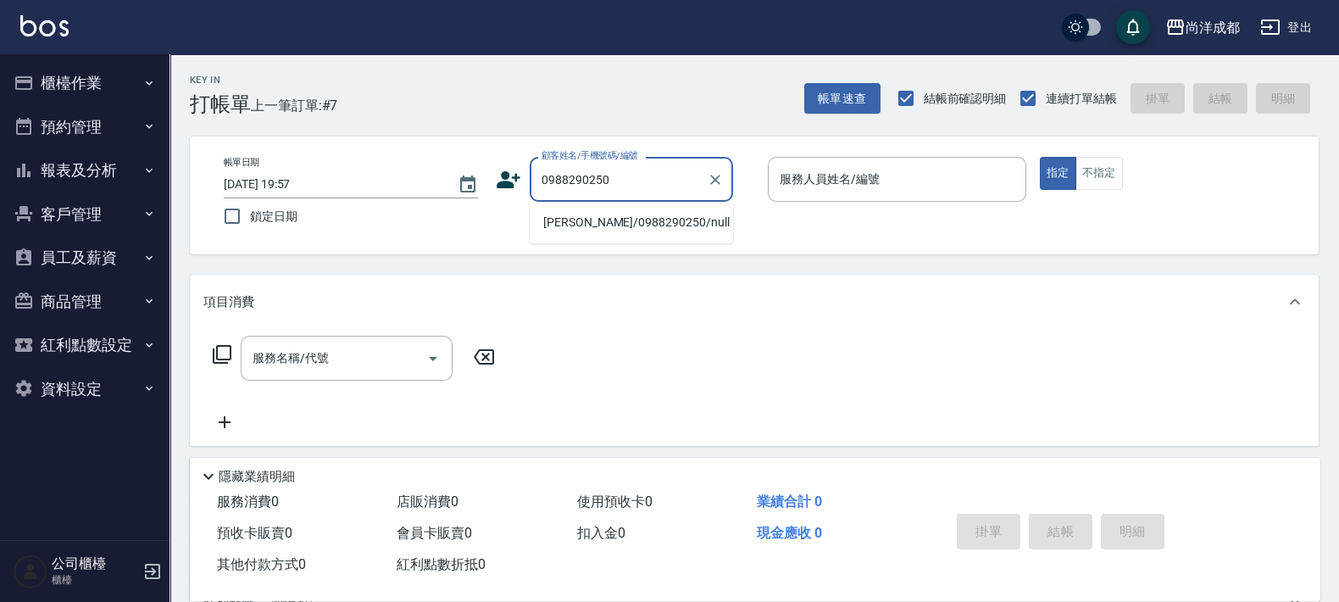
click at [645, 221] on li "[PERSON_NAME]/0988290250/null" at bounding box center [631, 222] width 203 height 28
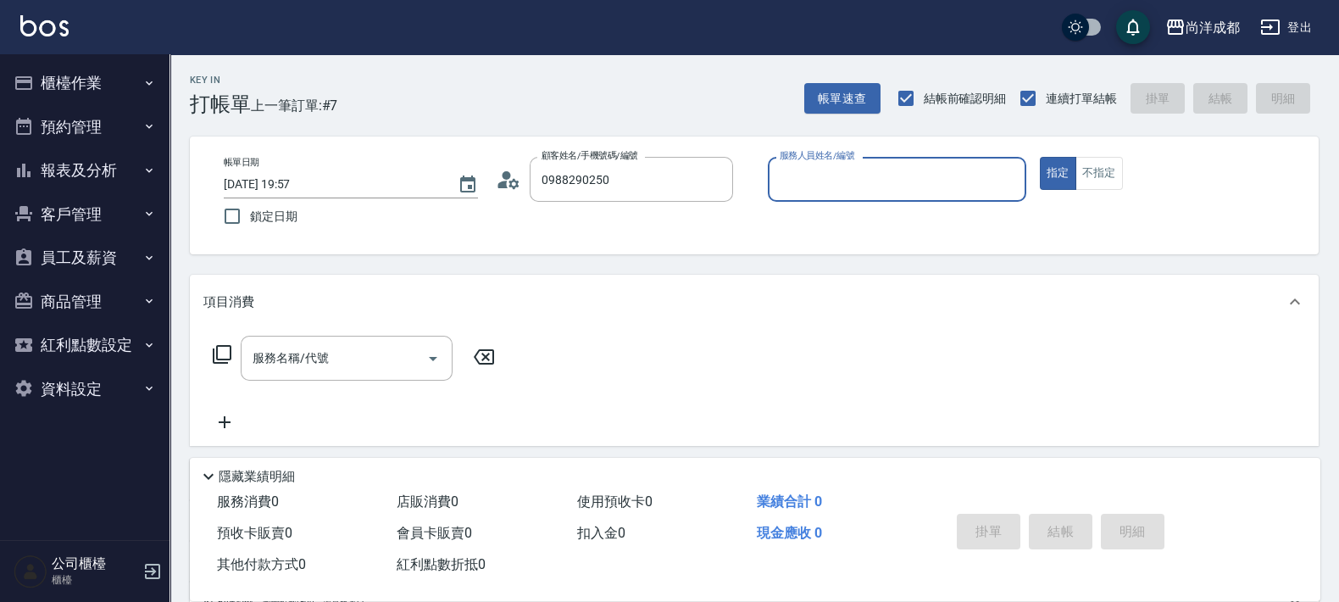
type input "[PERSON_NAME]/0988290250/null"
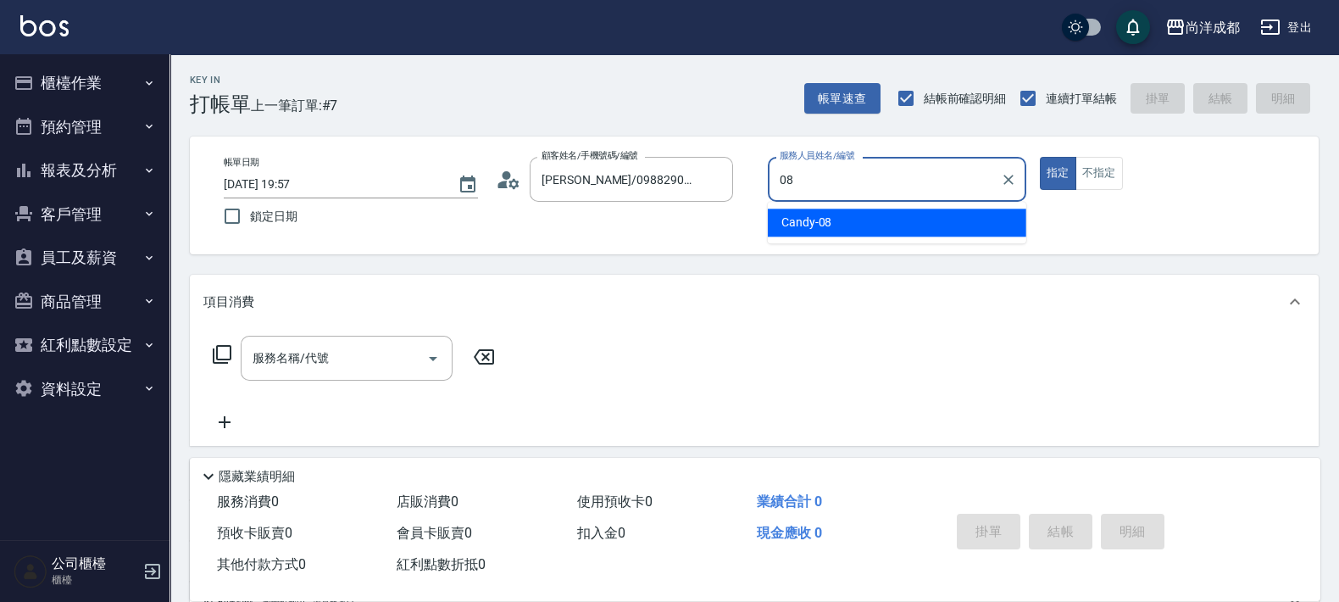
type input "Candy-08"
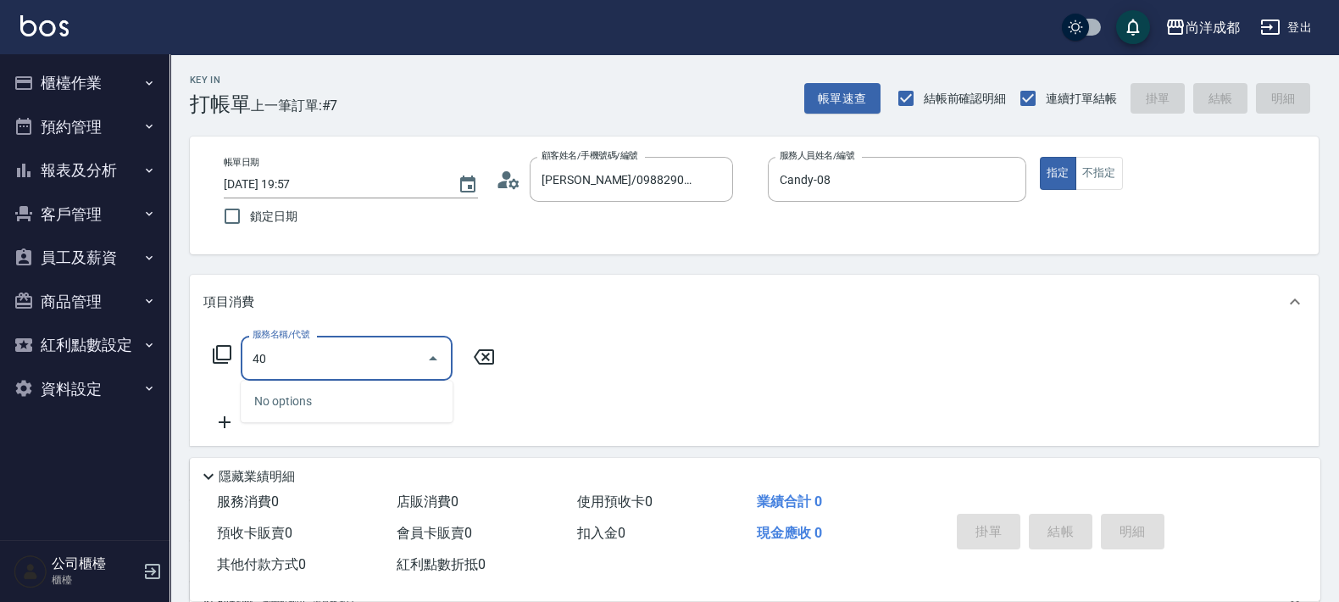
type input "401"
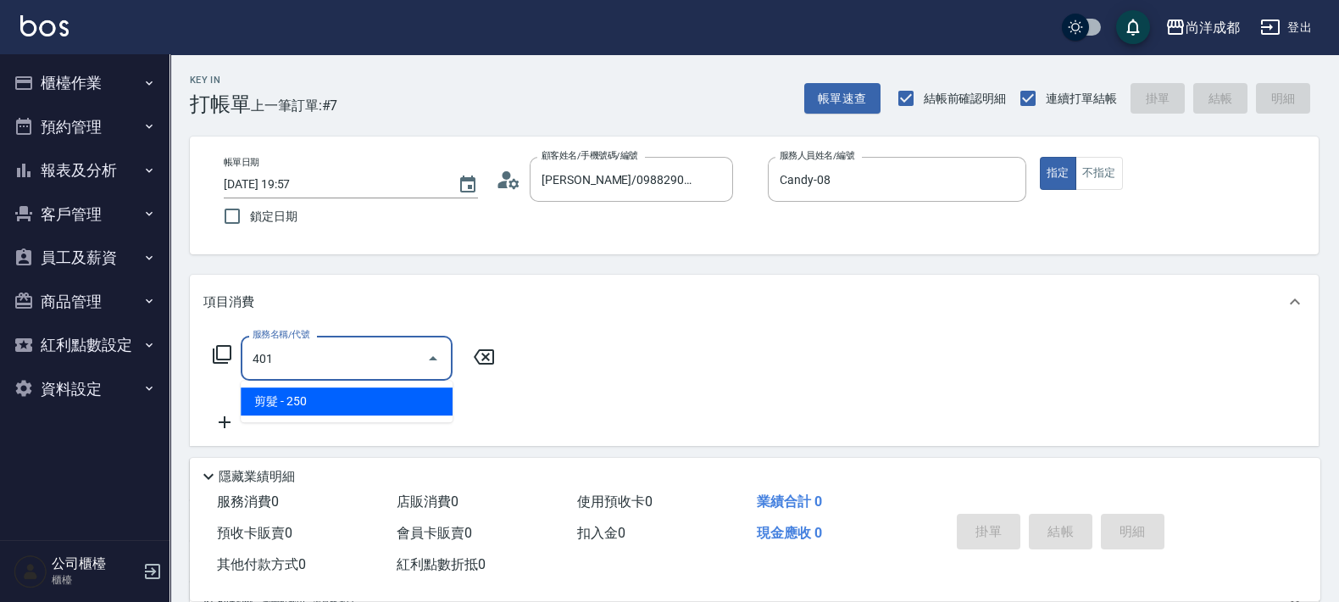
type input "20"
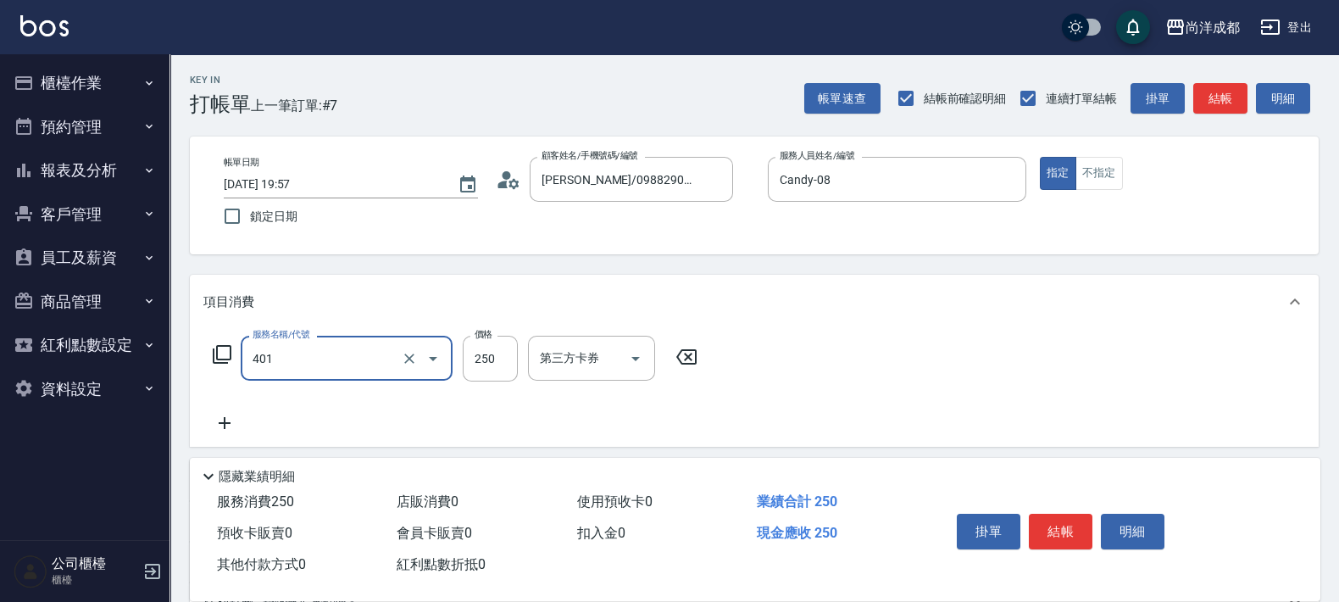
type input "剪髮(401)"
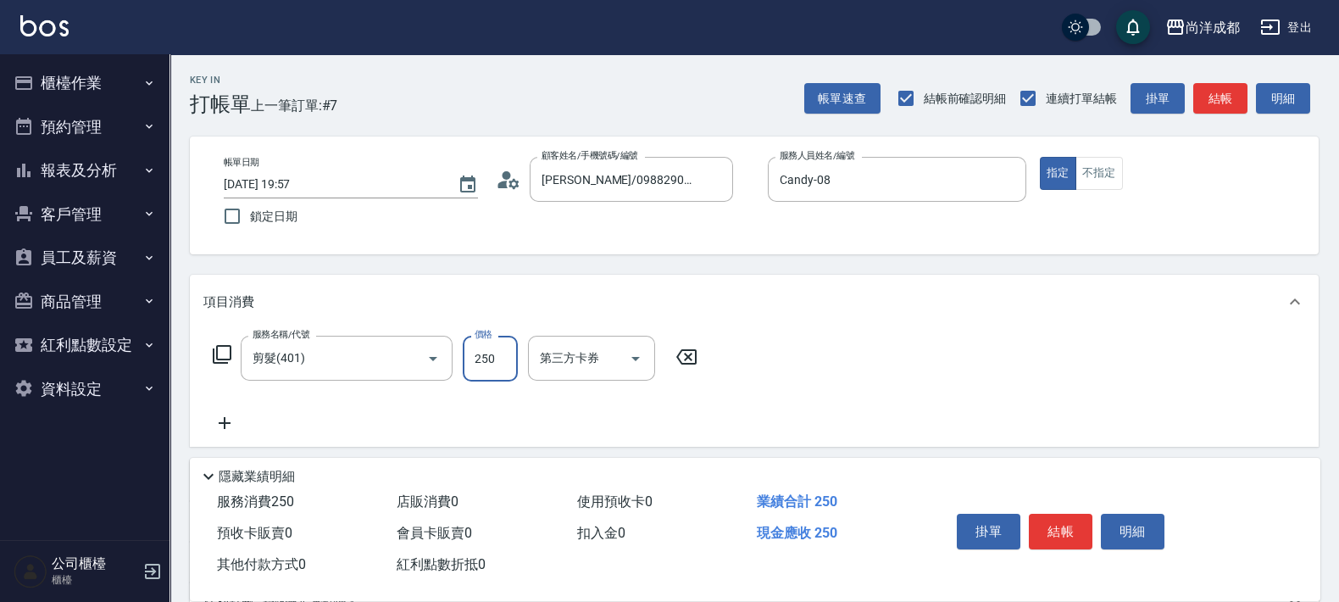
type input "0"
type input "60"
type input "600"
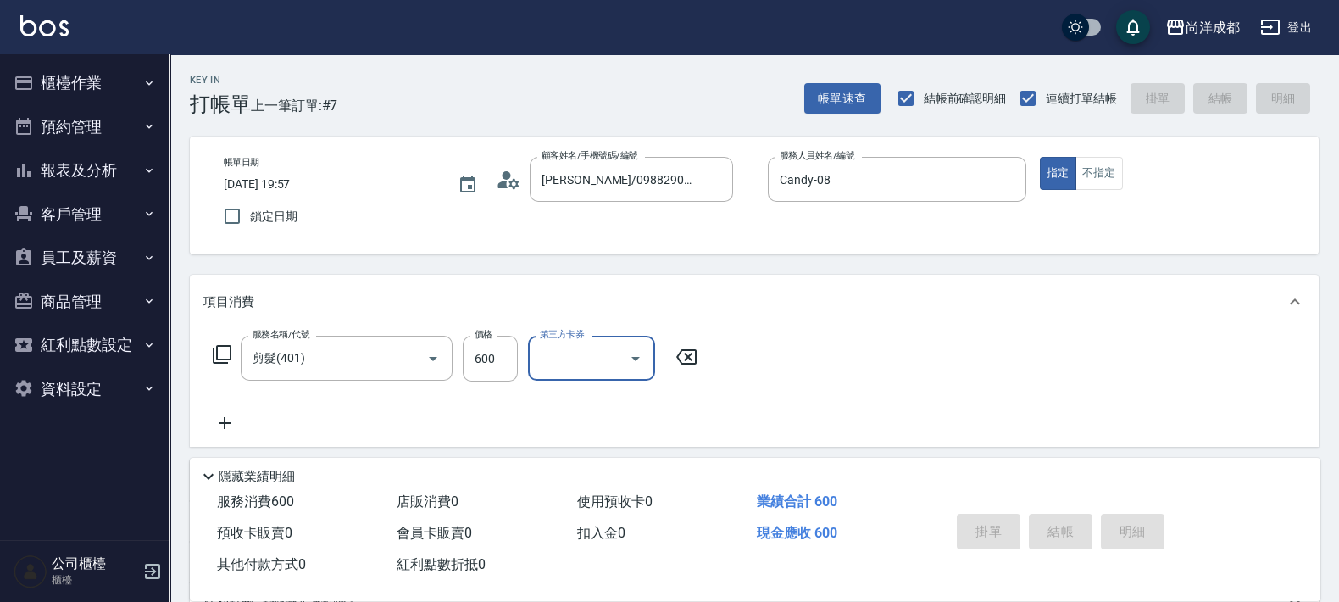
type input "[DATE] 19:58"
type input "0"
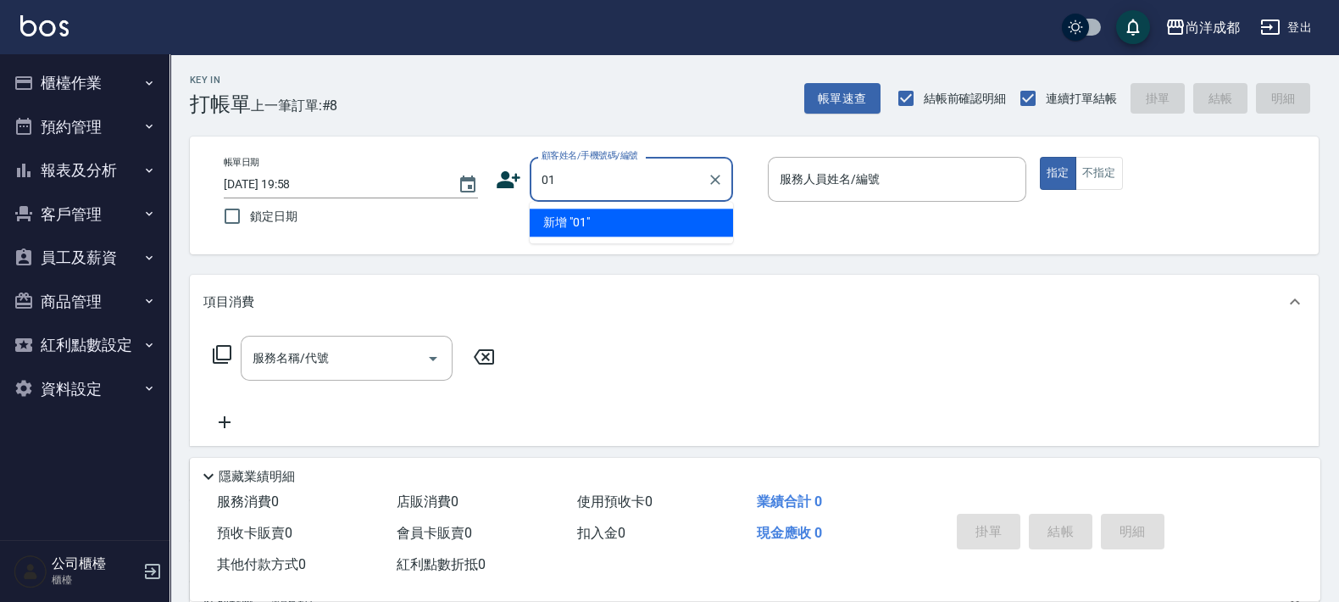
type input "01"
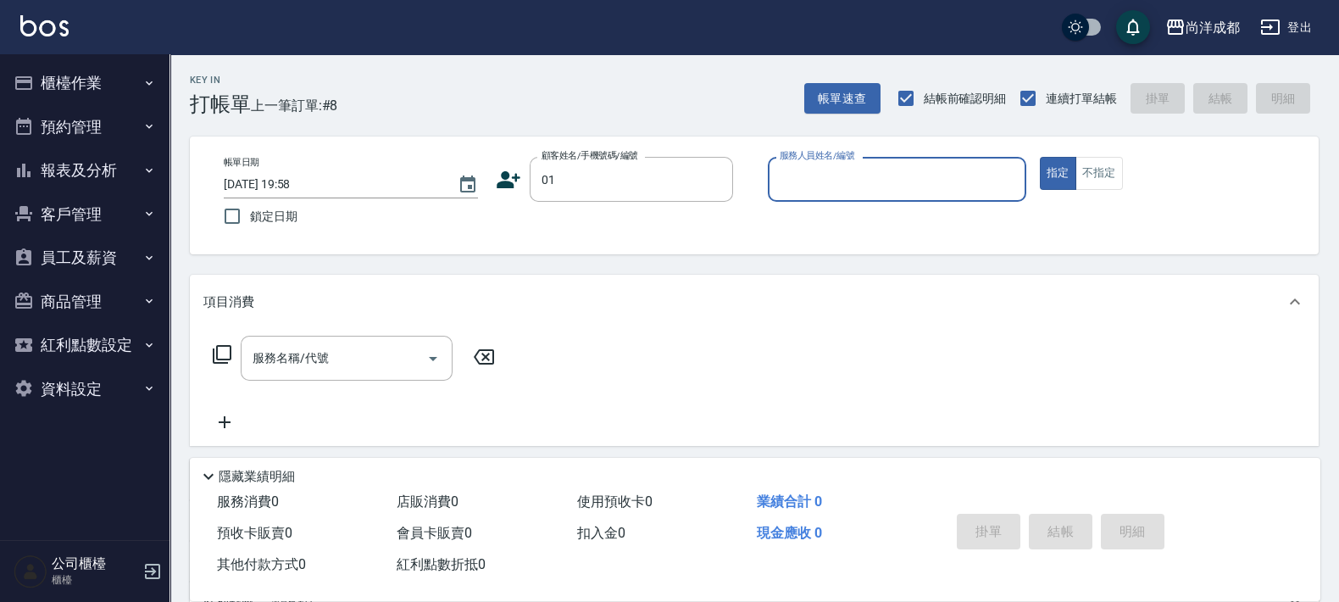
type input "0"
type input "不留客資/01/"
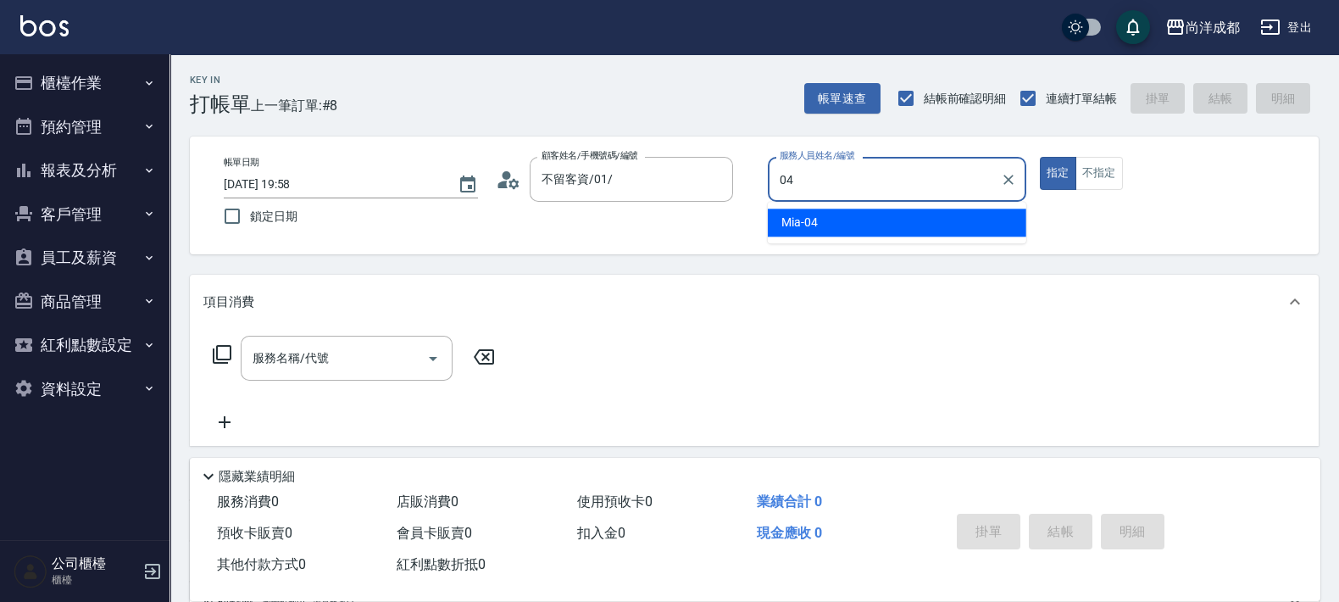
type input "Mia-04"
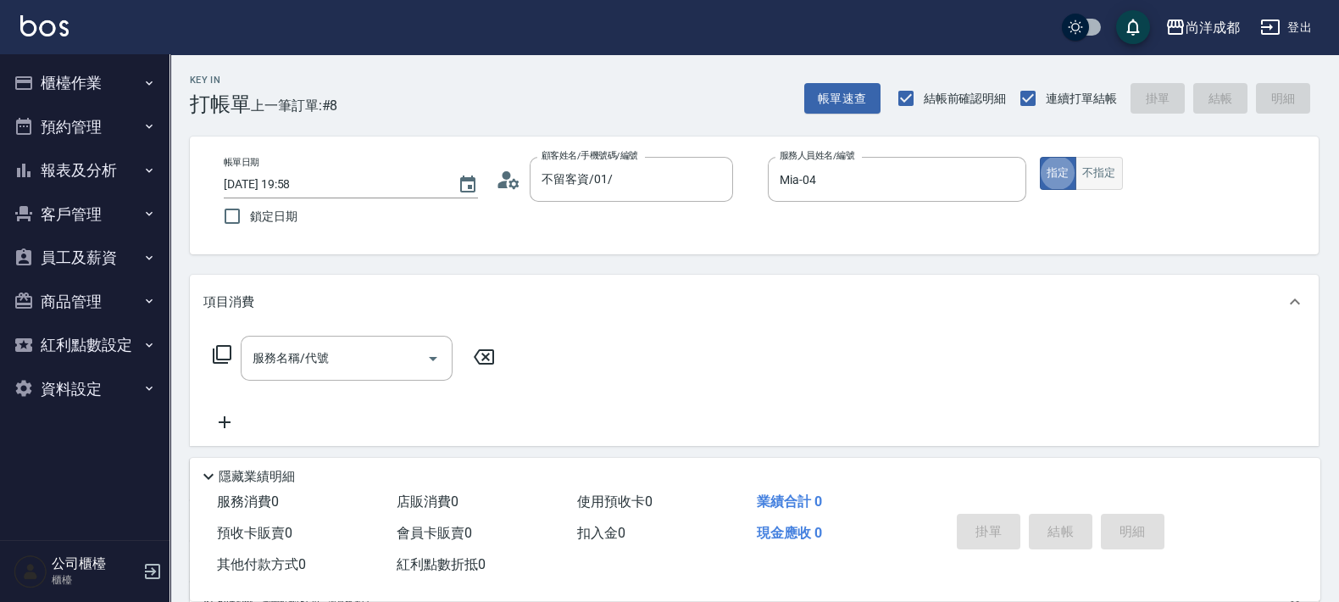
click at [1106, 160] on button "不指定" at bounding box center [1098, 173] width 47 height 33
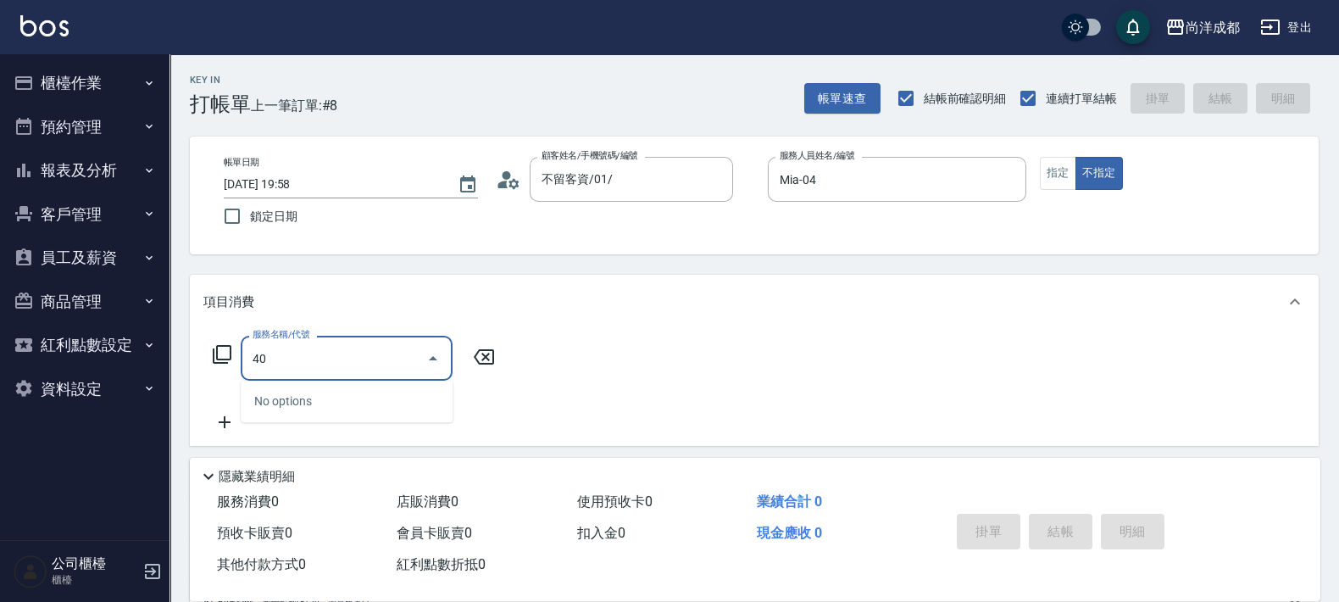
type input "401"
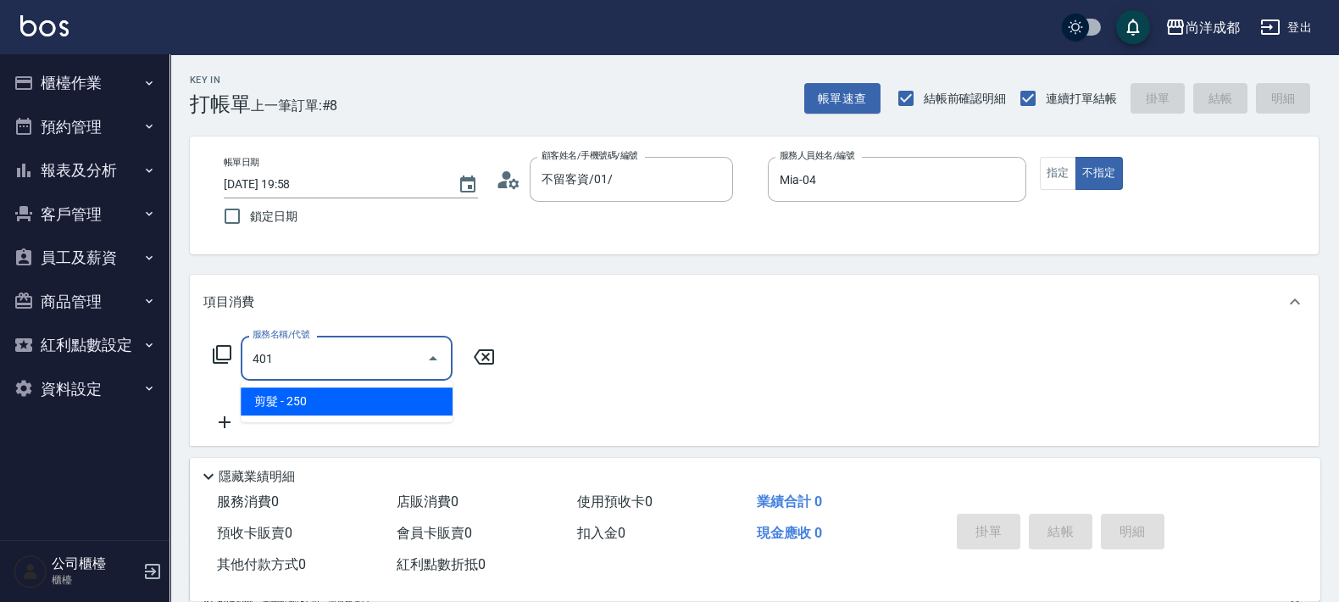
type input "20"
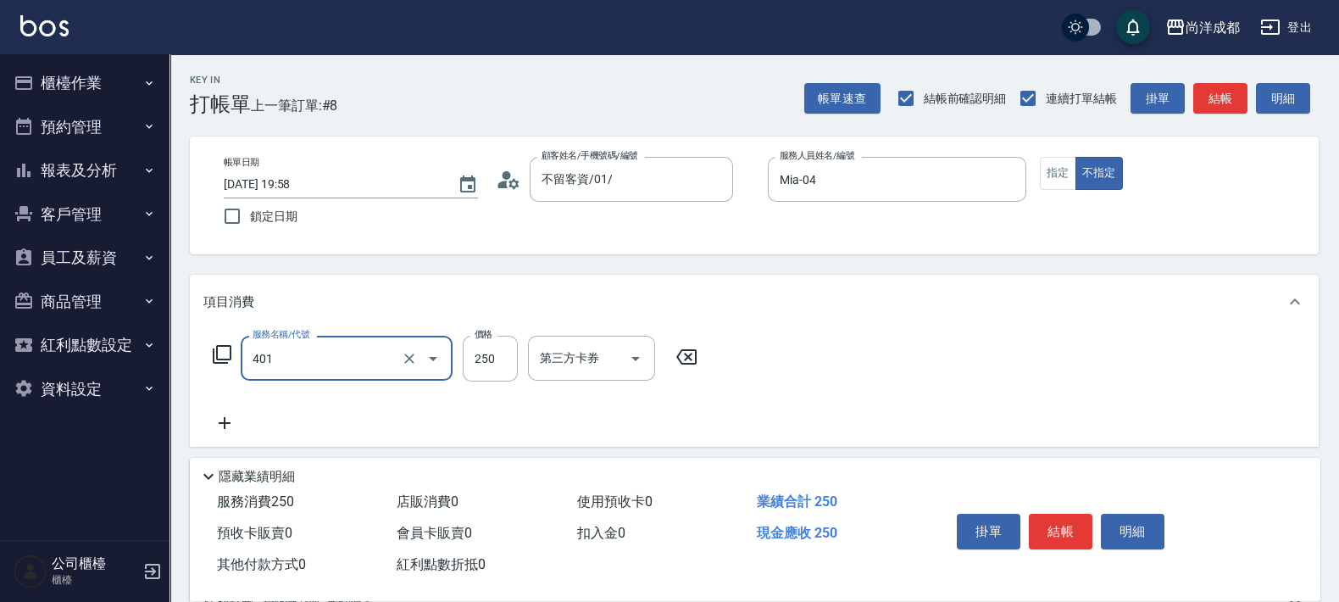
type input "剪髮(401)"
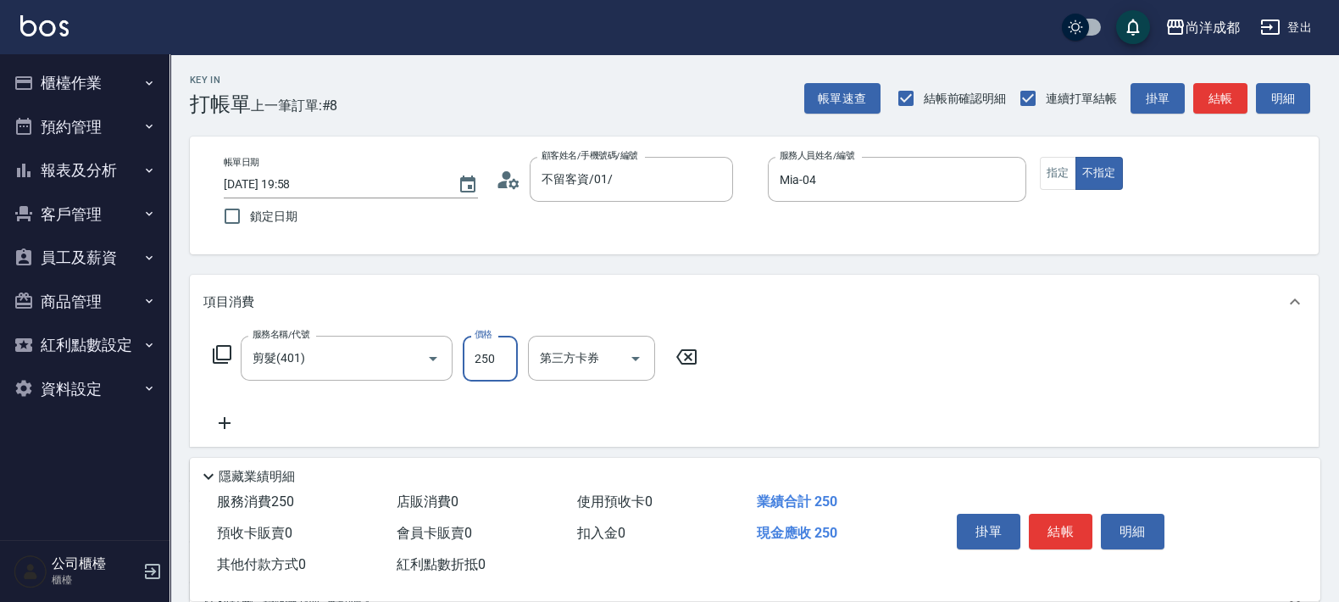
click at [508, 364] on input "250" at bounding box center [490, 359] width 55 height 46
type input "0"
type input "30"
type input "300"
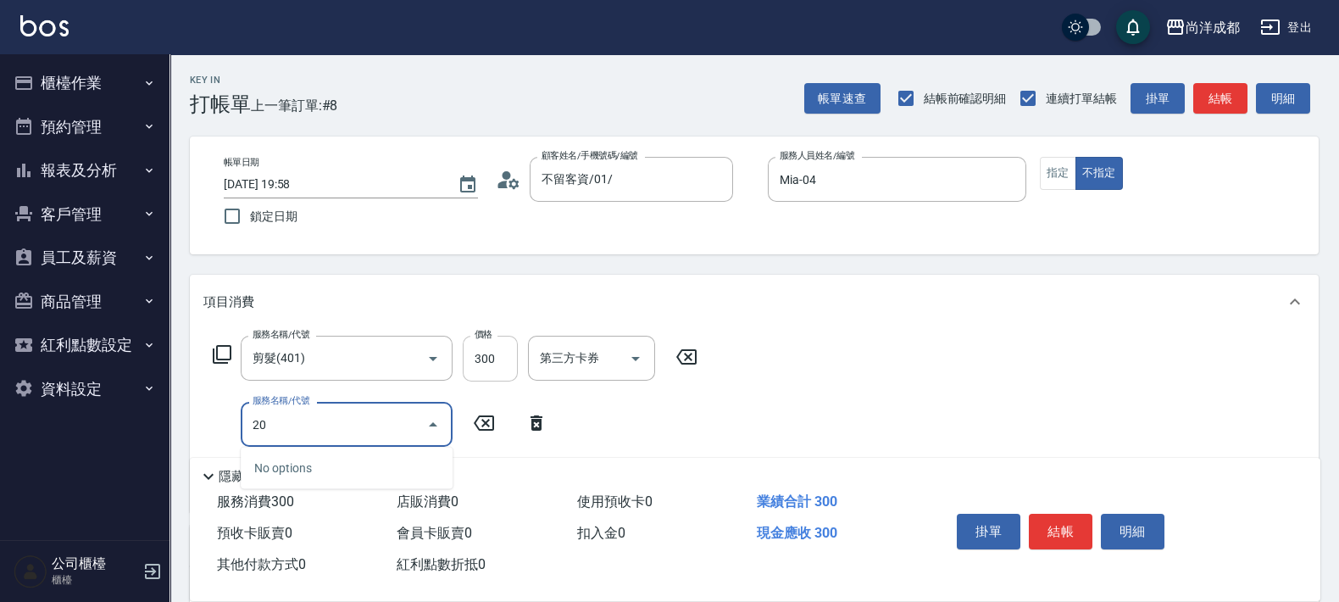
type input "201"
type input "80"
type input "洗髮(201)"
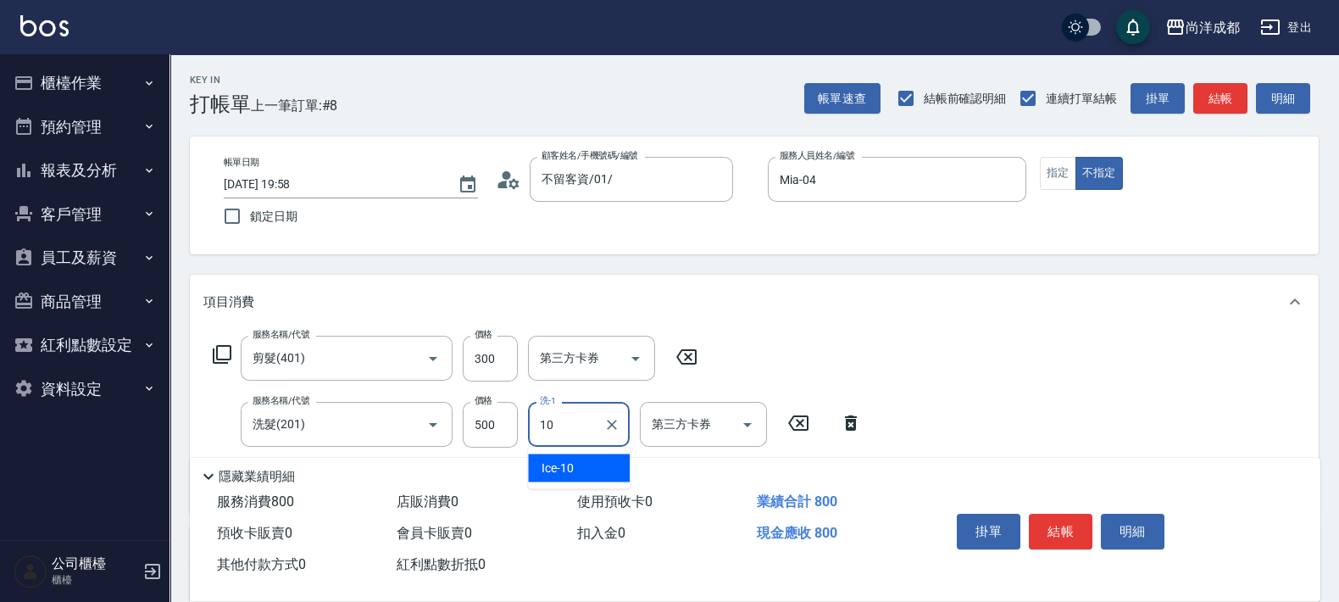
type input "Ice-10"
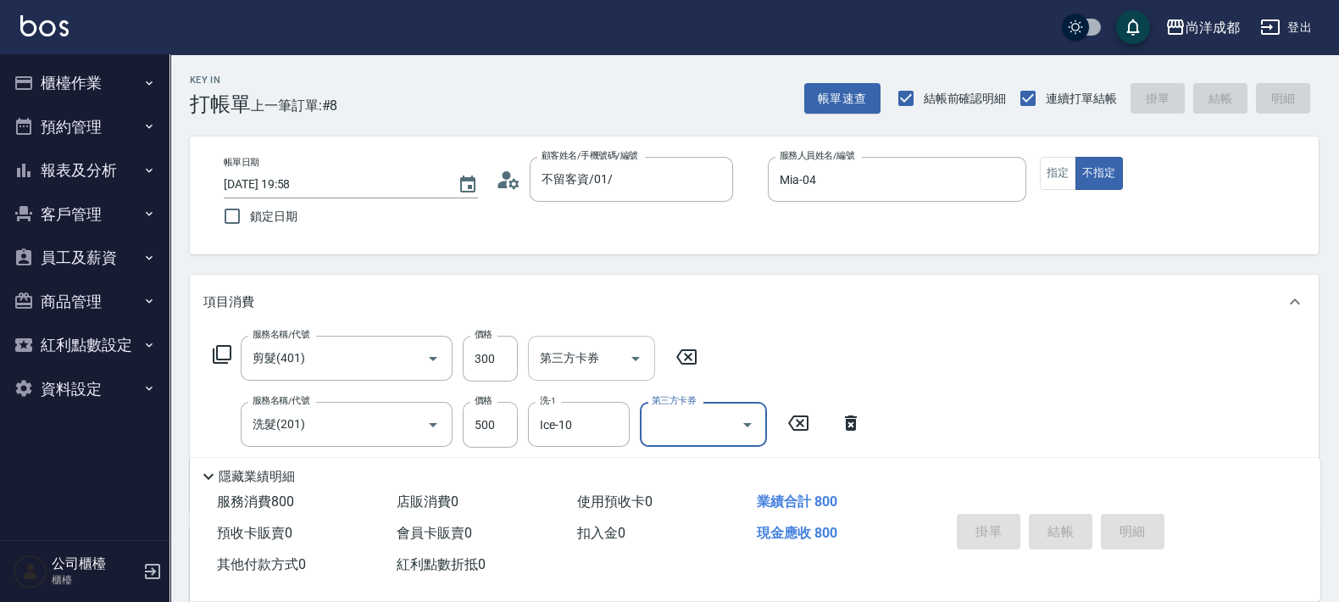
type input "0"
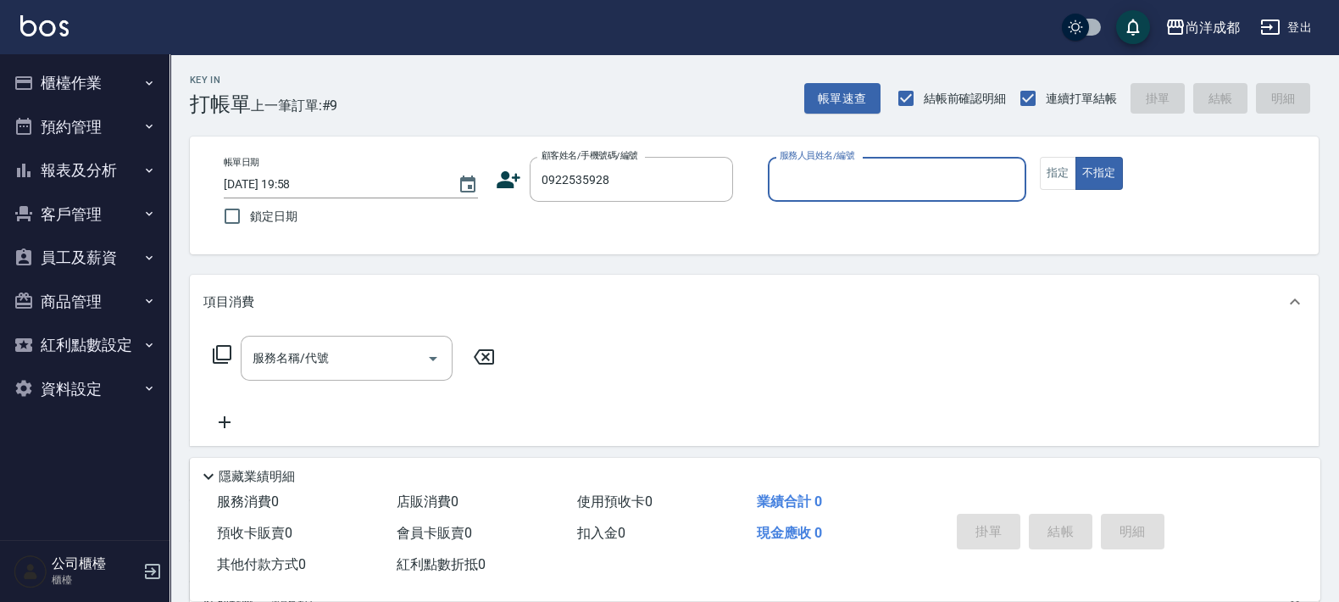
type input "[PERSON_NAME]/0922535928/null"
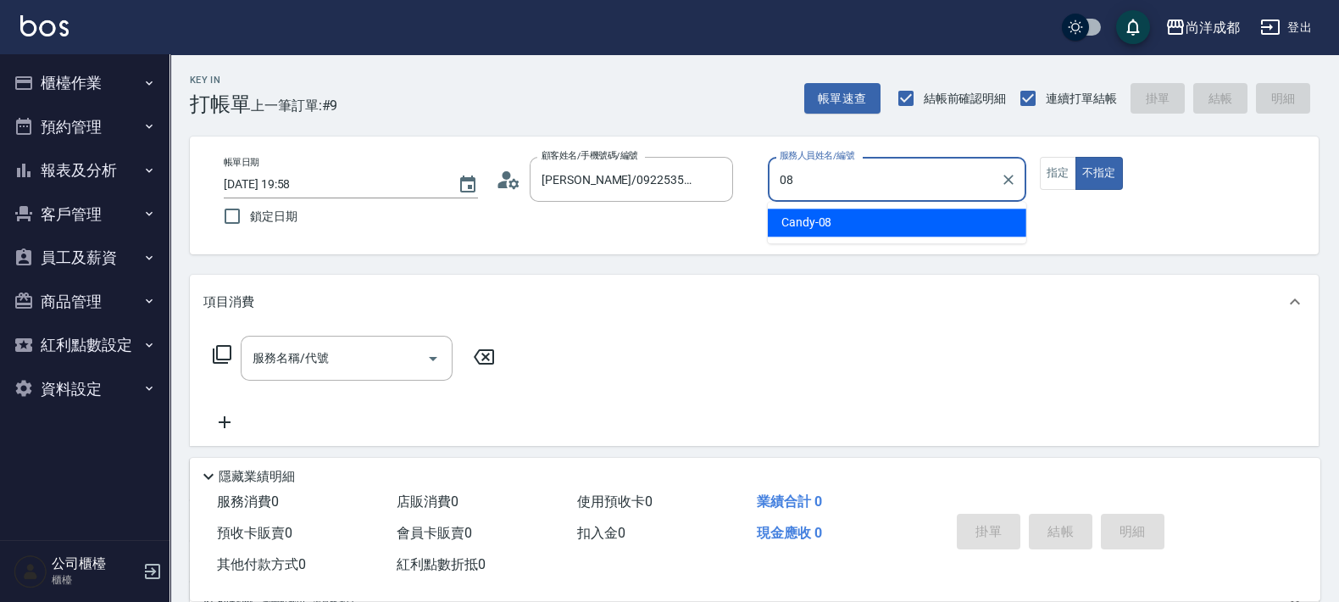
type input "Candy-08"
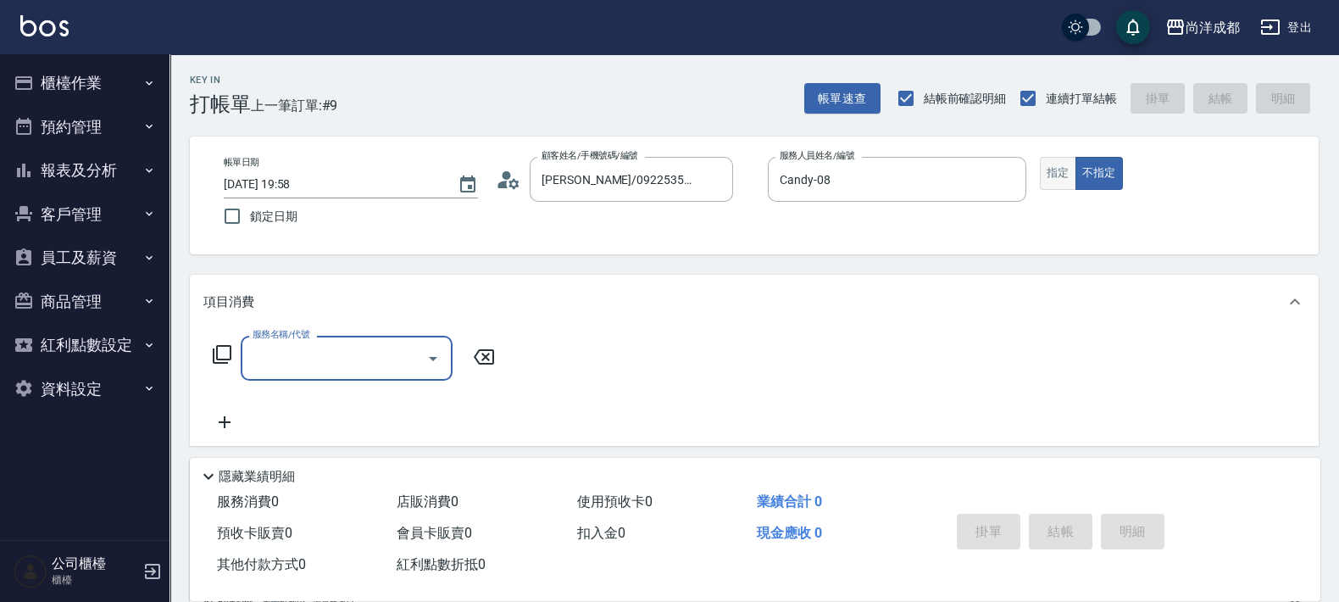
click at [1058, 166] on button "指定" at bounding box center [1058, 173] width 36 height 33
type input "501"
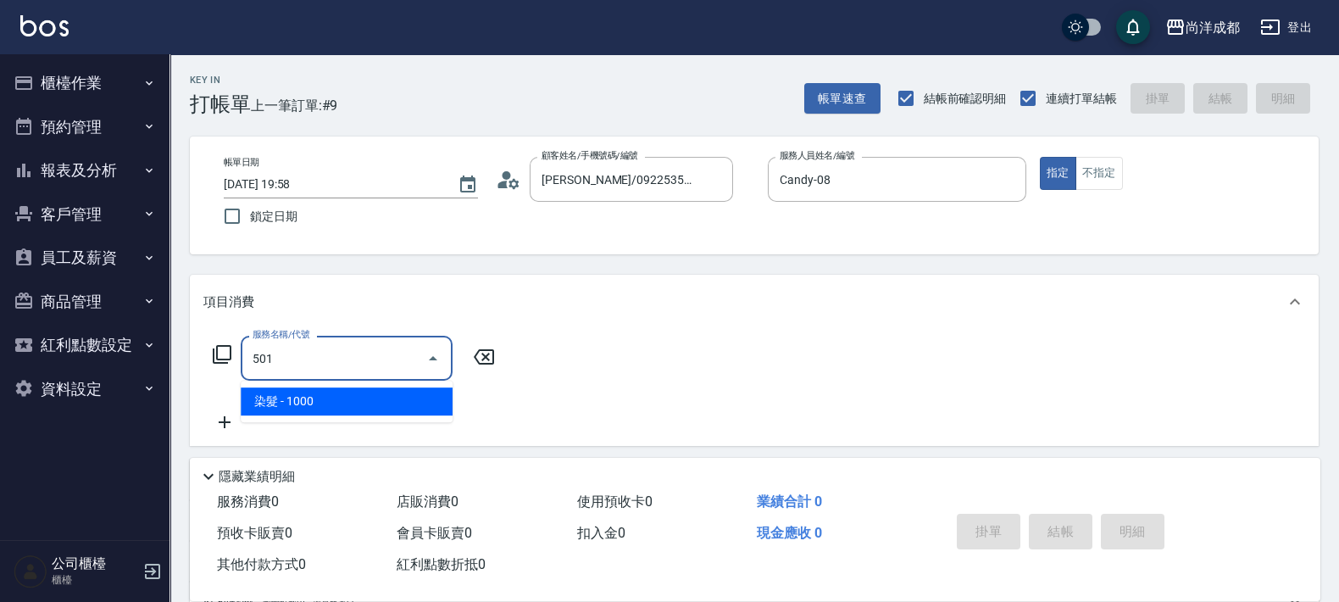
type input "100"
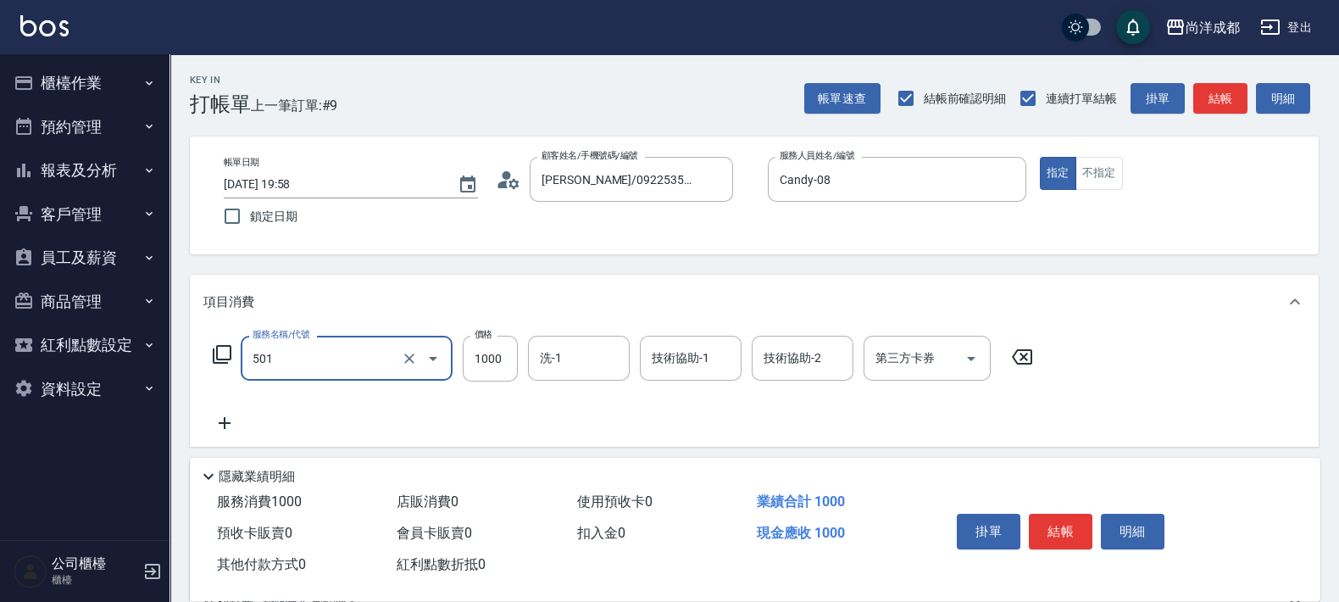
type input "染髮(501)"
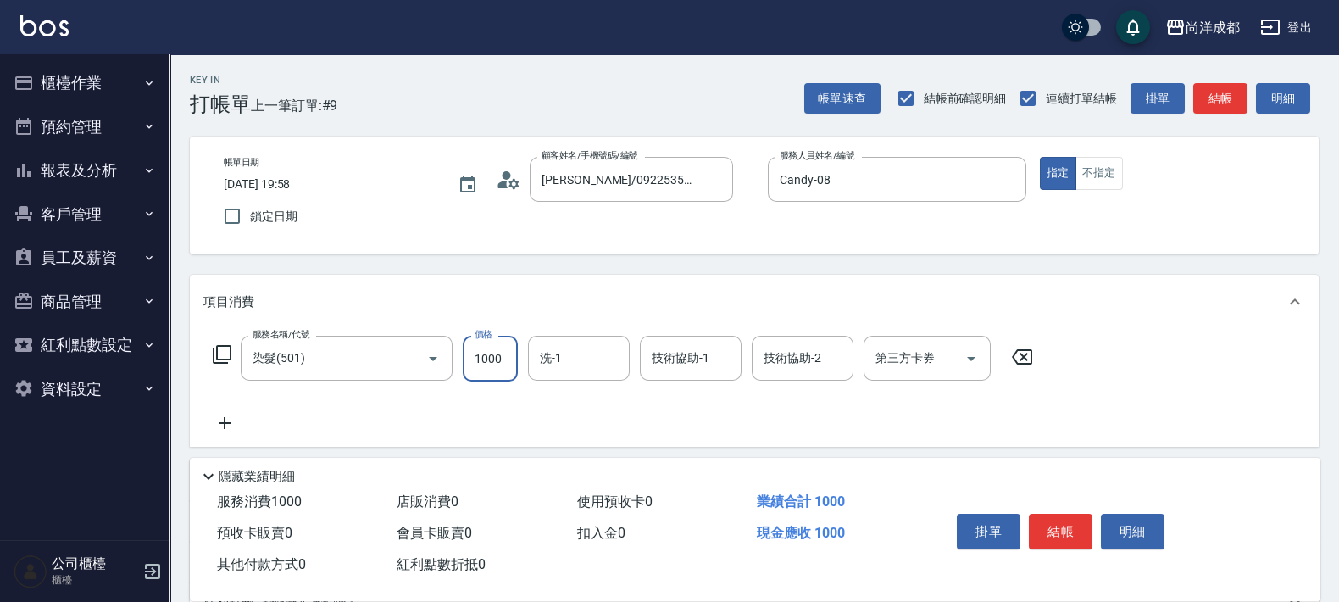
type input "0"
type input "10"
type input "109"
type input "100"
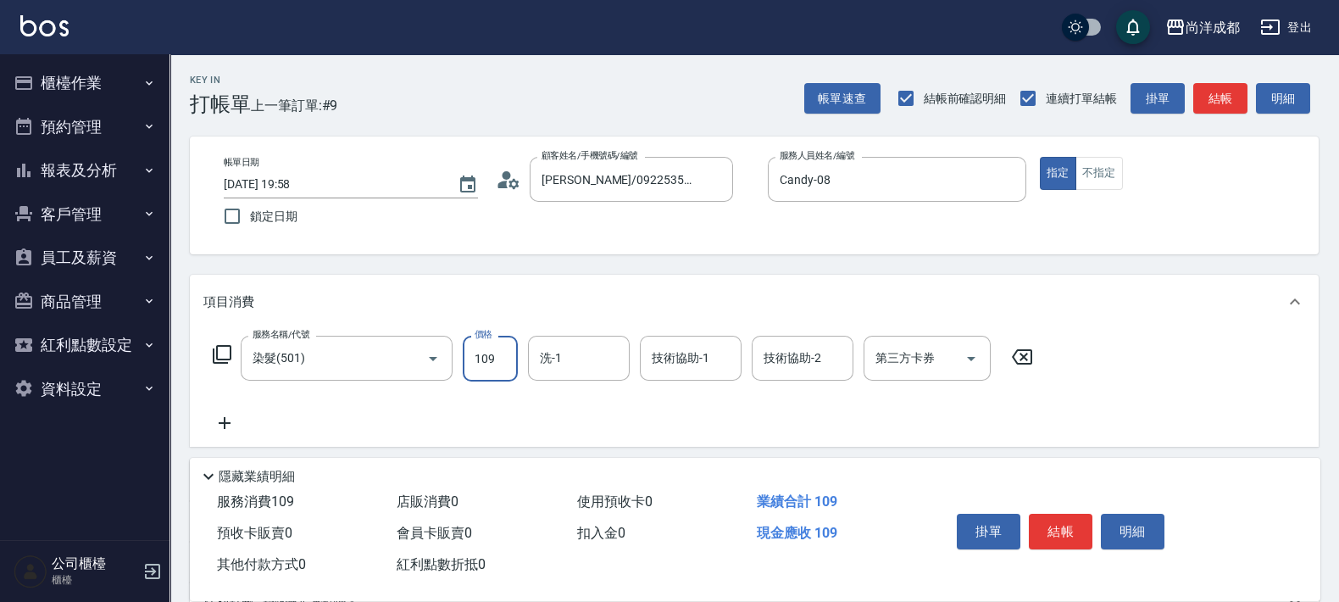
type input "1099"
type input "10"
type input "109"
type input "0"
type input "11"
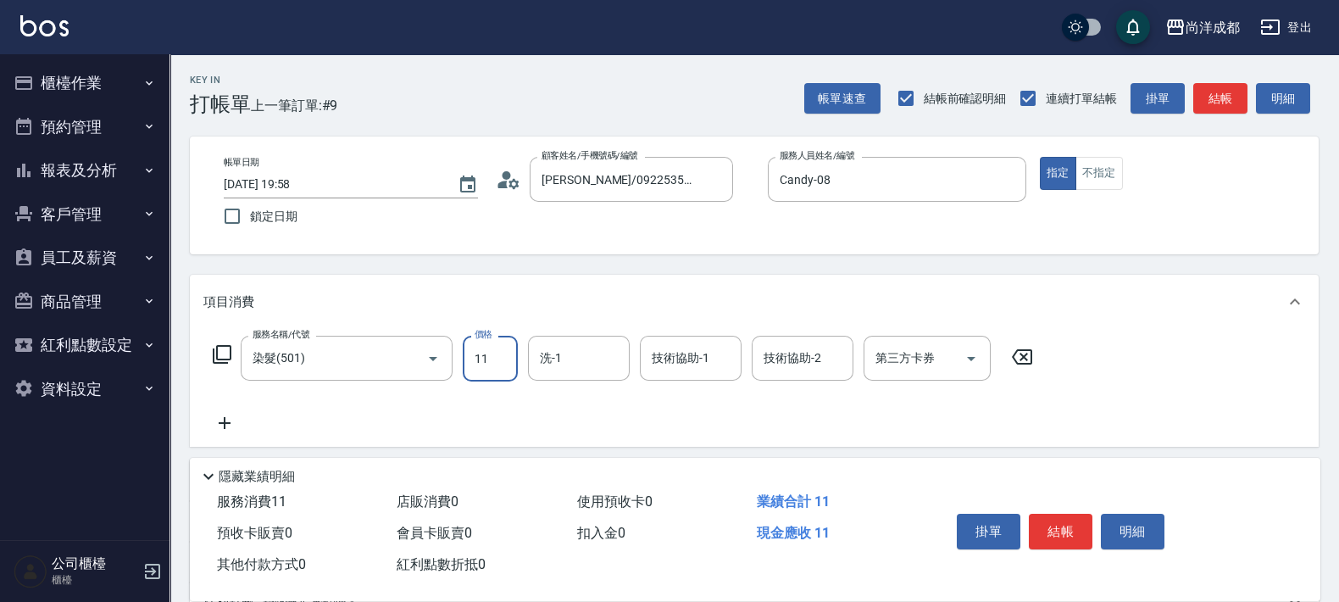
type input "10"
type input "119"
type input "110"
type input "1199"
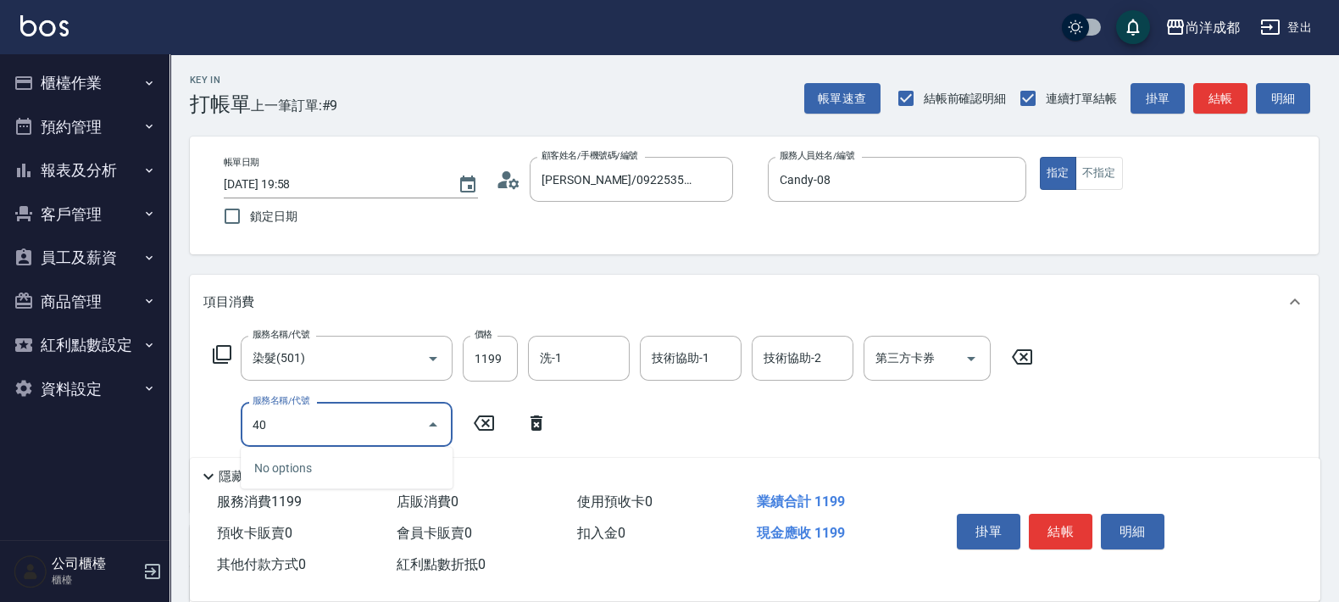
type input "401"
type input "140"
type input "剪髮(401)"
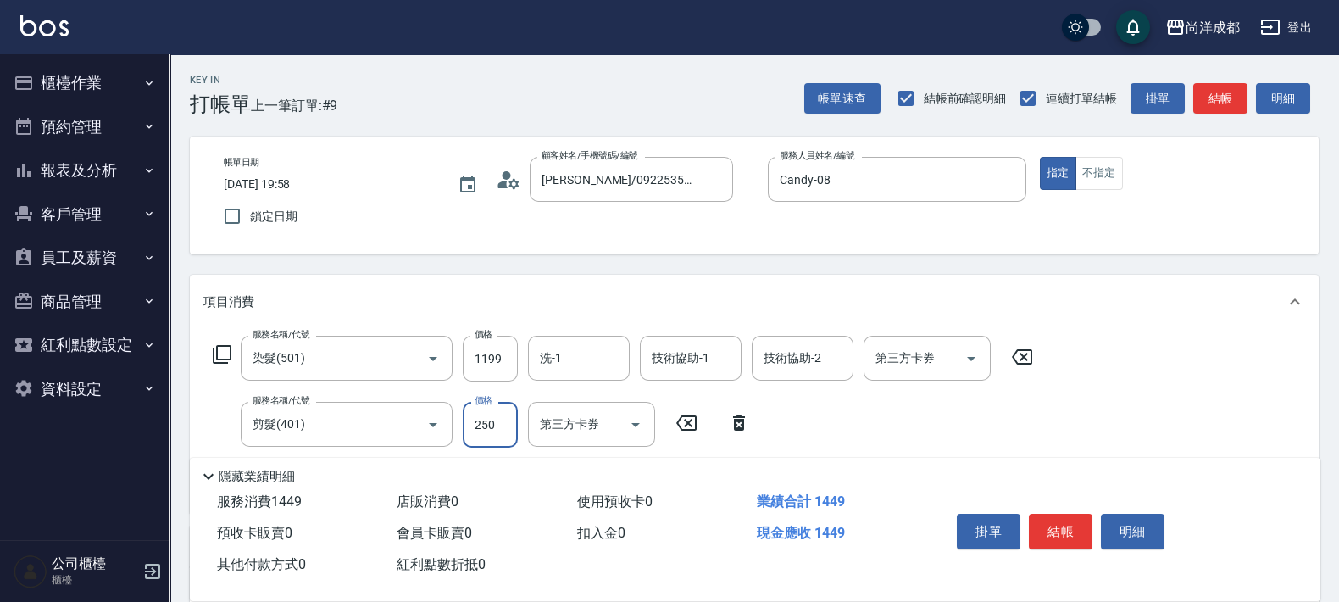
type input "120"
type input "60"
type input "170"
type input "600"
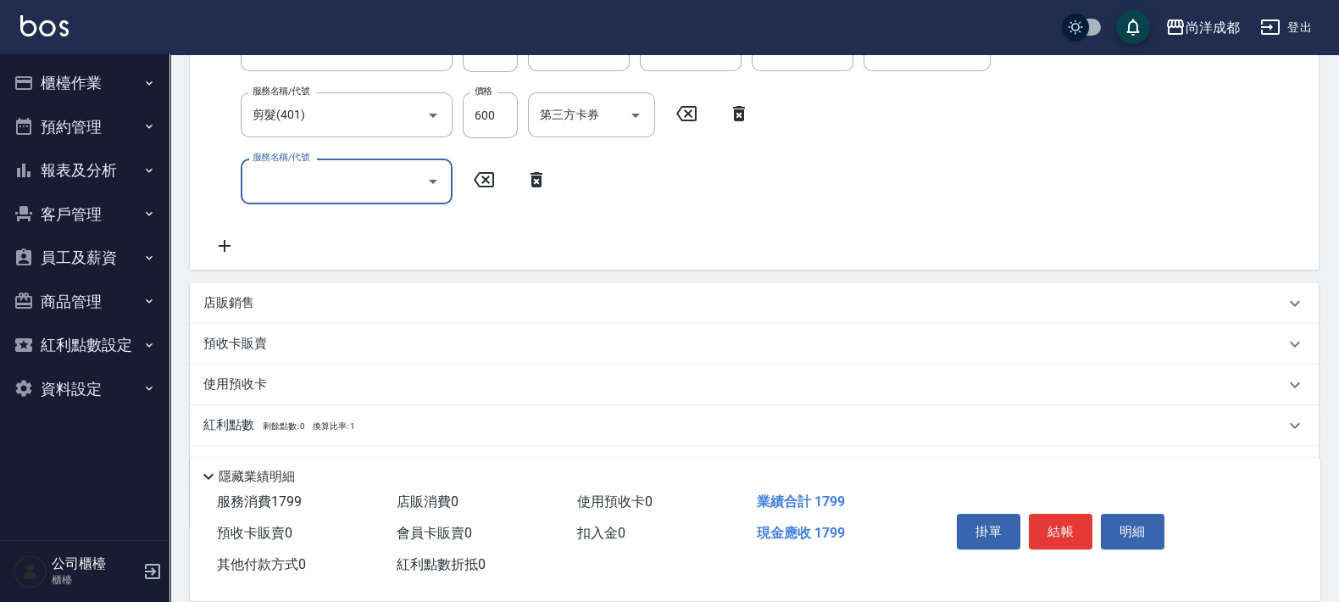
scroll to position [318, 0]
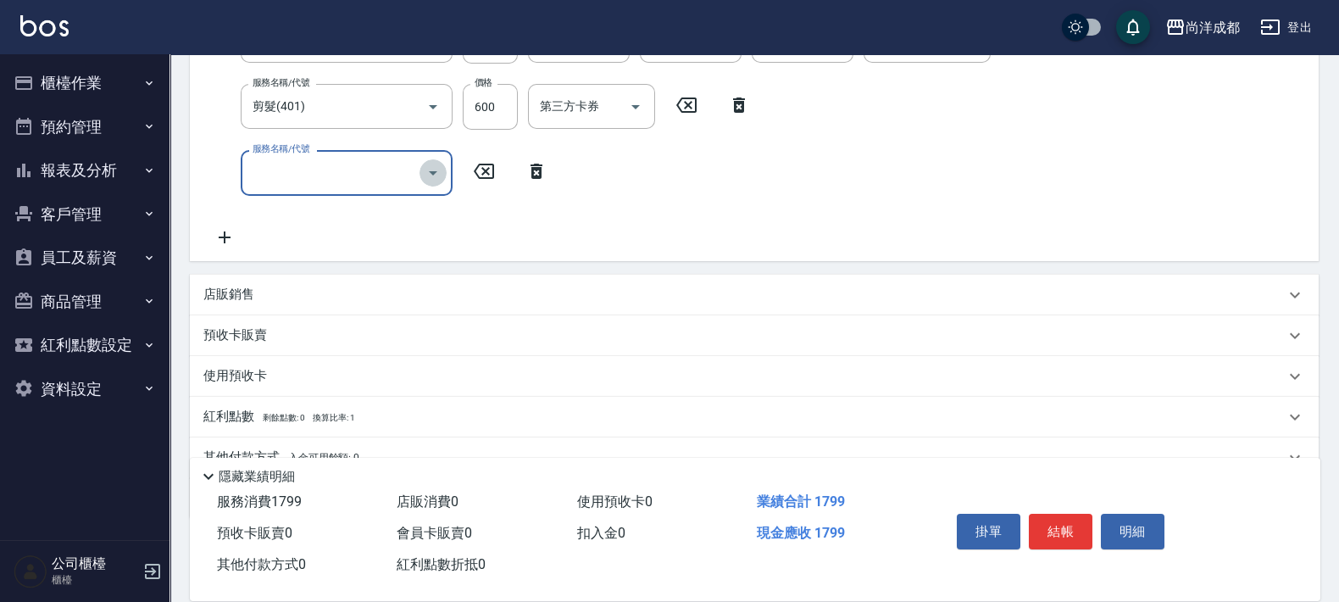
click at [441, 163] on icon "Open" at bounding box center [433, 173] width 20 height 20
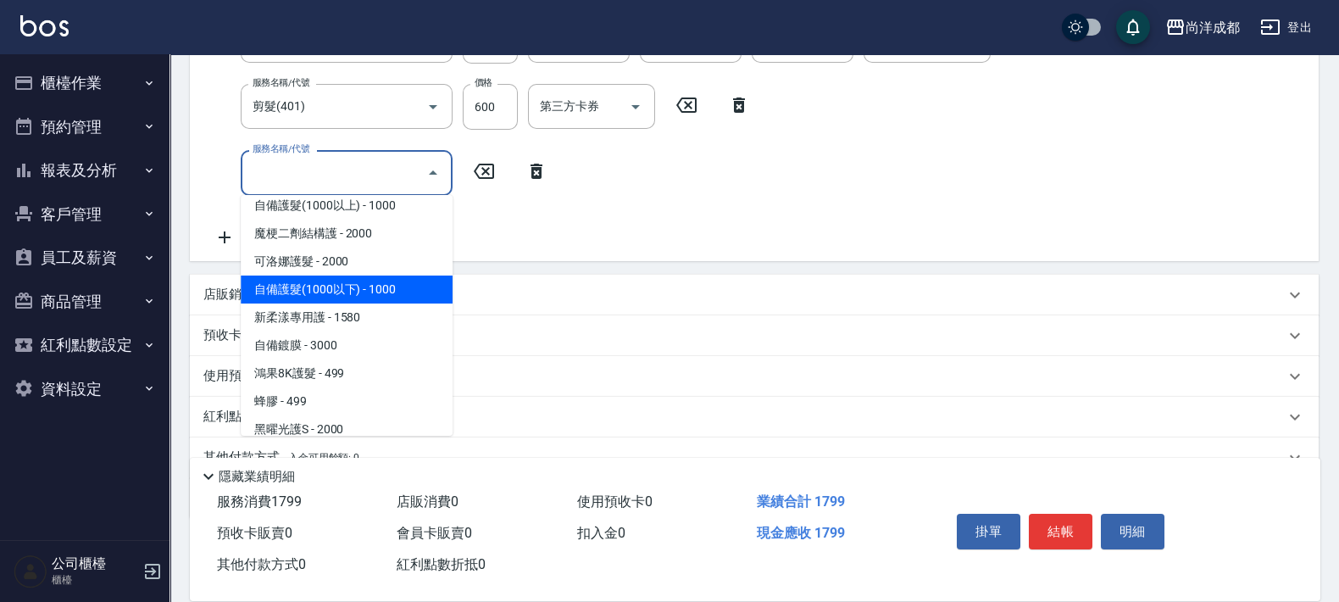
click at [386, 297] on span "自備護髮(1000以下) - 1000" at bounding box center [347, 289] width 212 height 28
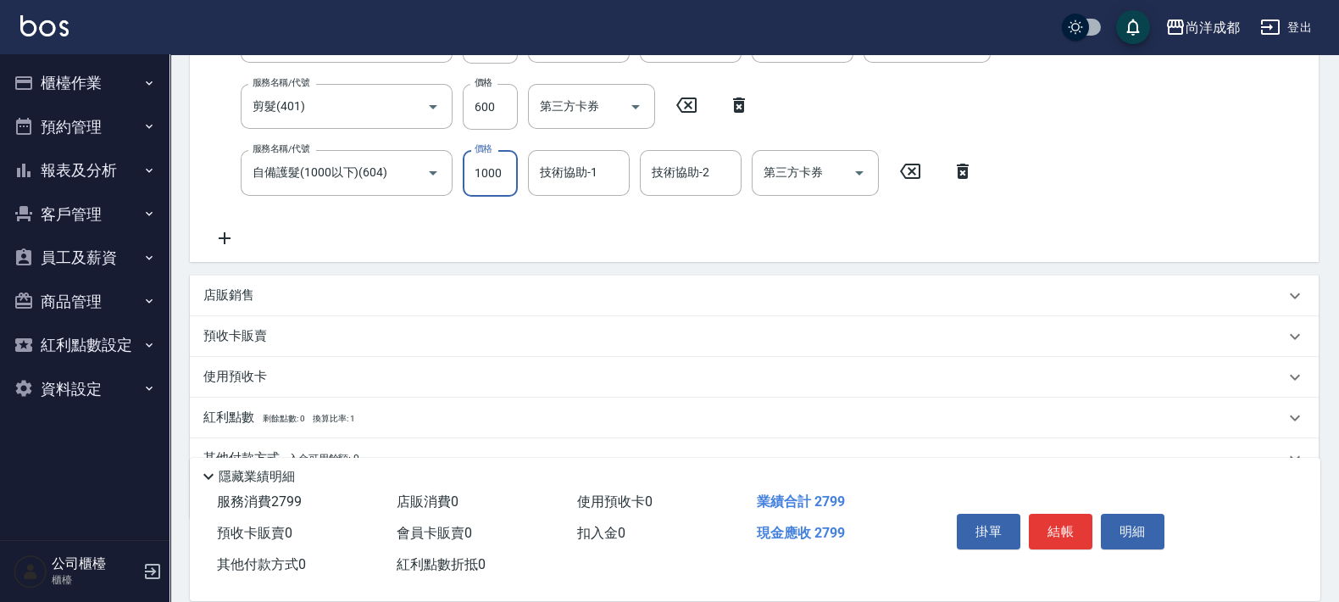
click at [480, 181] on input "1000" at bounding box center [490, 173] width 55 height 46
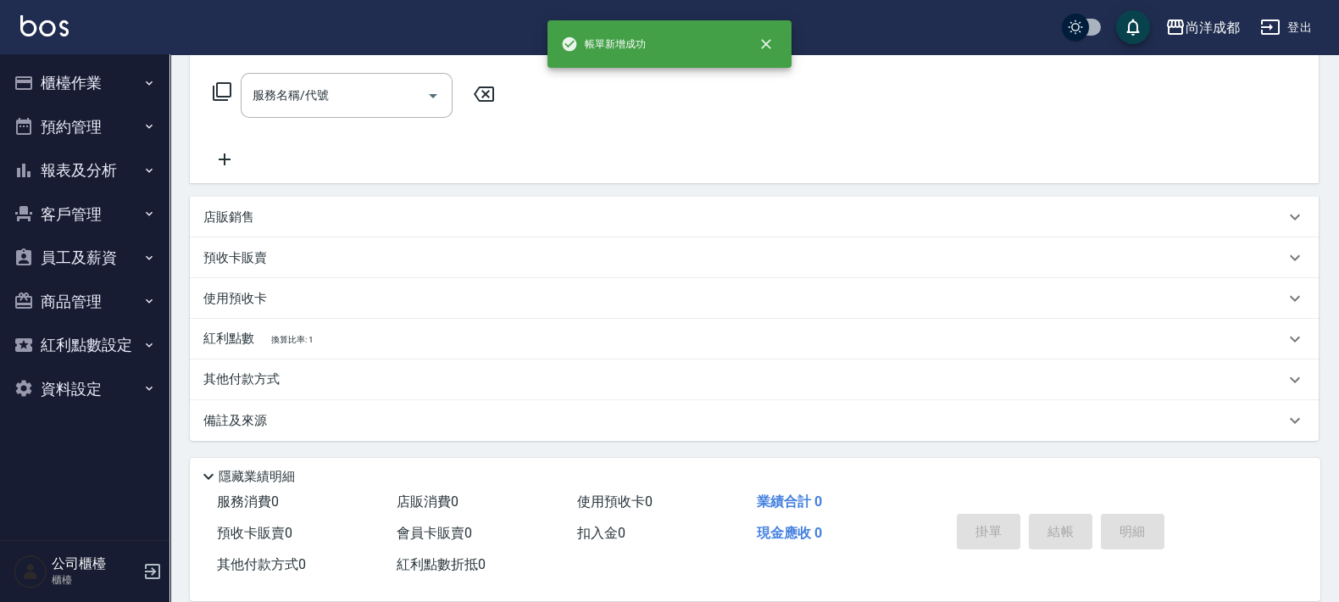
scroll to position [0, 0]
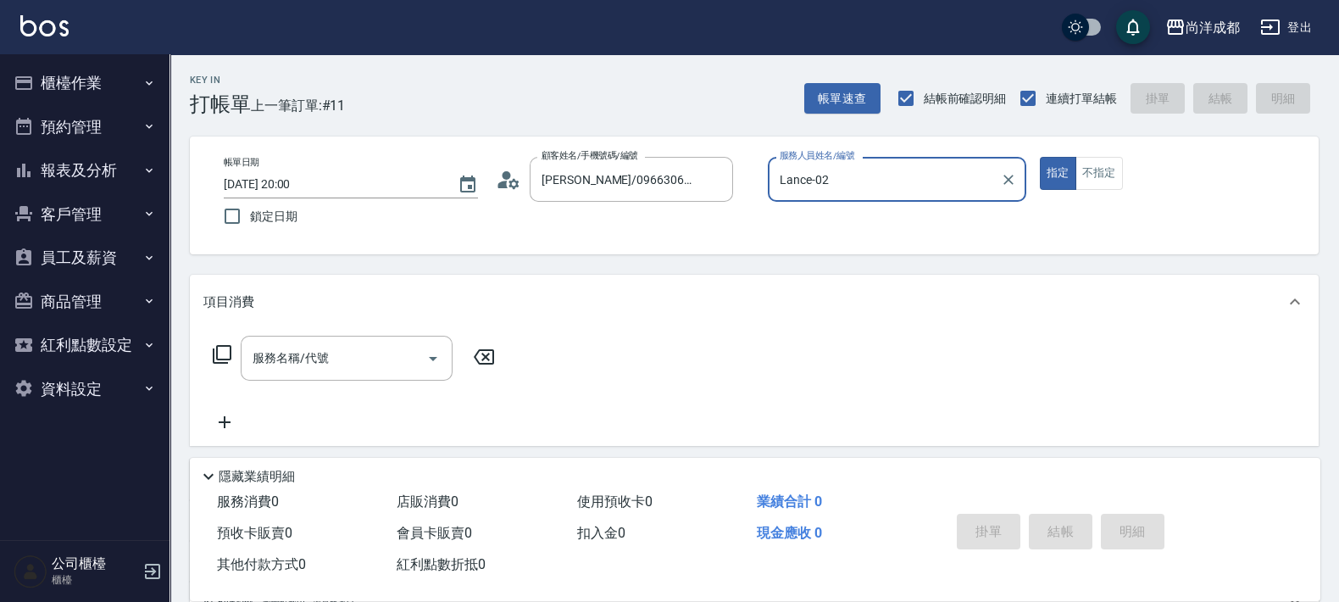
click at [1040, 157] on button "指定" at bounding box center [1058, 173] width 36 height 33
